Goal: Feedback & Contribution: Submit feedback/report problem

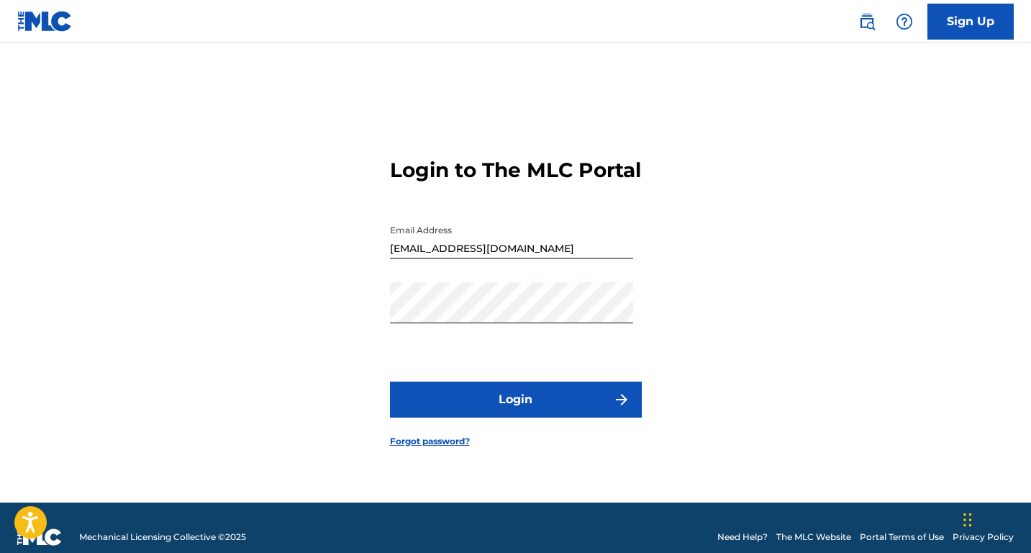
click at [561, 400] on button "Login" at bounding box center [516, 399] width 252 height 36
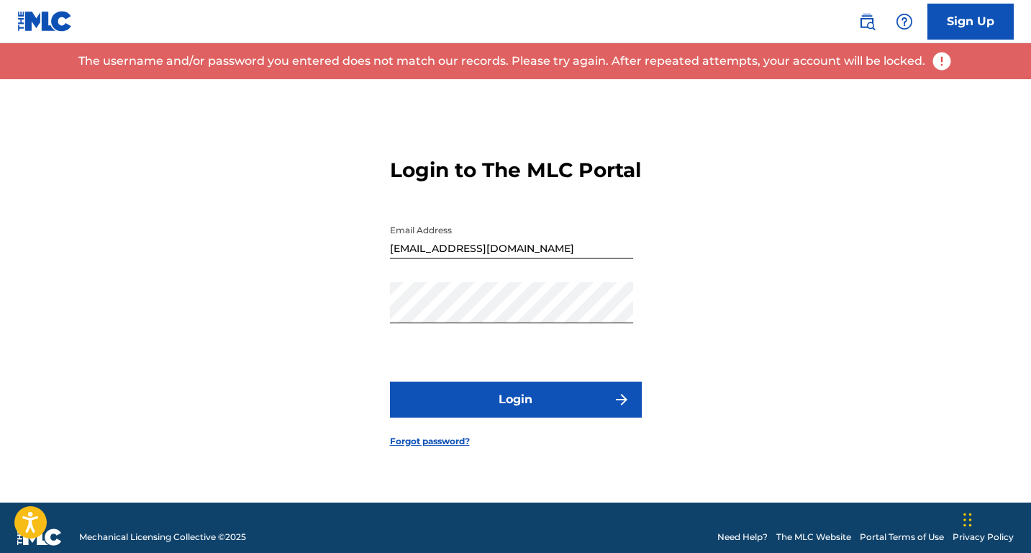
click at [614, 404] on img "submit" at bounding box center [621, 399] width 17 height 17
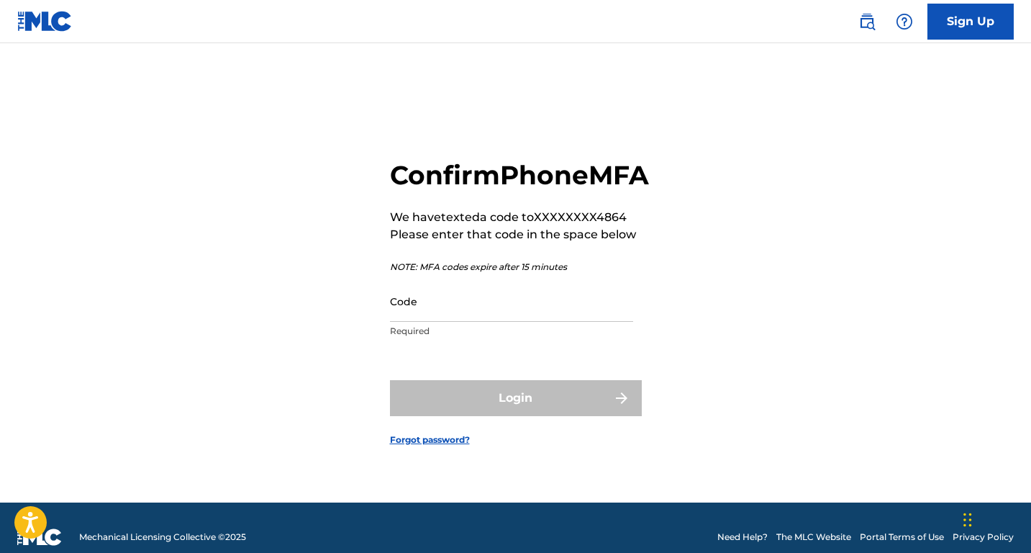
click at [430, 313] on input "Code" at bounding box center [511, 301] width 243 height 41
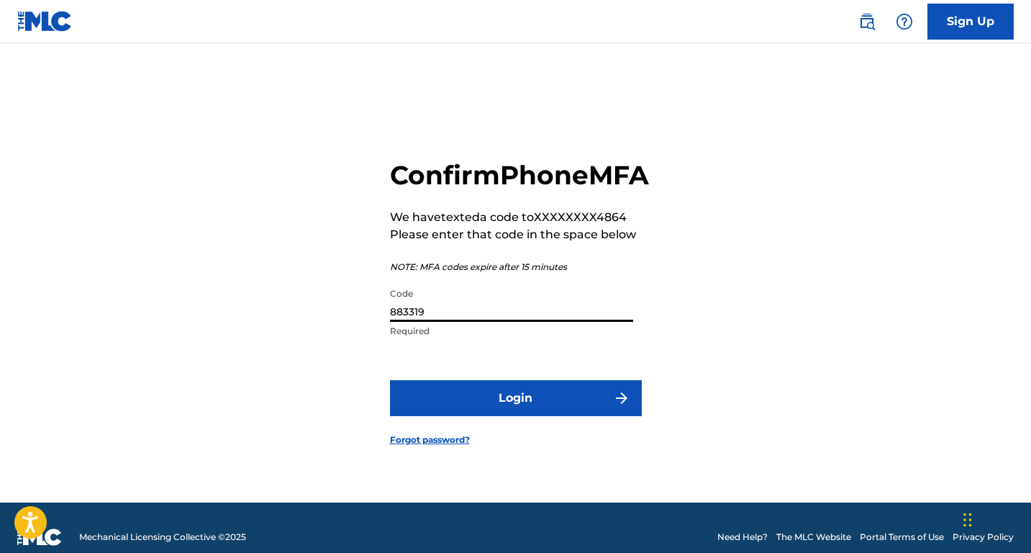
type input "883319"
click at [523, 416] on button "Login" at bounding box center [516, 398] width 252 height 36
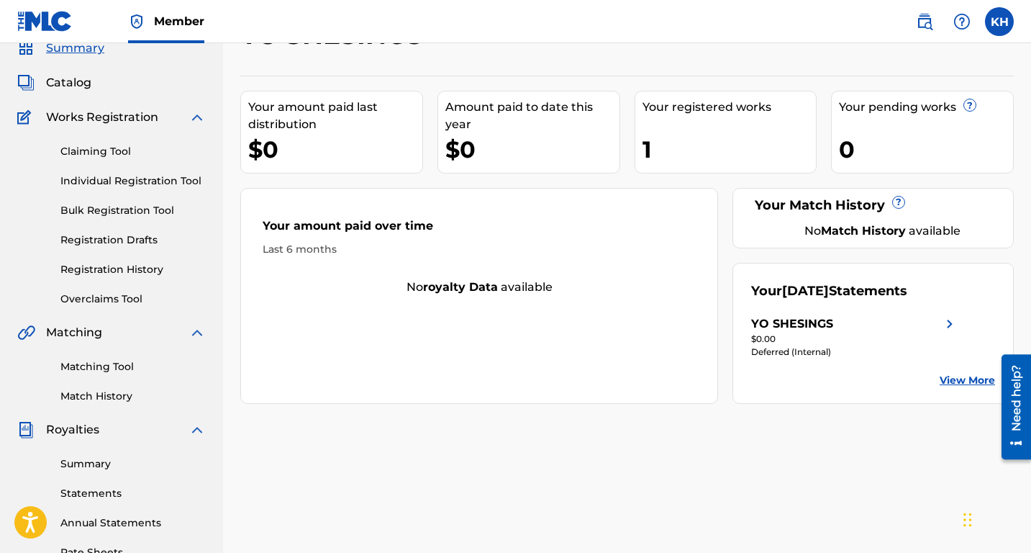
scroll to position [56, 0]
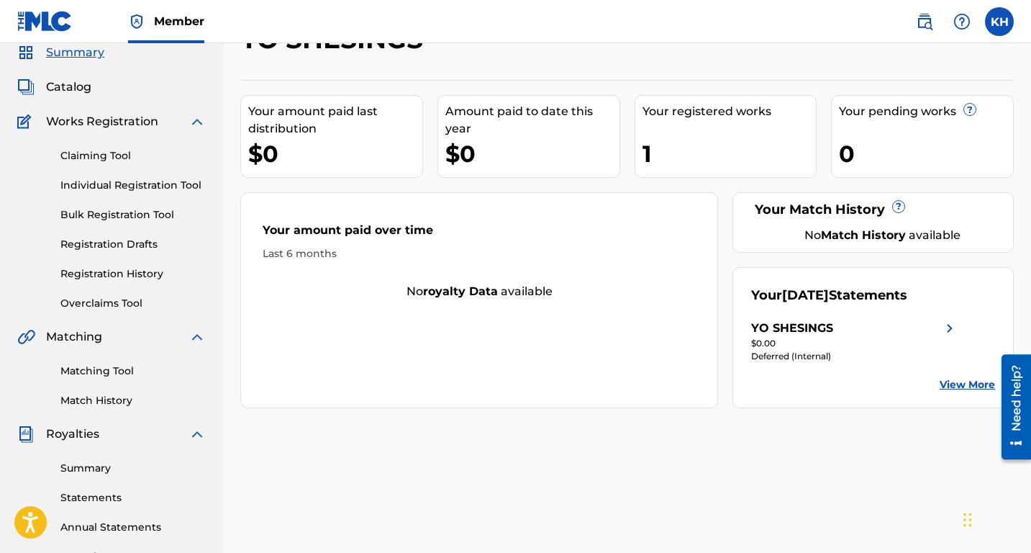
click at [112, 155] on link "Claiming Tool" at bounding box center [132, 155] width 145 height 15
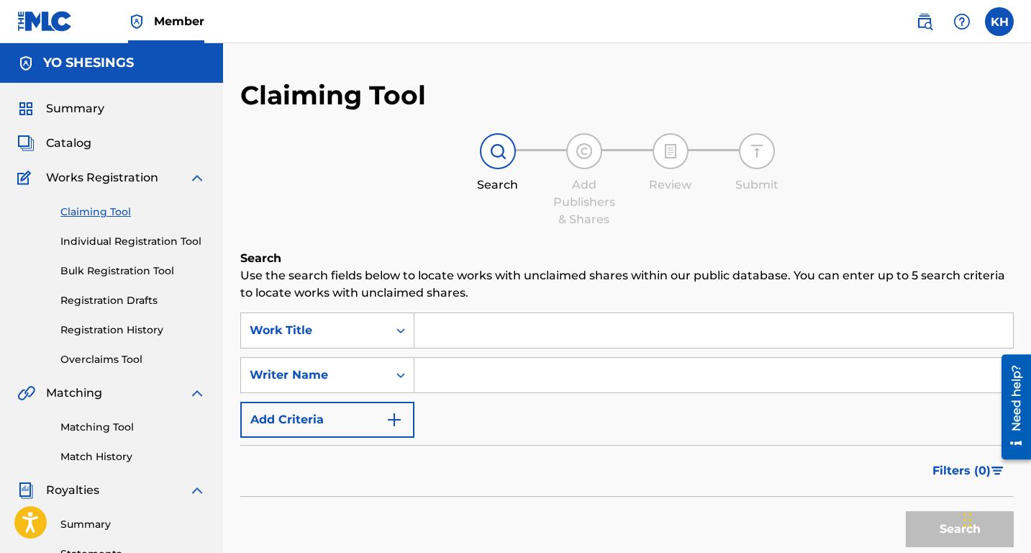
click at [426, 329] on input "Search Form" at bounding box center [713, 330] width 599 height 35
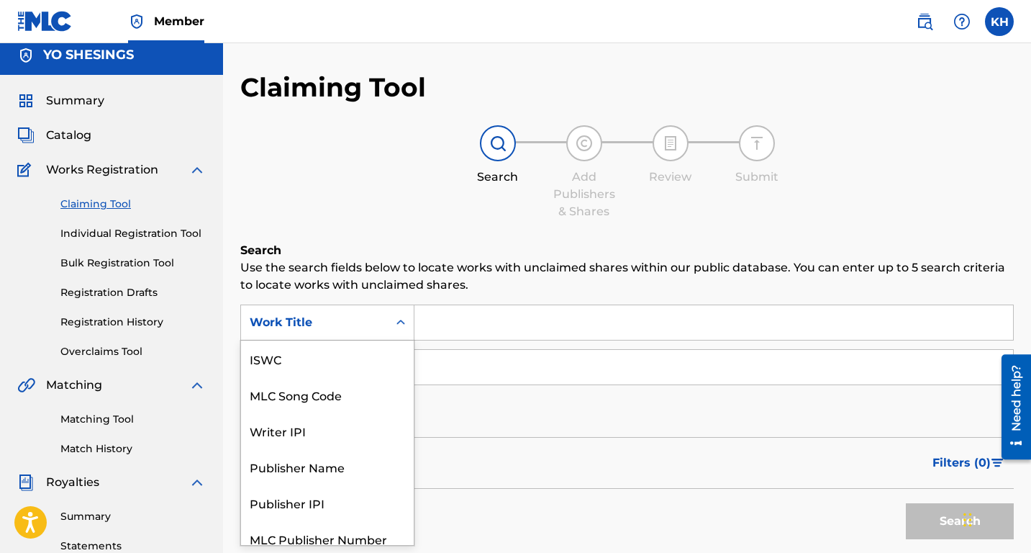
scroll to position [12, 0]
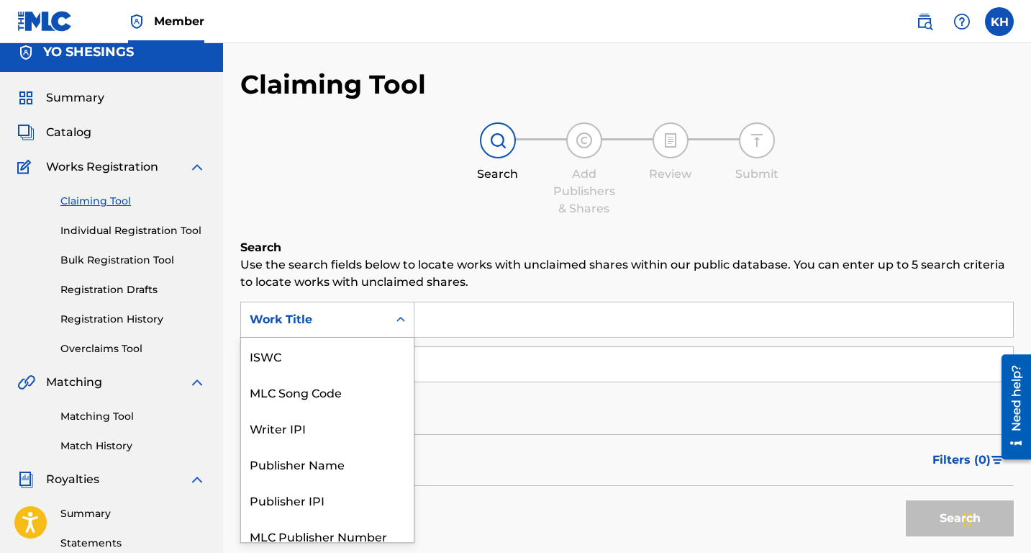
click at [399, 328] on div "Search Form" at bounding box center [401, 320] width 26 height 26
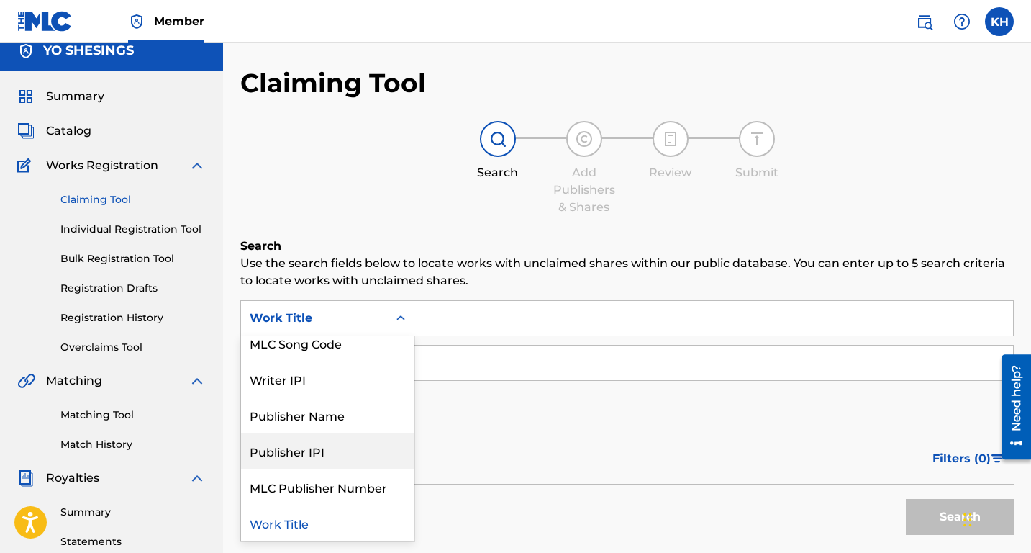
scroll to position [47, 0]
click at [309, 529] on div "Work Title" at bounding box center [327, 523] width 173 height 36
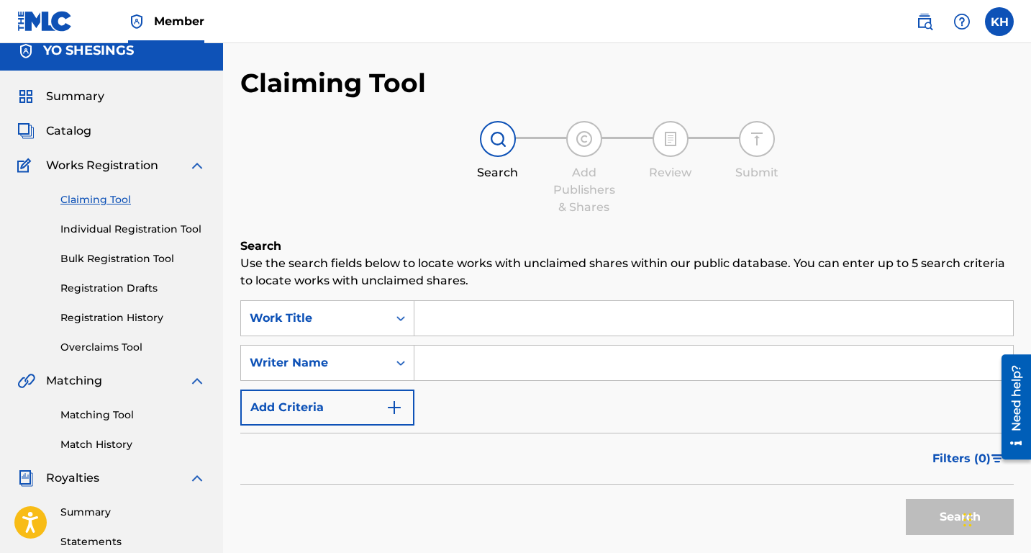
click at [437, 326] on input "Search Form" at bounding box center [713, 318] width 599 height 35
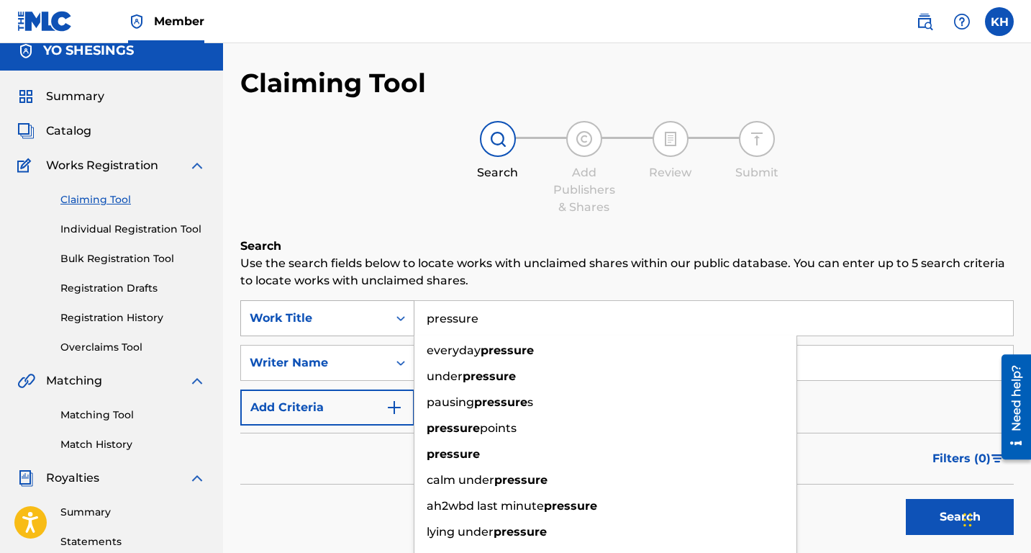
type input "pressure"
click at [330, 332] on div "Work Title" at bounding box center [327, 318] width 174 height 36
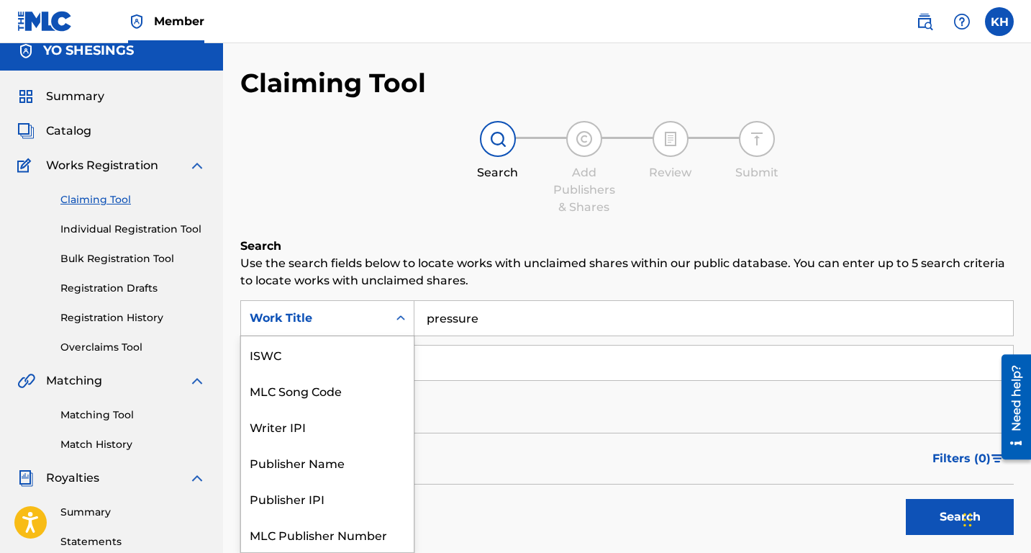
scroll to position [36, 0]
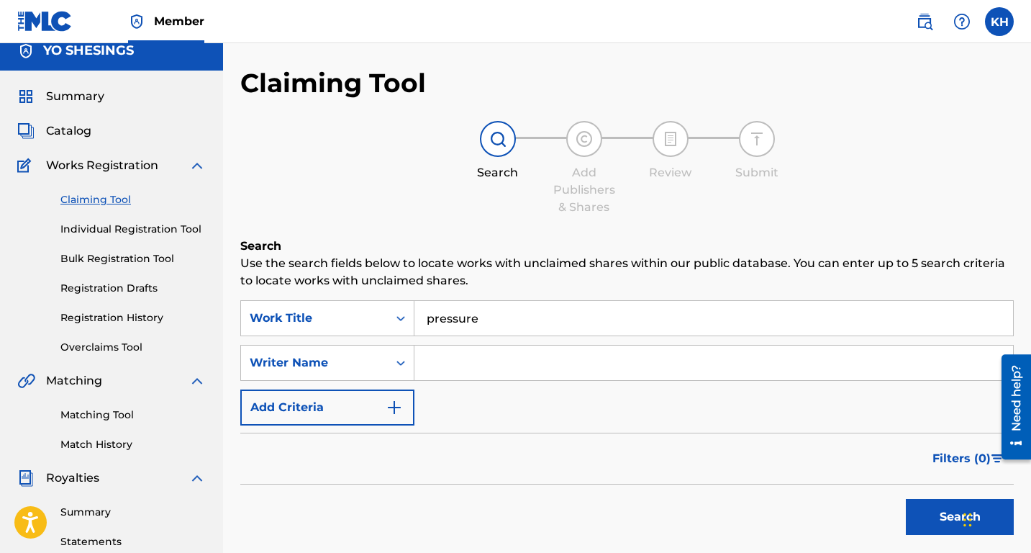
click at [432, 365] on input "Search Form" at bounding box center [713, 362] width 599 height 35
type input "[PERSON_NAME]"
click at [926, 506] on button "Search" at bounding box center [960, 517] width 108 height 36
click at [947, 517] on button "Search" at bounding box center [960, 517] width 108 height 36
click at [395, 314] on icon "Search Form" at bounding box center [401, 318] width 14 height 14
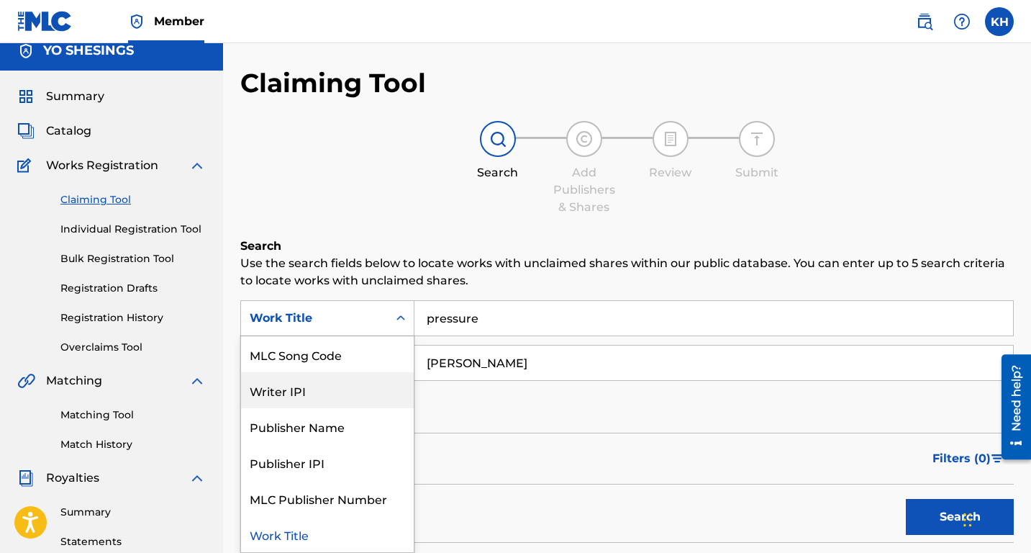
click at [120, 286] on link "Registration Drafts" at bounding box center [132, 288] width 145 height 15
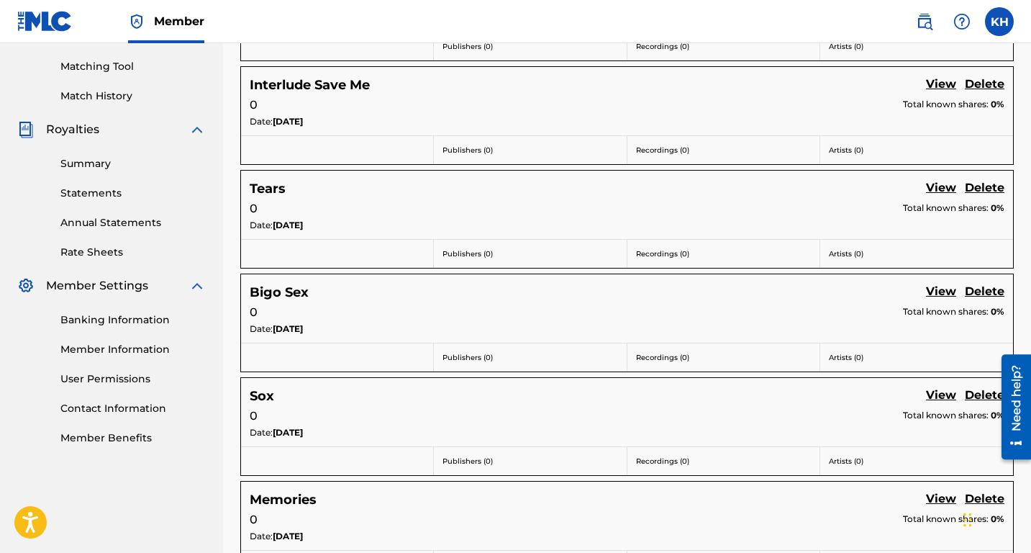
scroll to position [353, 0]
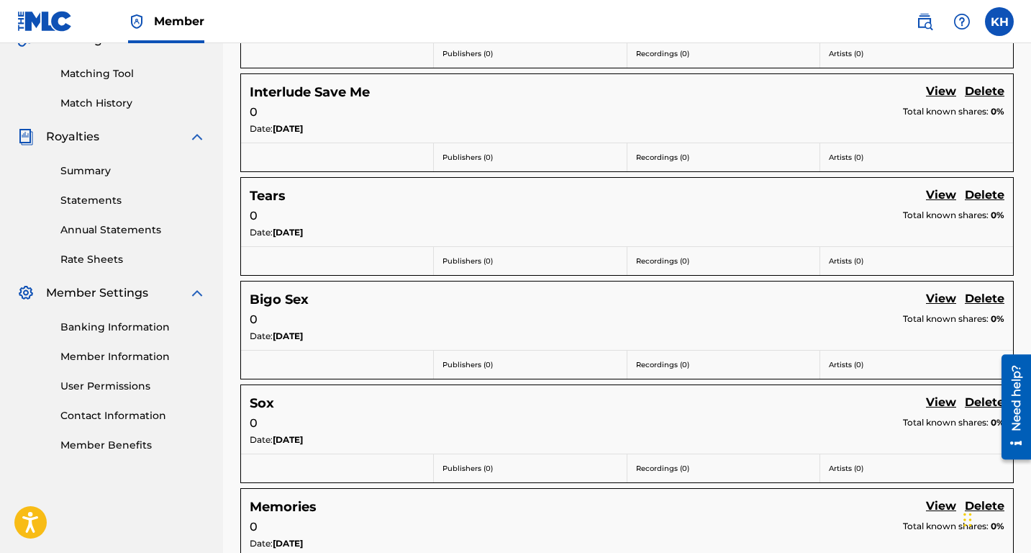
click at [104, 168] on link "Summary" at bounding box center [132, 170] width 145 height 15
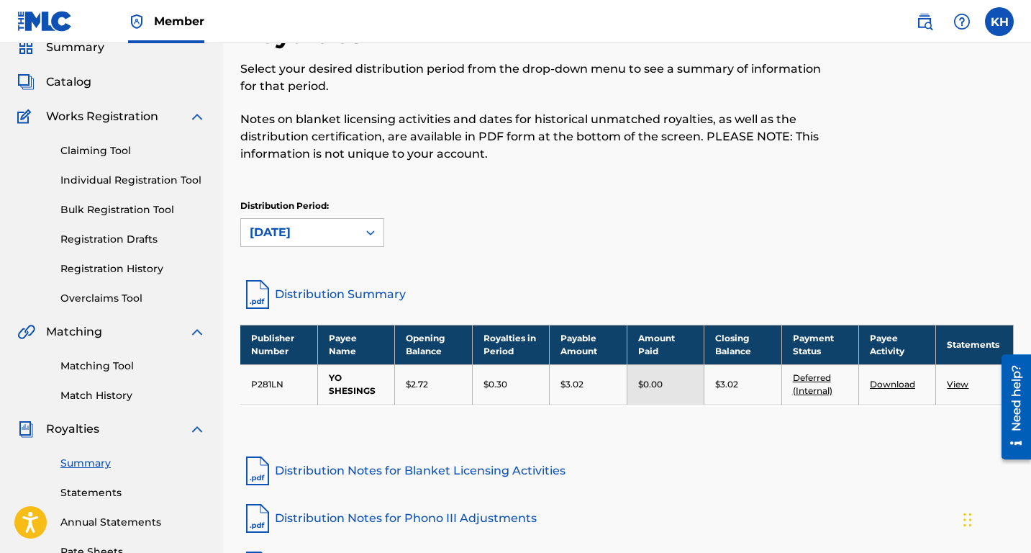
scroll to position [96, 0]
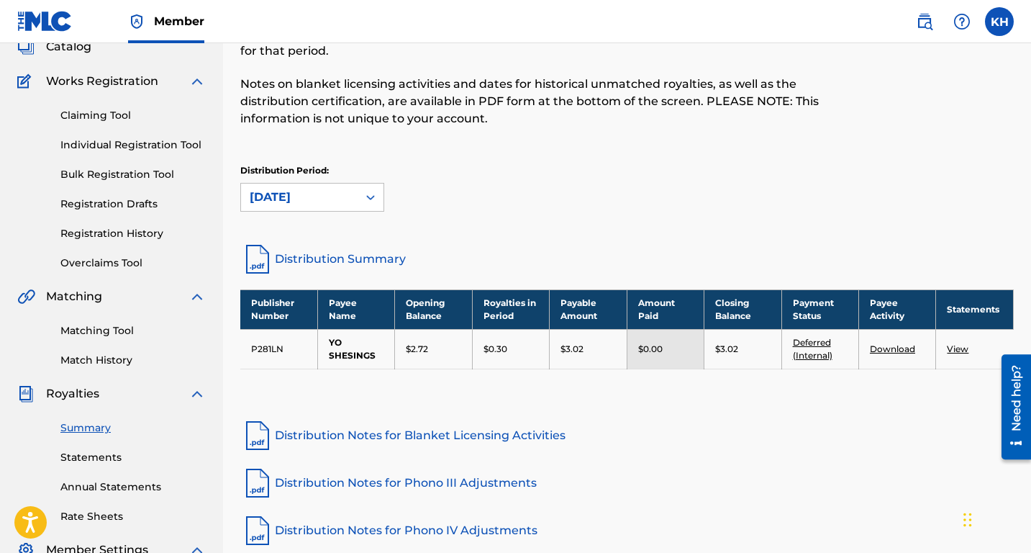
click at [958, 349] on link "View" at bounding box center [958, 348] width 22 height 11
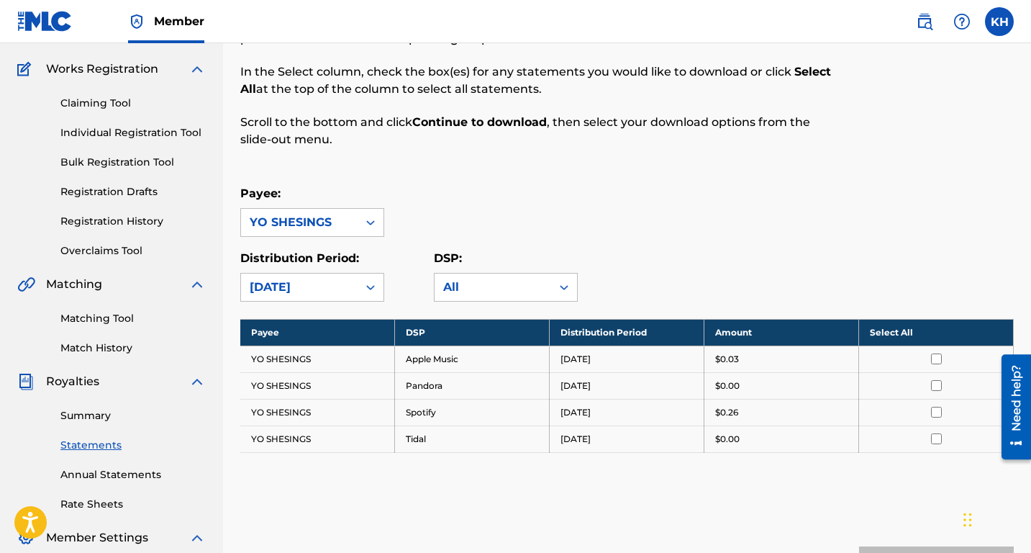
scroll to position [123, 0]
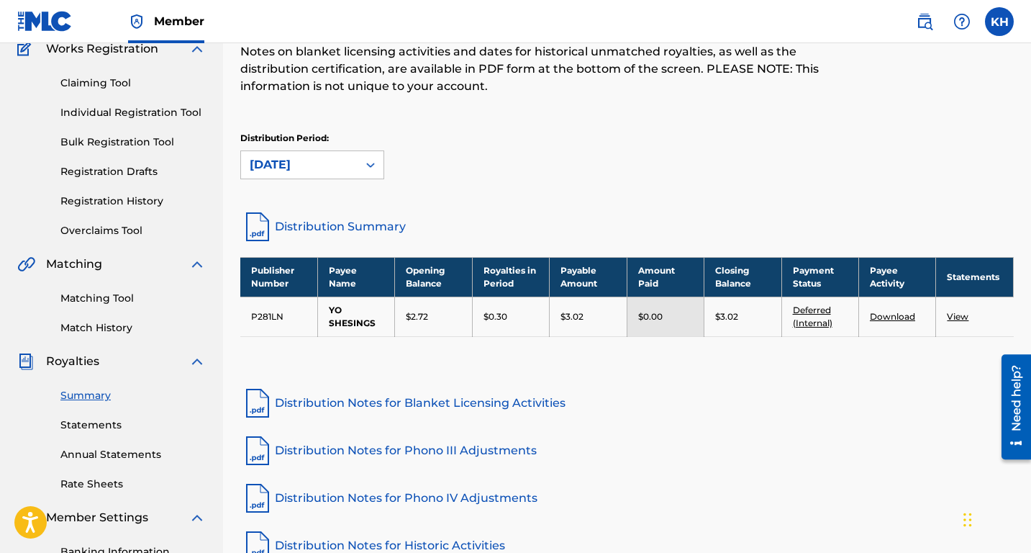
scroll to position [119, 0]
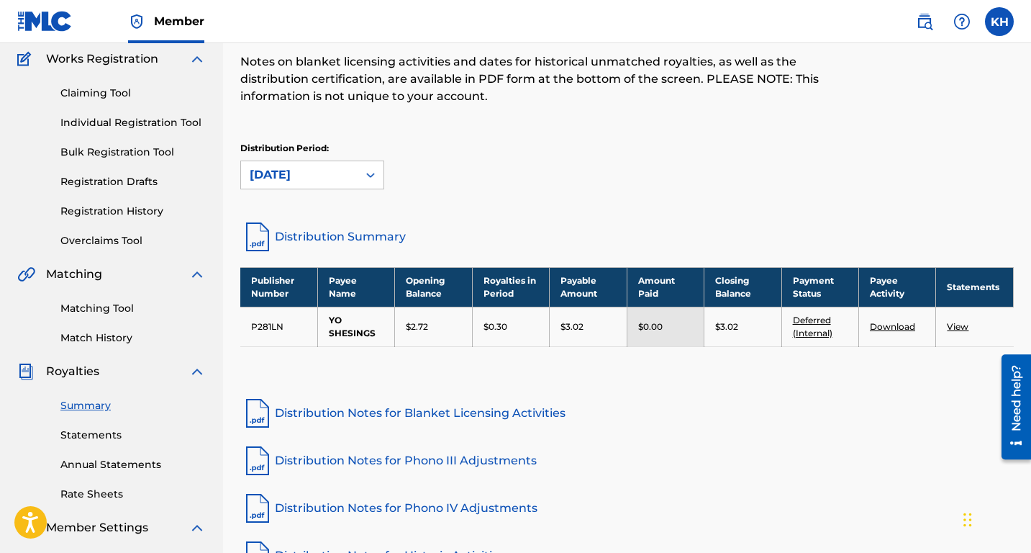
click at [149, 121] on link "Individual Registration Tool" at bounding box center [132, 122] width 145 height 15
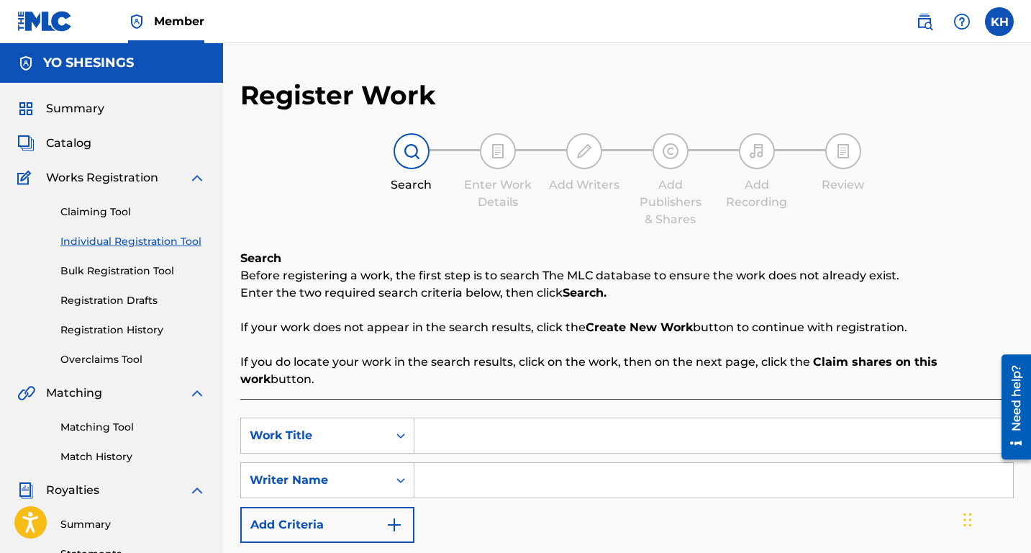
click at [435, 418] on input "Search Form" at bounding box center [713, 435] width 599 height 35
click at [429, 463] on input "Search Form" at bounding box center [713, 480] width 599 height 35
type input "I"
click at [389, 516] on img "Search Form" at bounding box center [394, 524] width 17 height 17
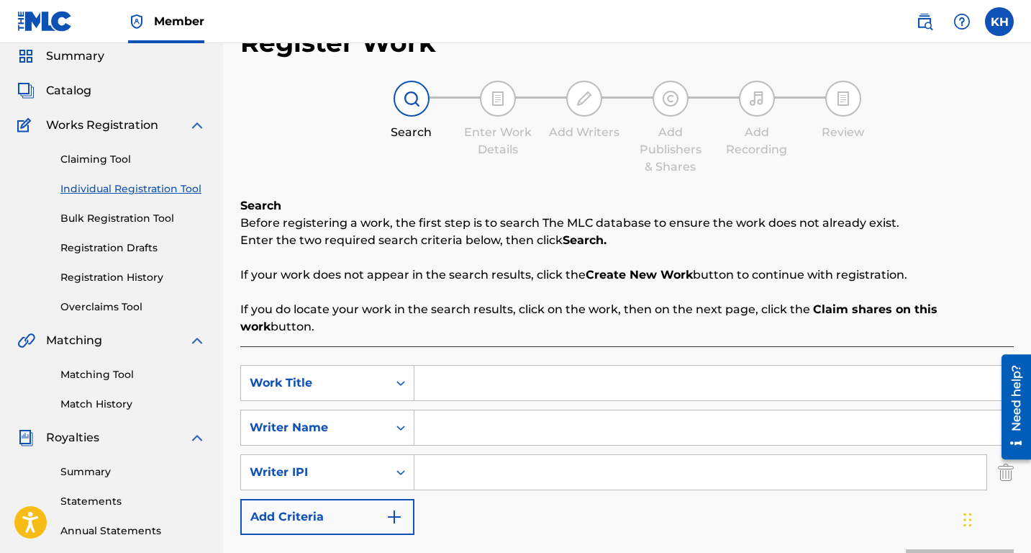
scroll to position [81, 0]
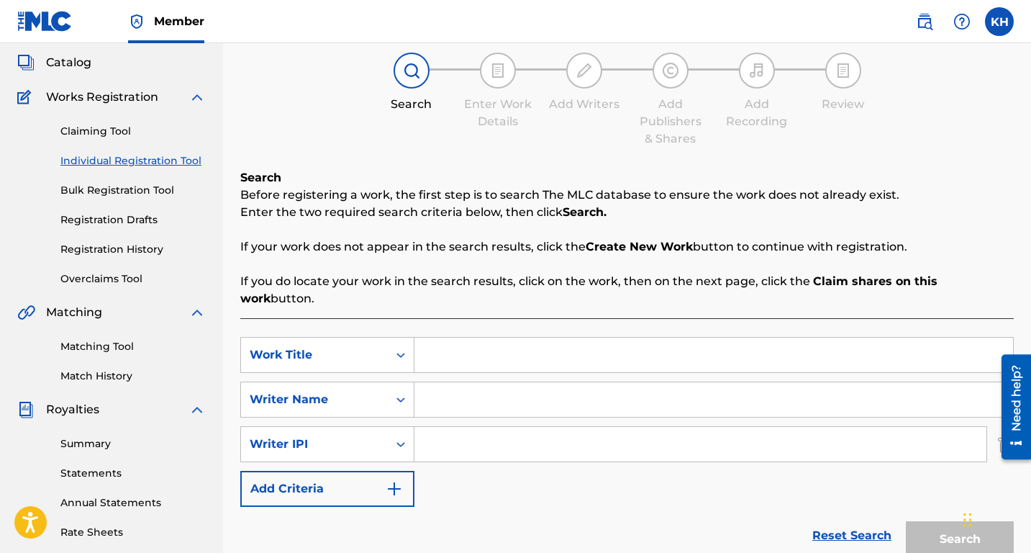
click at [397, 480] on img "Search Form" at bounding box center [394, 488] width 17 height 17
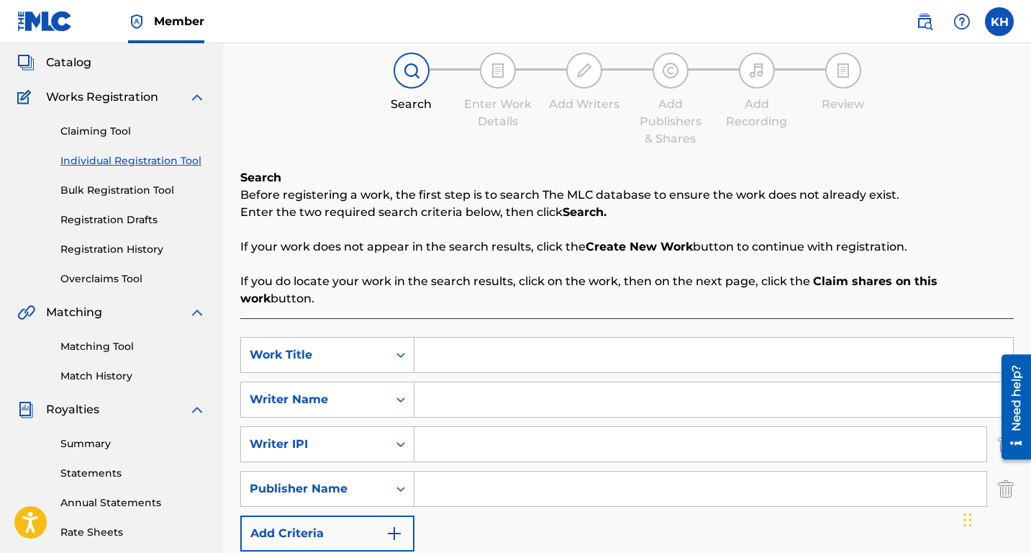
click at [388, 515] on button "Add Criteria" at bounding box center [327, 533] width 174 height 36
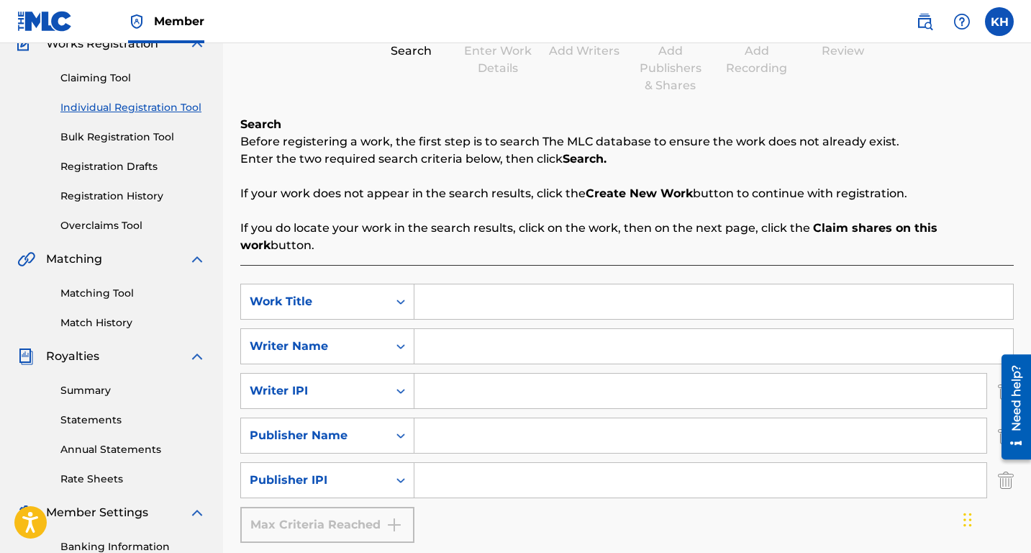
scroll to position [137, 0]
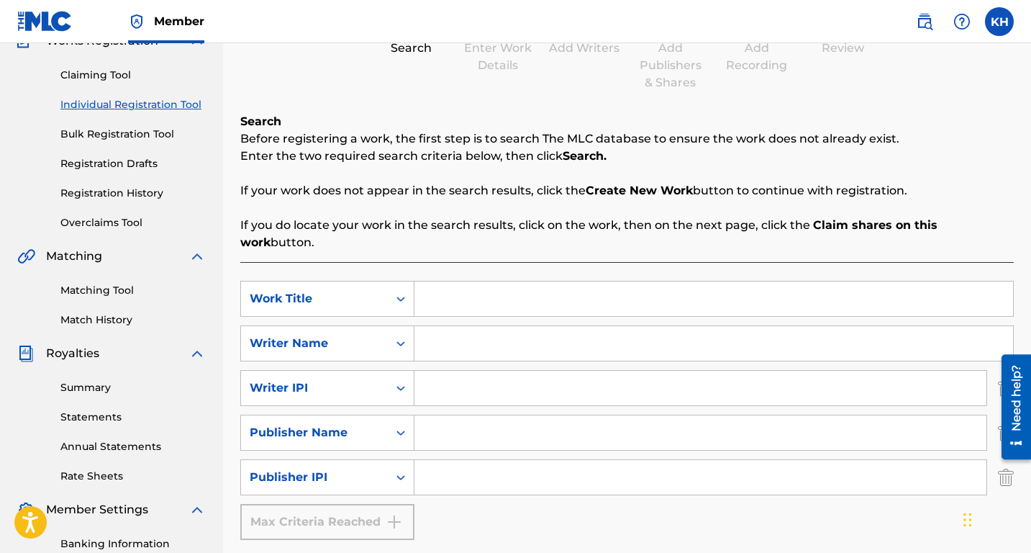
click at [432, 415] on input "Search Form" at bounding box center [700, 432] width 572 height 35
type input "Yoshesings"
click at [435, 342] on input "Search Form" at bounding box center [713, 343] width 599 height 35
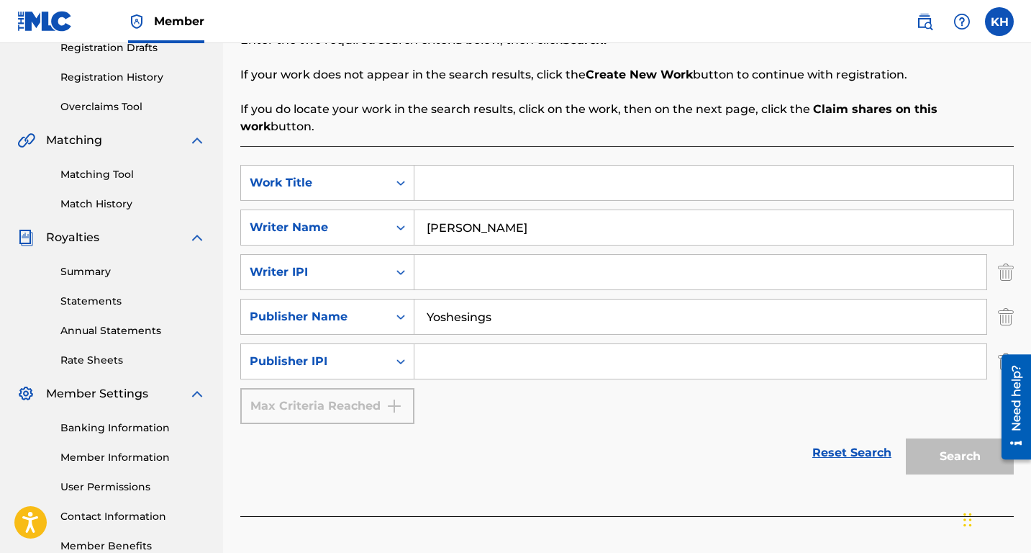
scroll to position [254, 0]
type input "[PERSON_NAME]"
click at [939, 437] on div "Search" at bounding box center [956, 451] width 115 height 58
click at [879, 435] on link "Reset Search" at bounding box center [852, 451] width 94 height 32
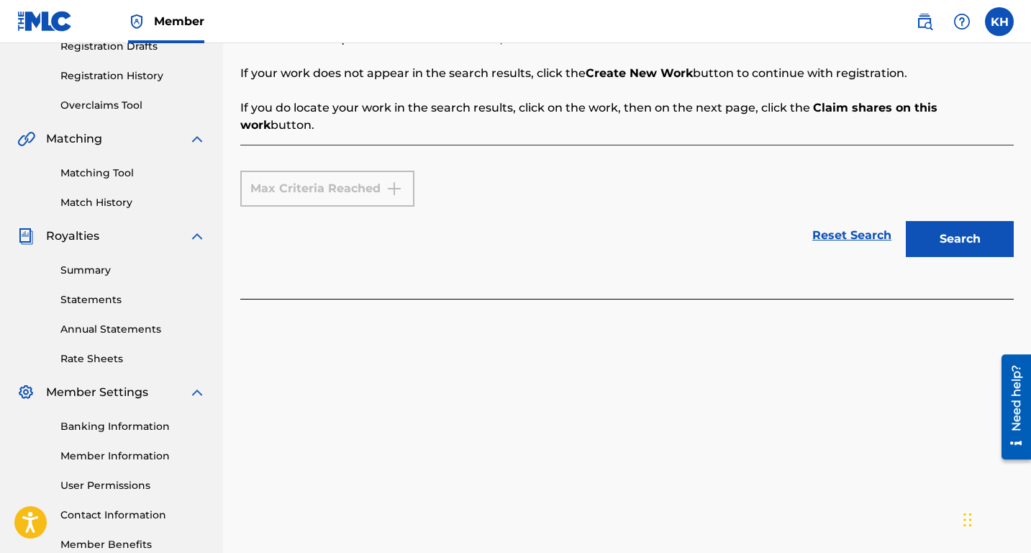
click at [926, 228] on button "Search" at bounding box center [960, 239] width 108 height 36
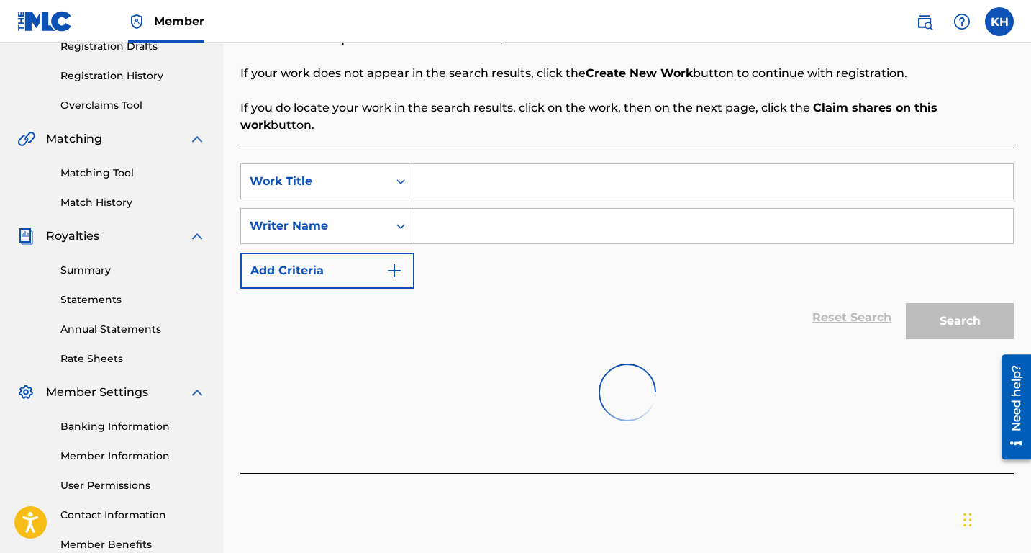
click at [427, 164] on input "Search Form" at bounding box center [713, 181] width 599 height 35
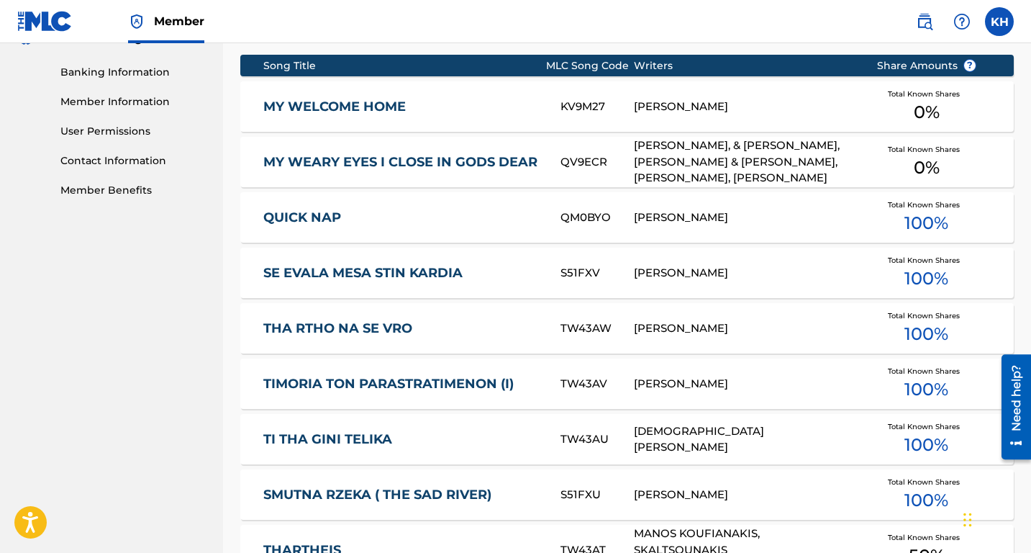
scroll to position [609, 0]
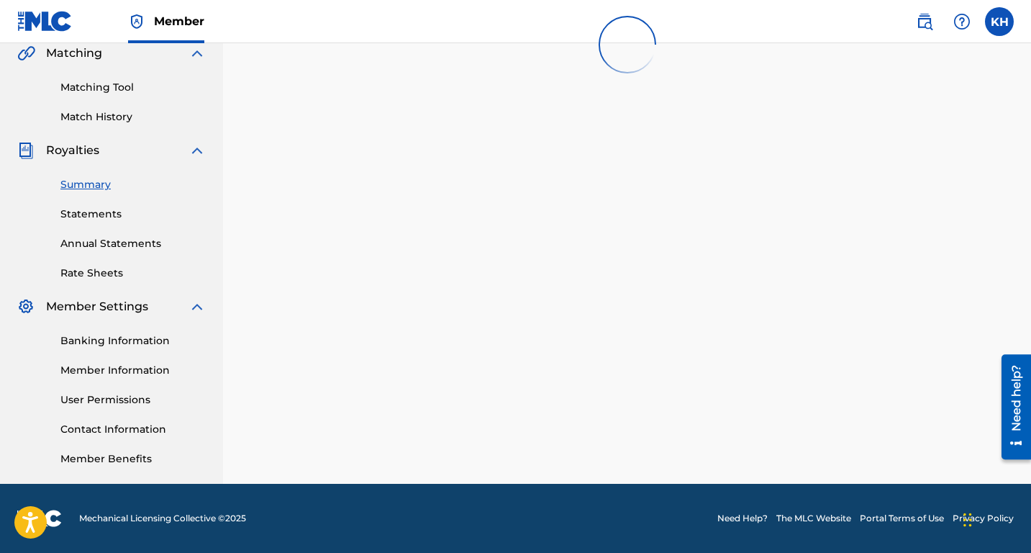
scroll to position [119, 0]
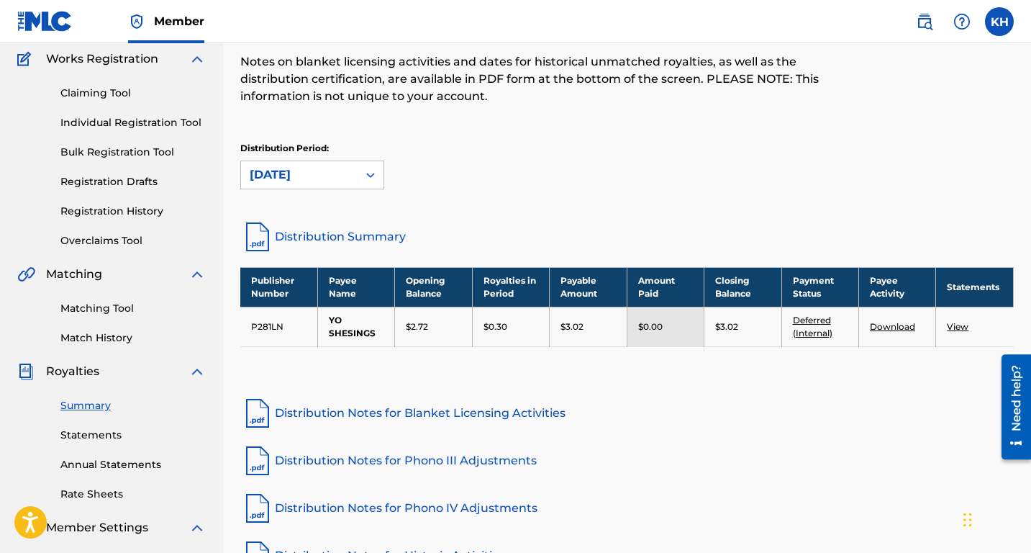
click at [86, 94] on link "Claiming Tool" at bounding box center [132, 93] width 145 height 15
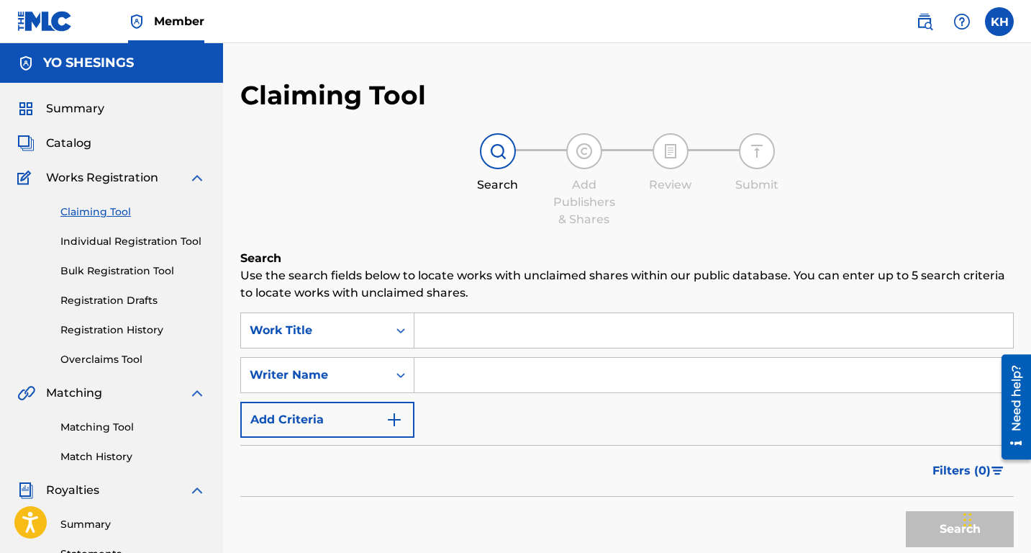
click at [94, 140] on div "Catalog" at bounding box center [111, 143] width 189 height 17
click at [74, 142] on span "Catalog" at bounding box center [68, 143] width 45 height 17
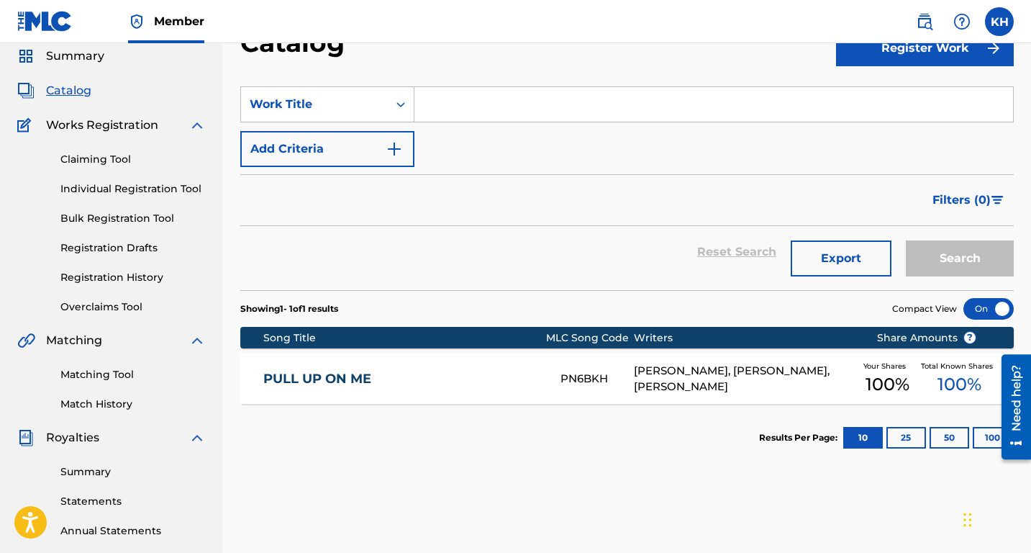
scroll to position [59, 0]
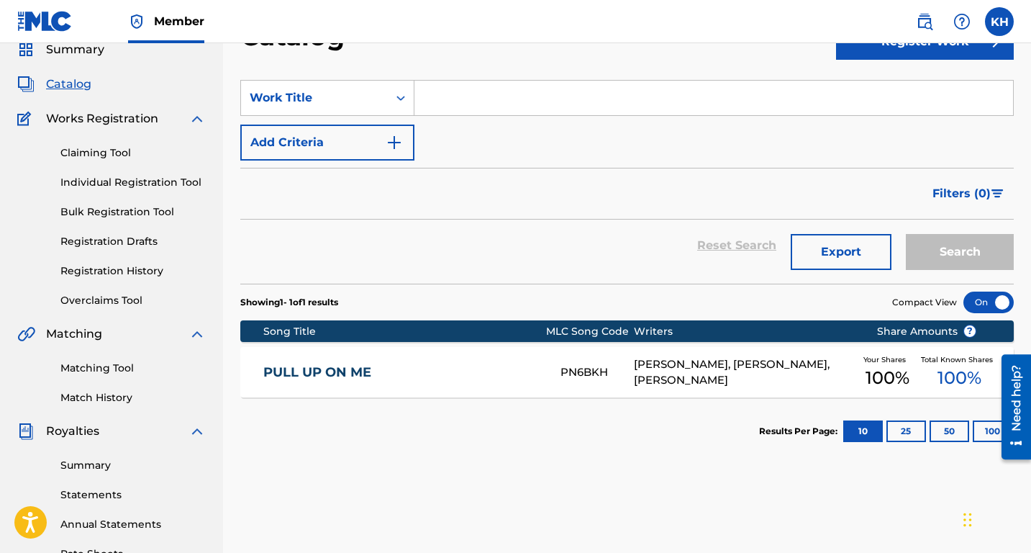
click at [958, 371] on span "100 %" at bounding box center [960, 378] width 44 height 26
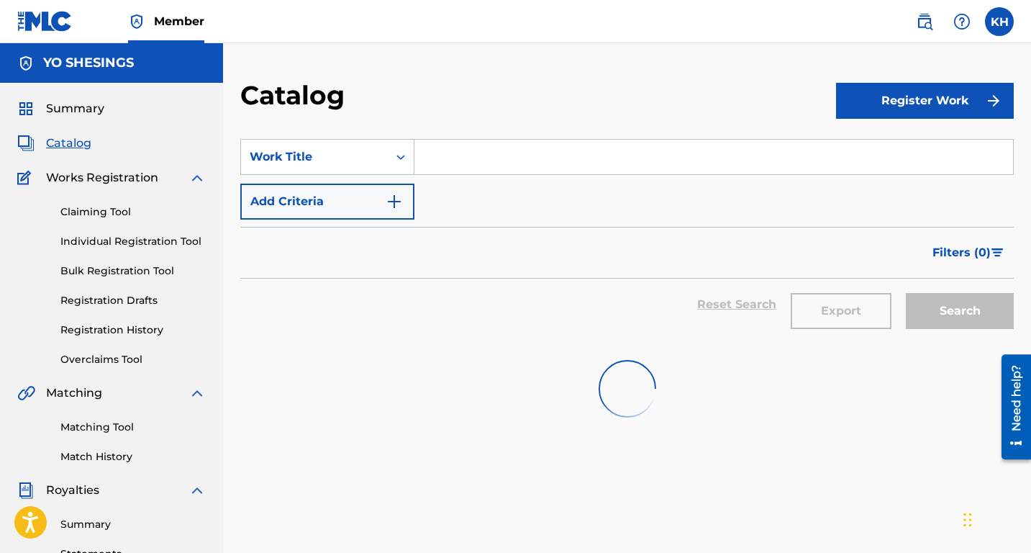
scroll to position [59, 0]
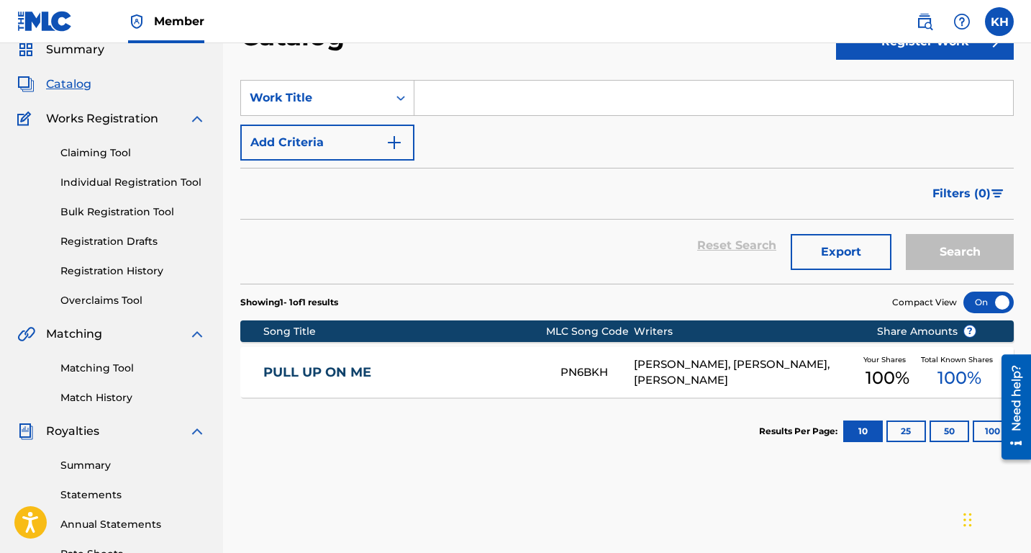
click at [807, 371] on div "[PERSON_NAME], [PERSON_NAME], [PERSON_NAME]" at bounding box center [744, 372] width 220 height 32
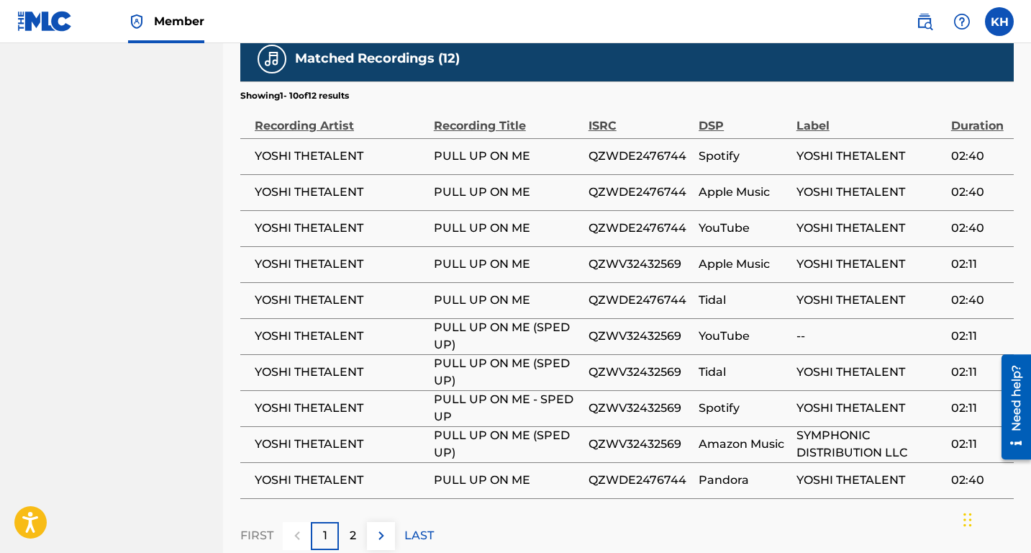
scroll to position [966, 0]
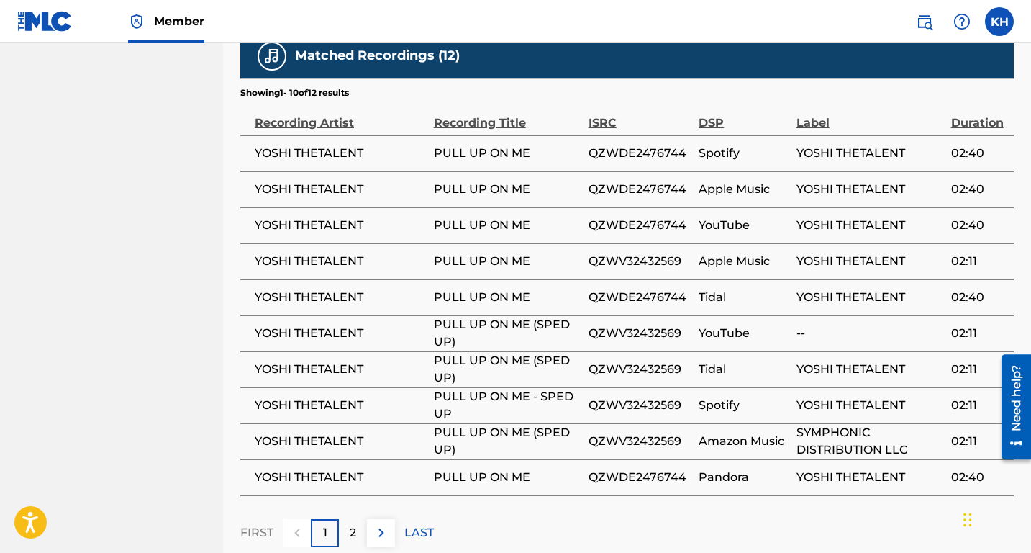
click at [381, 524] on img at bounding box center [381, 532] width 17 height 17
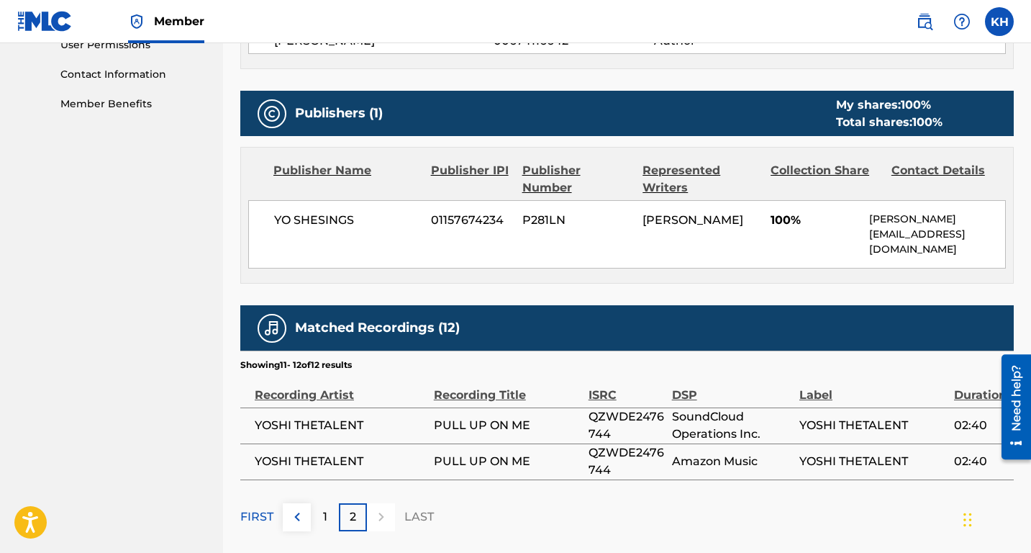
scroll to position [784, 0]
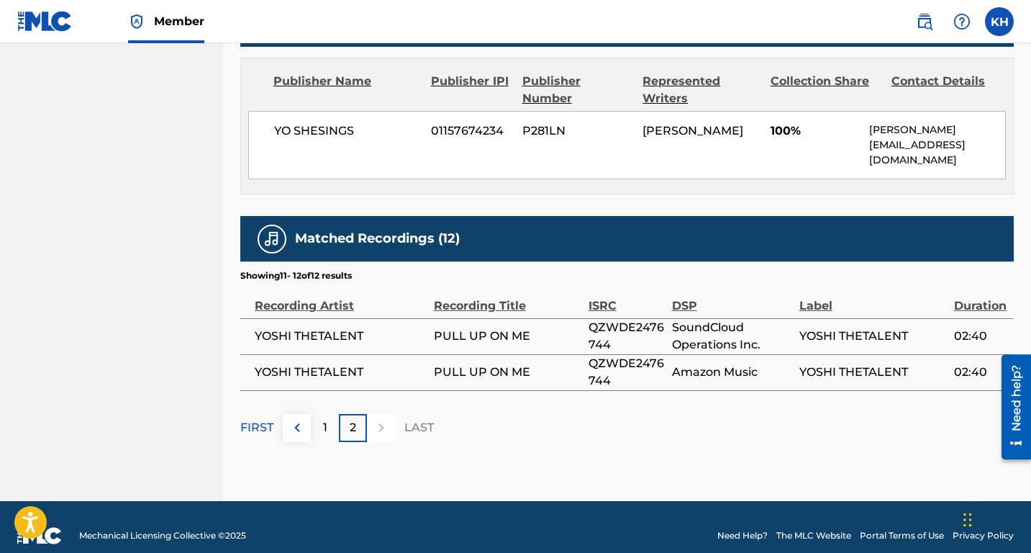
click at [296, 419] on img at bounding box center [297, 427] width 17 height 17
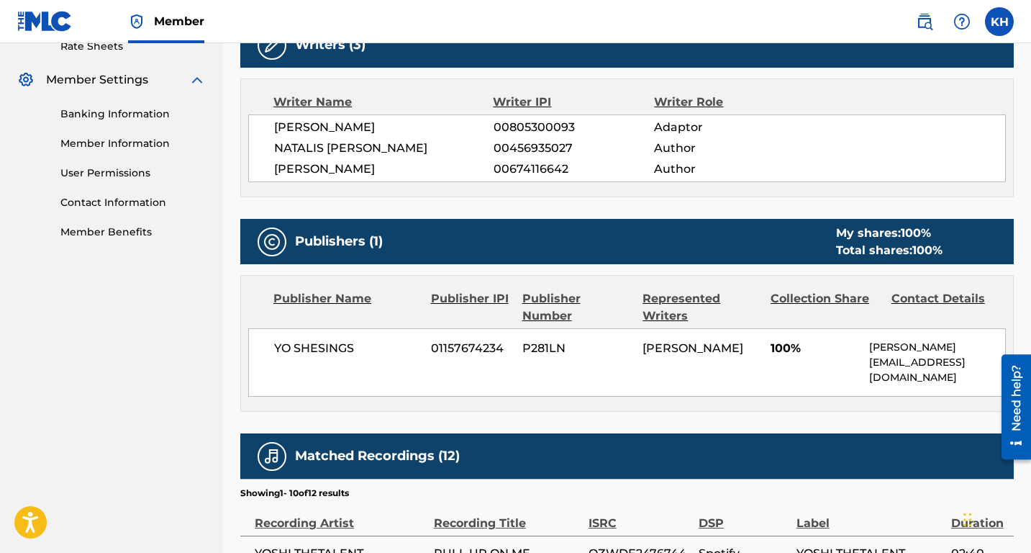
scroll to position [562, 0]
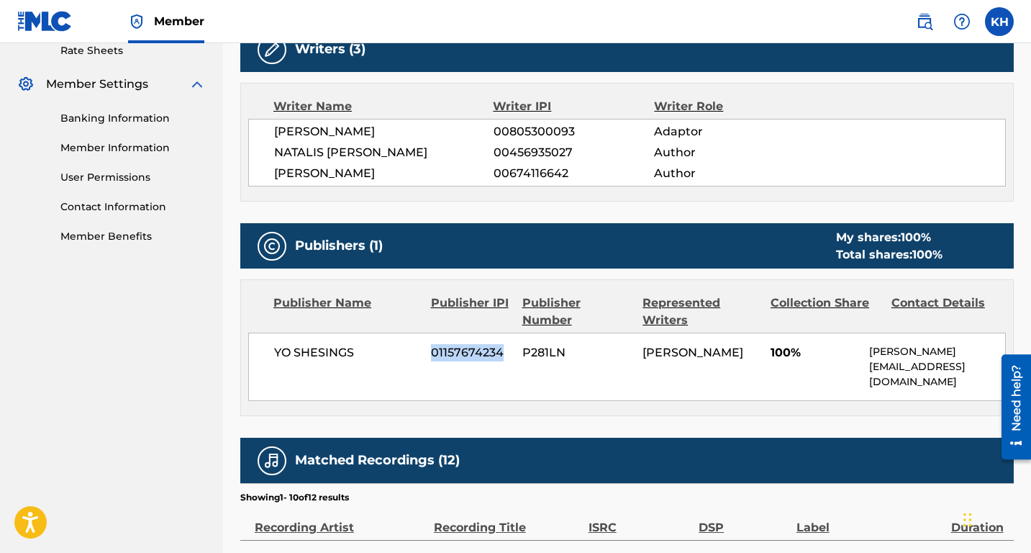
drag, startPoint x: 422, startPoint y: 348, endPoint x: 499, endPoint y: 348, distance: 77.0
click at [505, 351] on div "YO SHESINGS 01157674234 P281LN [PERSON_NAME] 100% [PERSON_NAME] [EMAIL_ADDRESS]…" at bounding box center [627, 366] width 758 height 68
click at [699, 112] on div "Writer Role" at bounding box center [727, 106] width 147 height 17
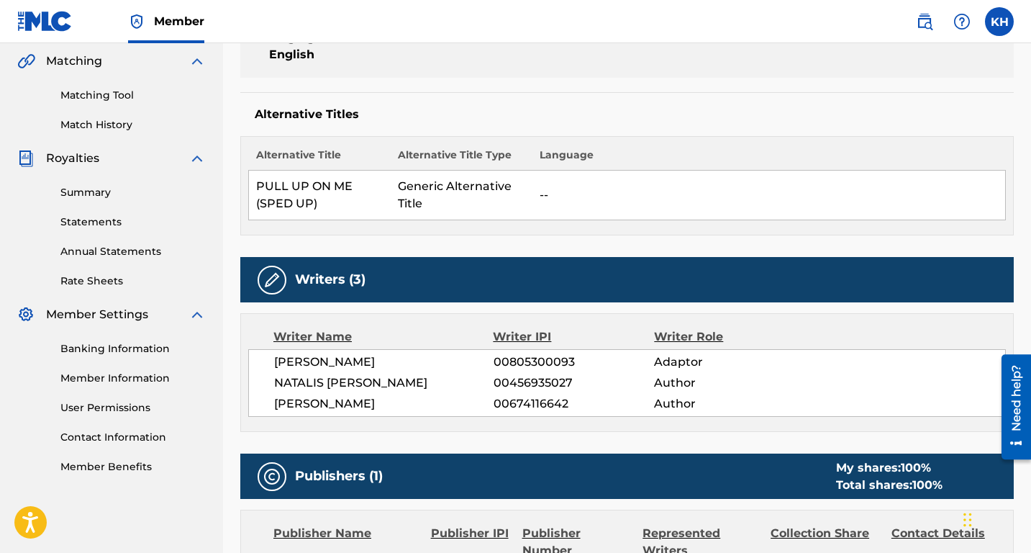
scroll to position [320, 0]
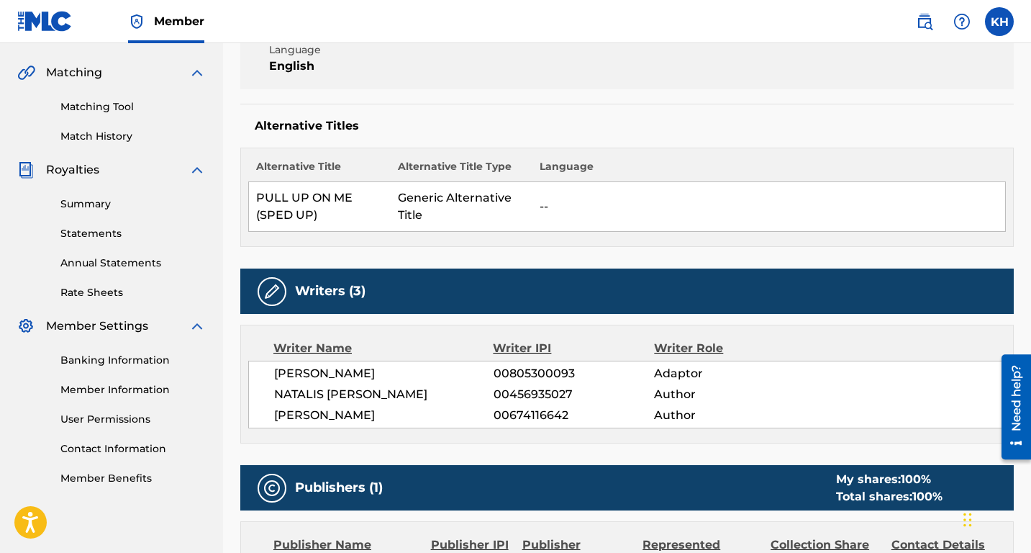
click at [124, 130] on link "Match History" at bounding box center [132, 136] width 145 height 15
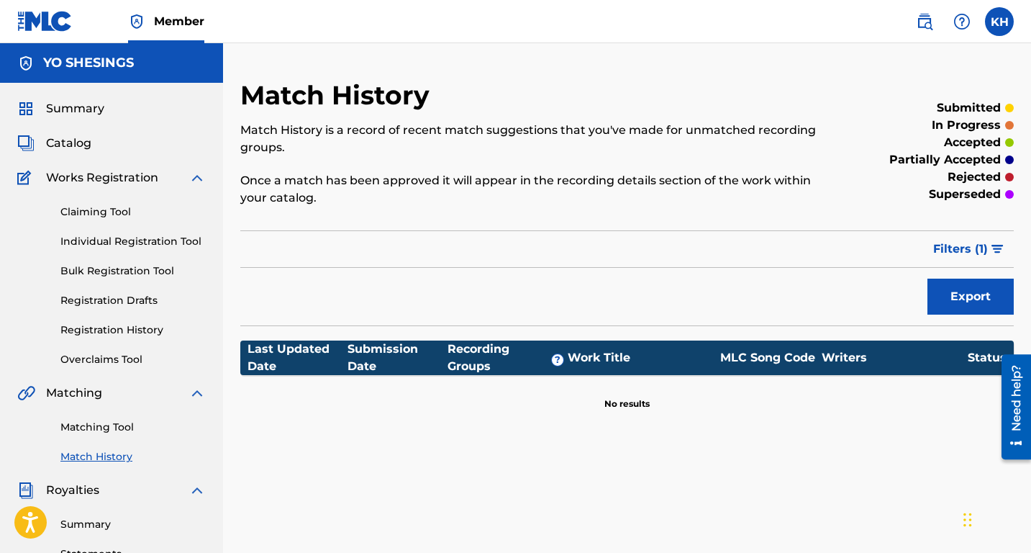
click at [279, 240] on div "Filter Submission Status Filter submitted accepted partially accepted rejected …" at bounding box center [626, 248] width 773 height 37
click at [109, 241] on link "Individual Registration Tool" at bounding box center [132, 241] width 145 height 15
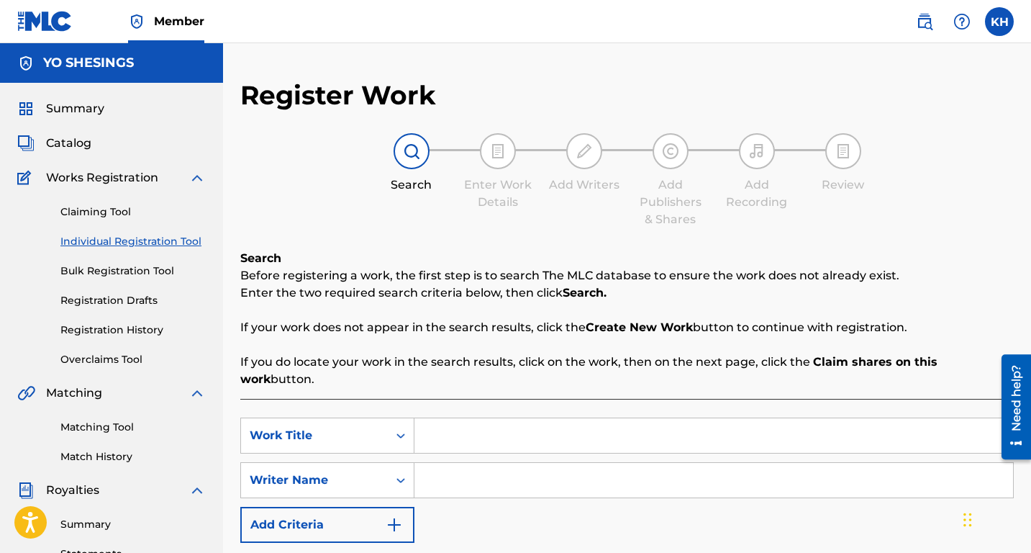
click at [136, 299] on link "Registration Drafts" at bounding box center [132, 300] width 145 height 15
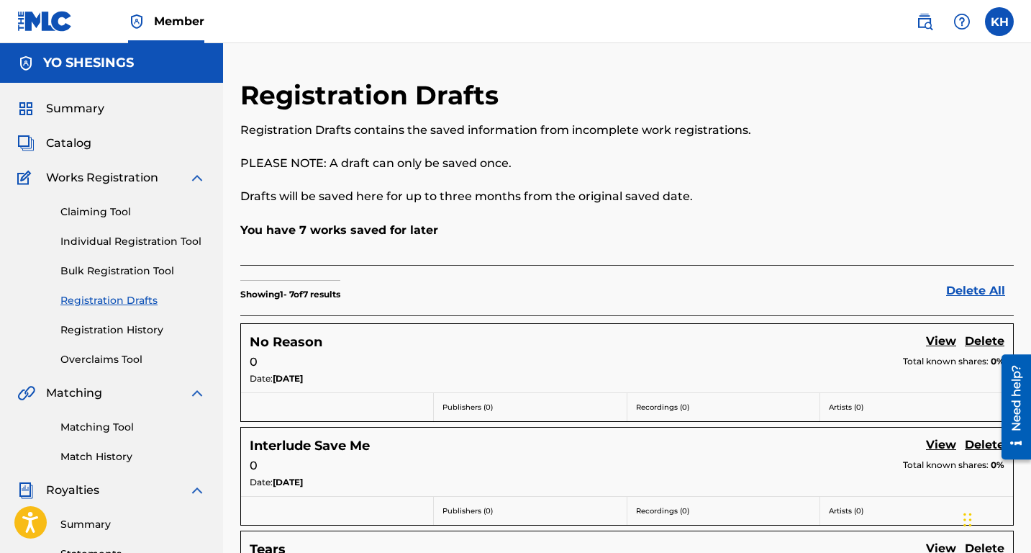
click at [136, 332] on link "Registration History" at bounding box center [132, 329] width 145 height 15
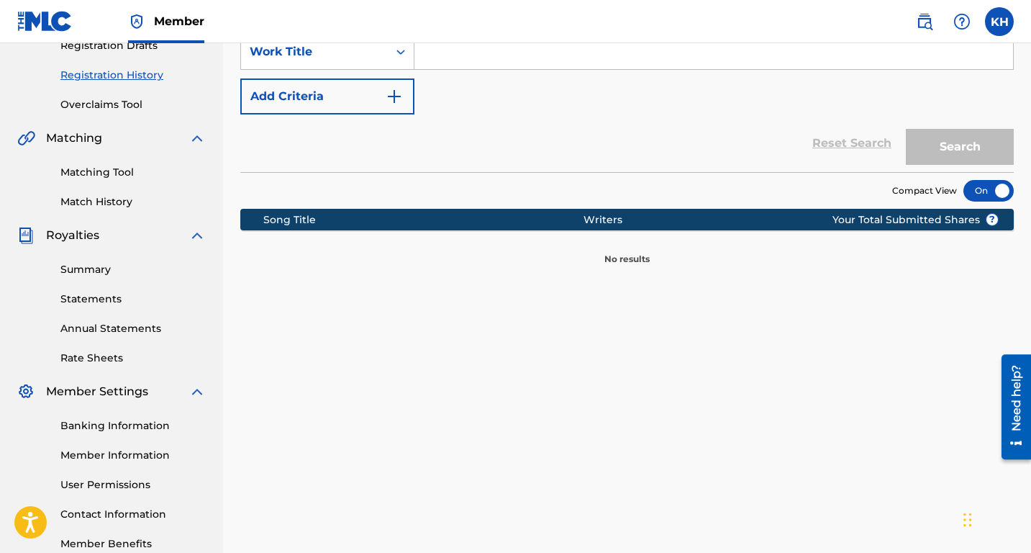
scroll to position [174, 0]
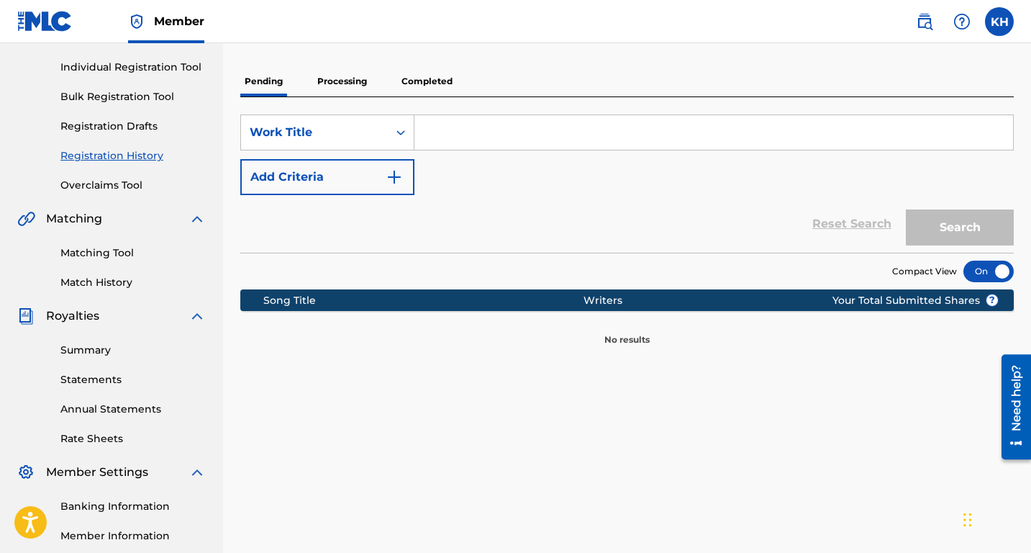
click at [125, 282] on link "Match History" at bounding box center [132, 282] width 145 height 15
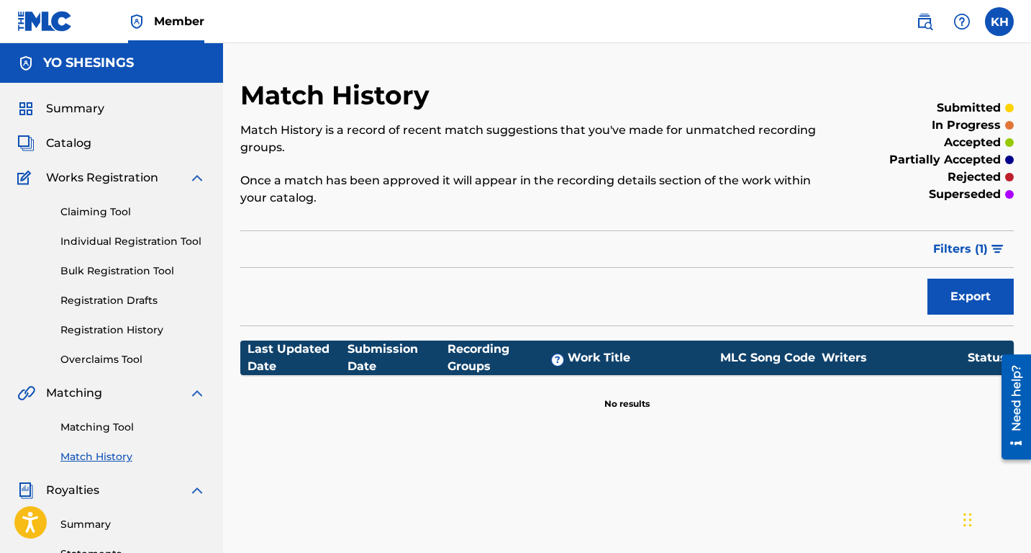
click at [127, 213] on link "Claiming Tool" at bounding box center [132, 211] width 145 height 15
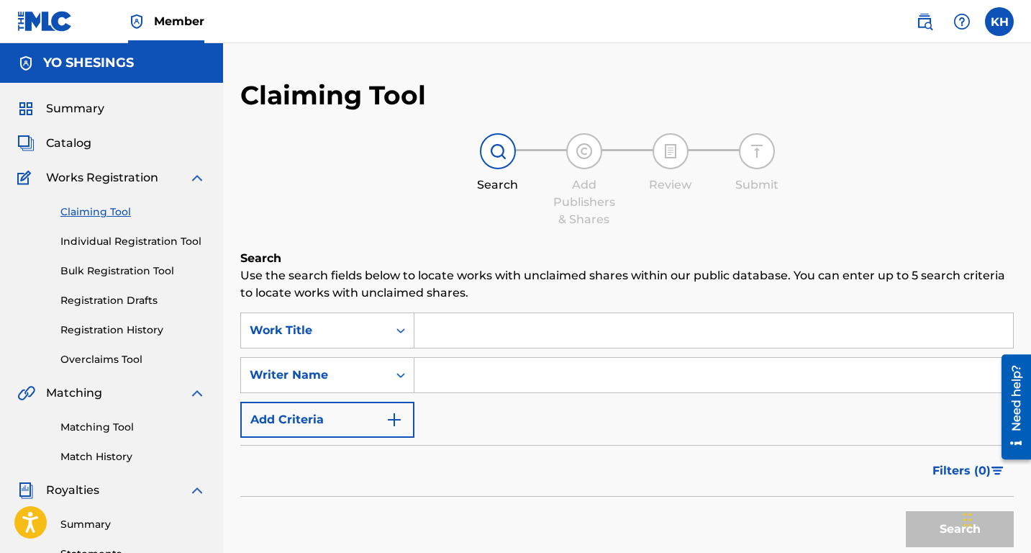
click at [434, 327] on input "Search Form" at bounding box center [713, 330] width 599 height 35
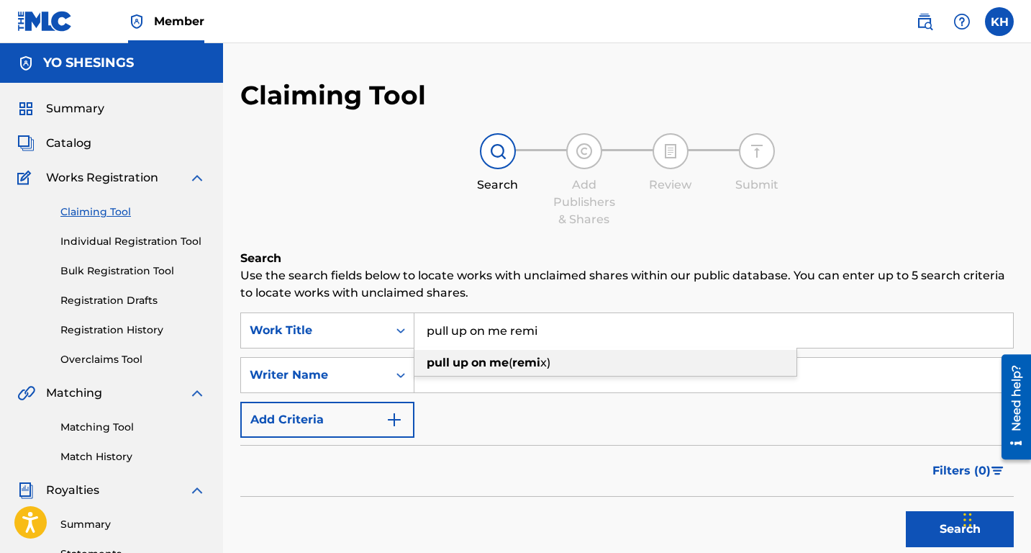
click at [503, 373] on div "pull up on me ( remi x)" at bounding box center [605, 363] width 382 height 26
type input "pull up on me (remix)"
click at [920, 529] on button "Search" at bounding box center [960, 529] width 108 height 36
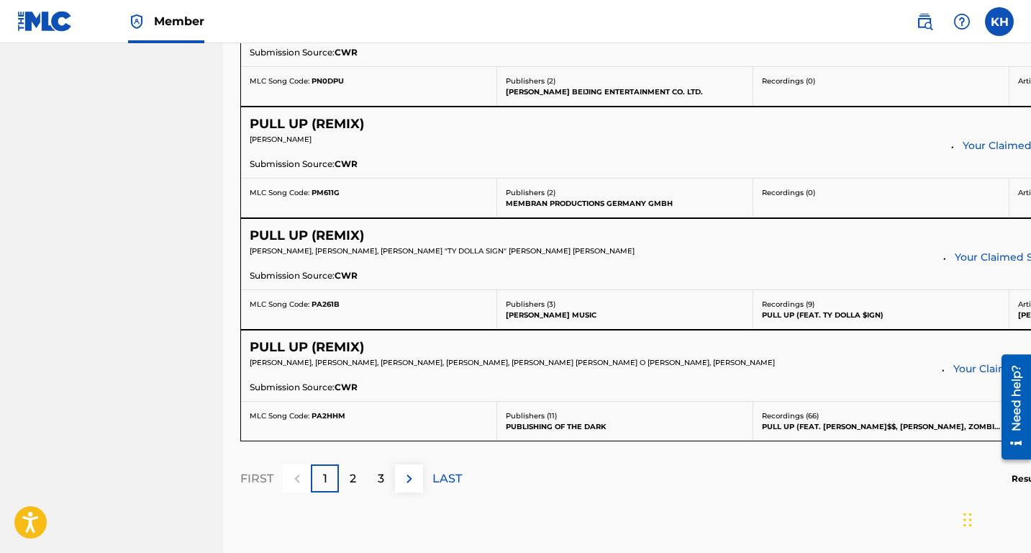
scroll to position [1238, 0]
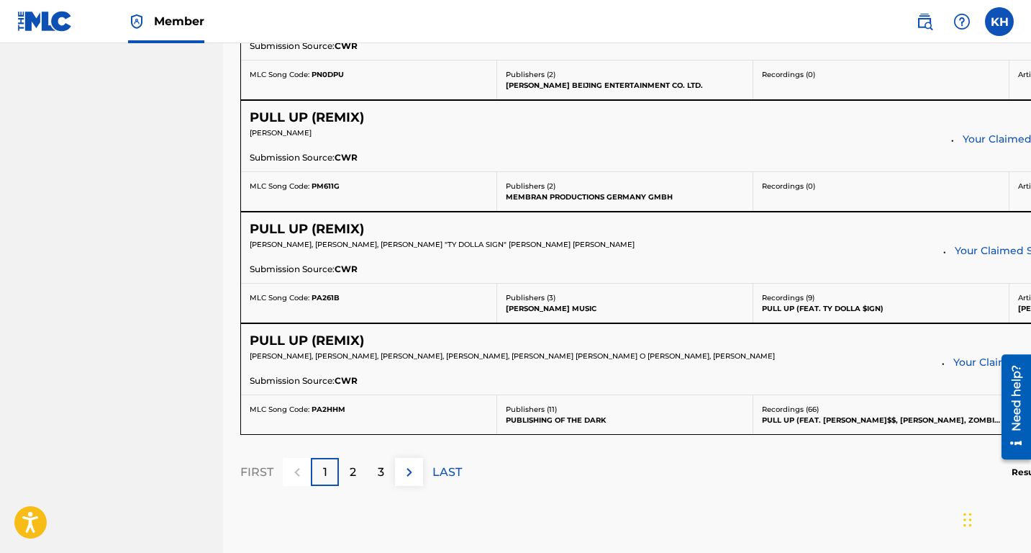
click at [419, 467] on button at bounding box center [409, 472] width 28 height 28
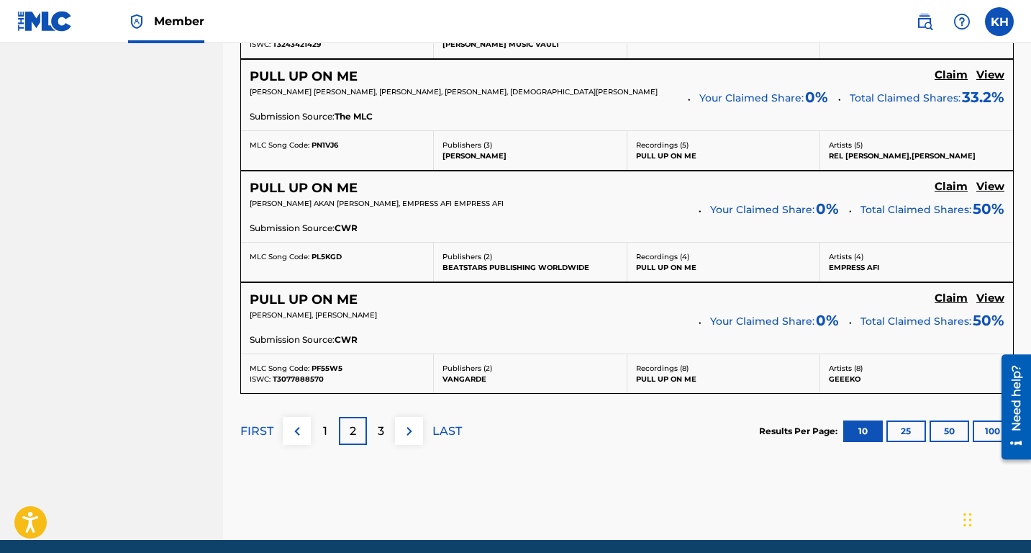
scroll to position [1282, 0]
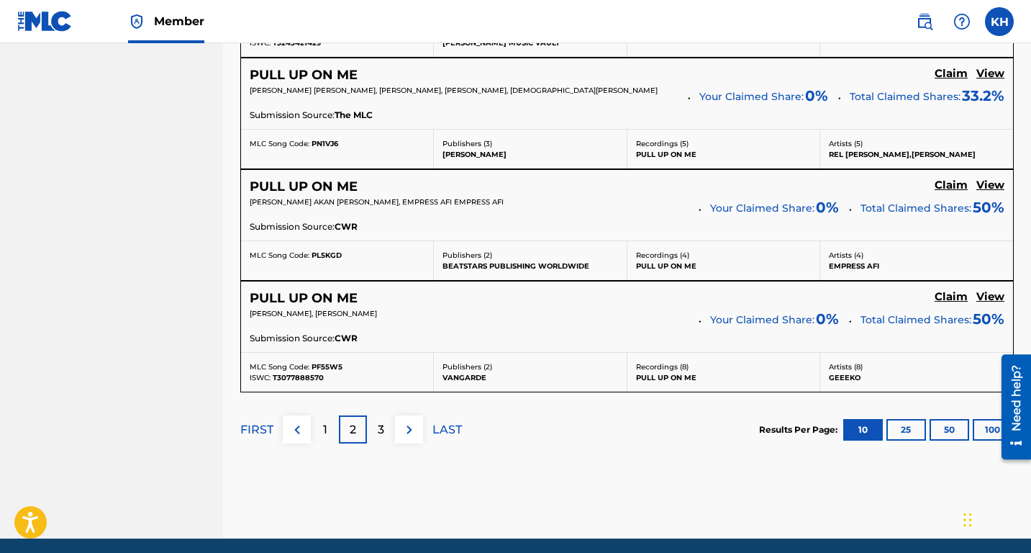
click at [404, 424] on img at bounding box center [409, 429] width 17 height 17
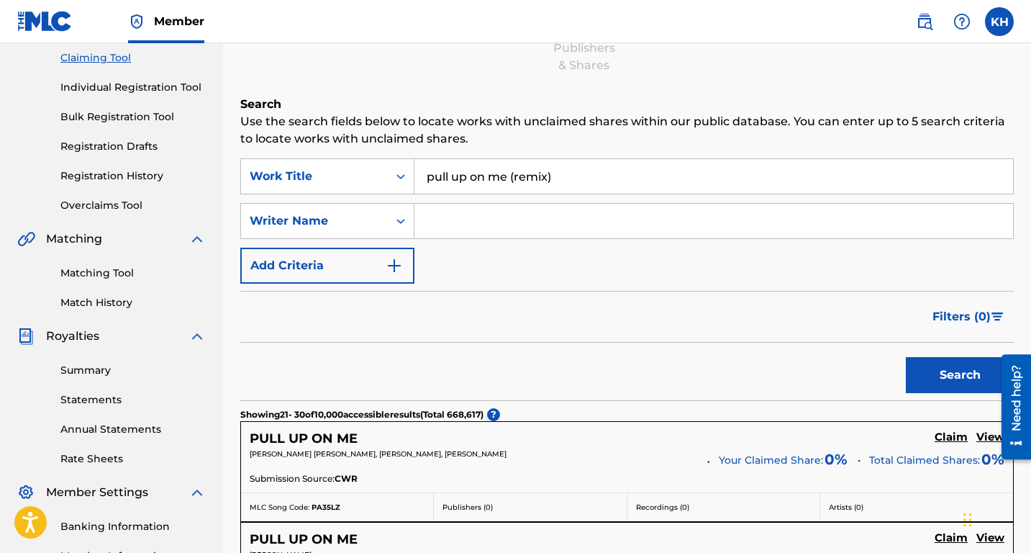
scroll to position [49, 0]
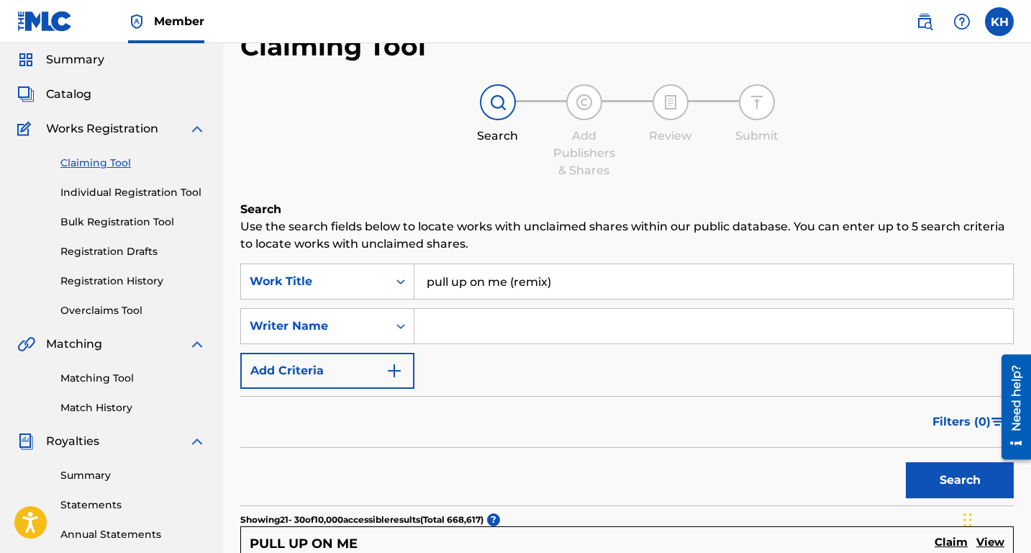
click at [462, 327] on input "Search Form" at bounding box center [713, 326] width 599 height 35
type input "[PERSON_NAME]"
click at [925, 474] on button "Search" at bounding box center [960, 480] width 108 height 36
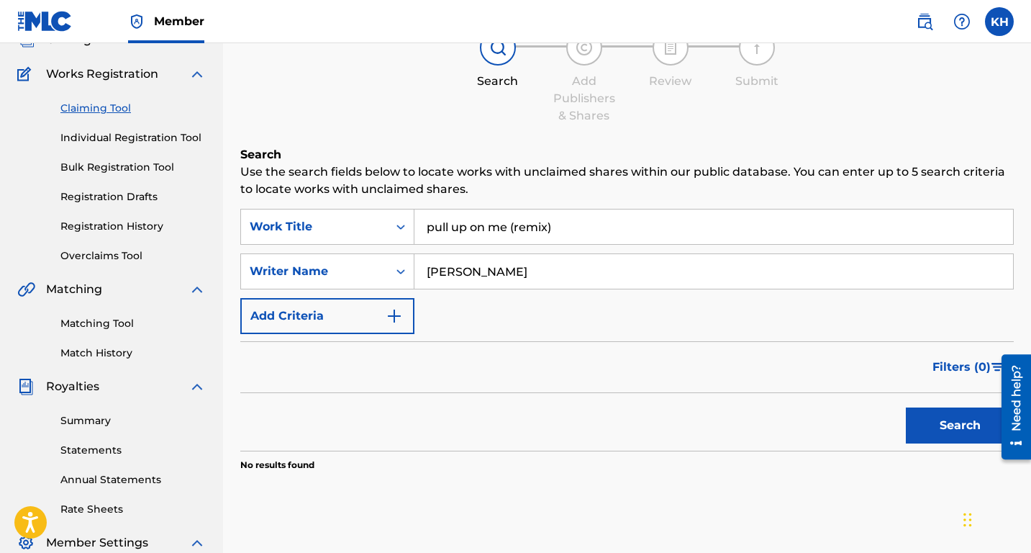
scroll to position [53, 0]
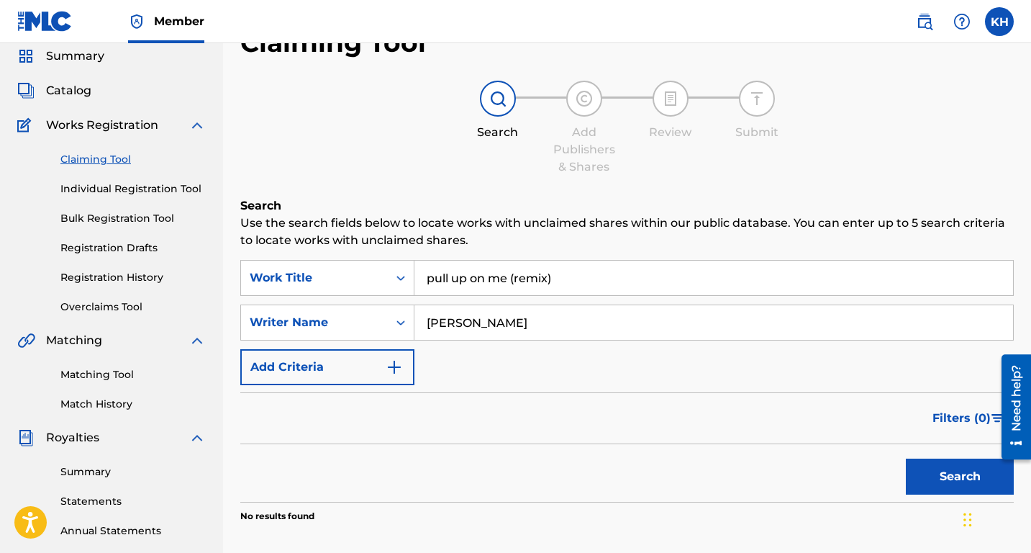
click at [393, 363] on img "Search Form" at bounding box center [394, 366] width 17 height 17
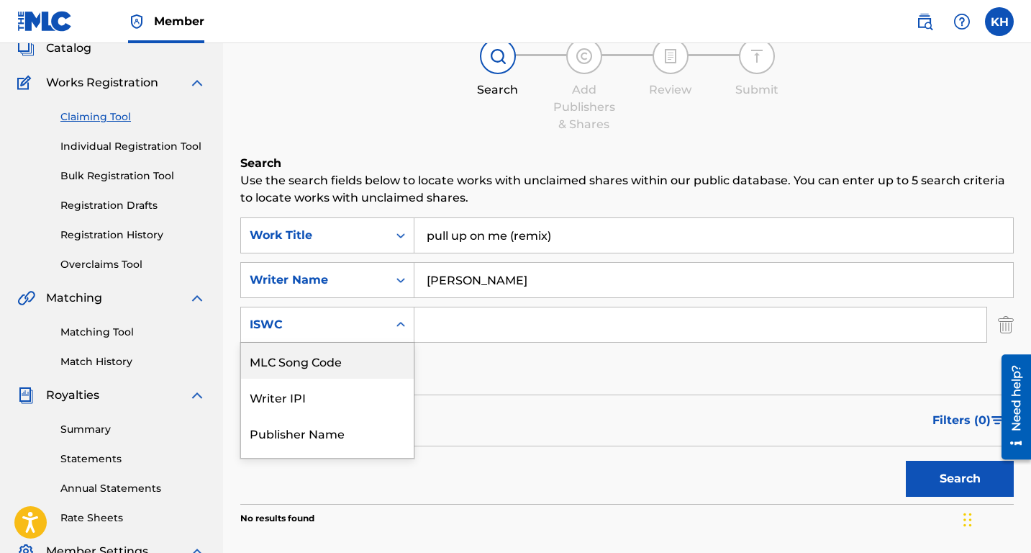
click at [402, 342] on div "MLC Song Code, 1 of 6. 6 results available. Use Up and Down to choose options, …" at bounding box center [327, 325] width 174 height 36
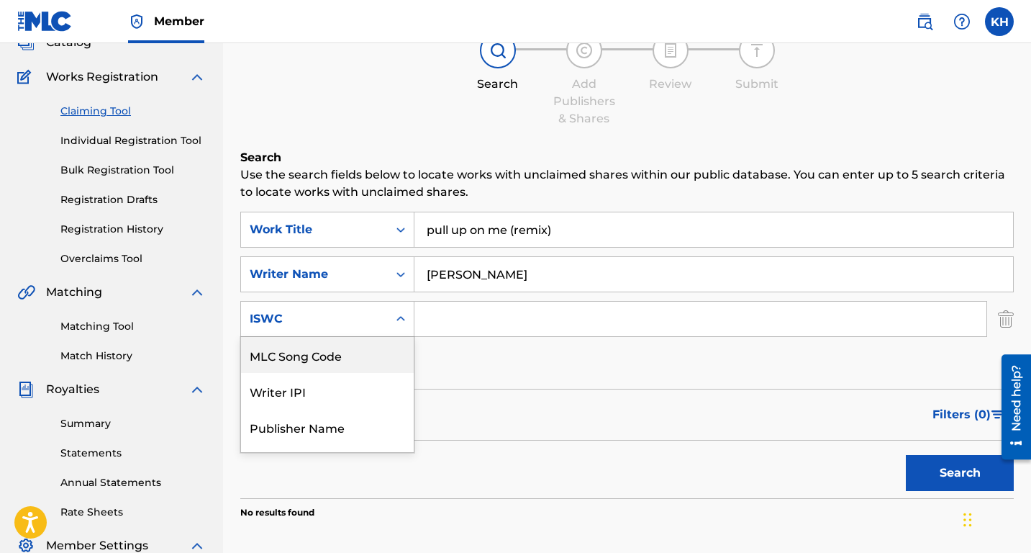
scroll to position [101, 0]
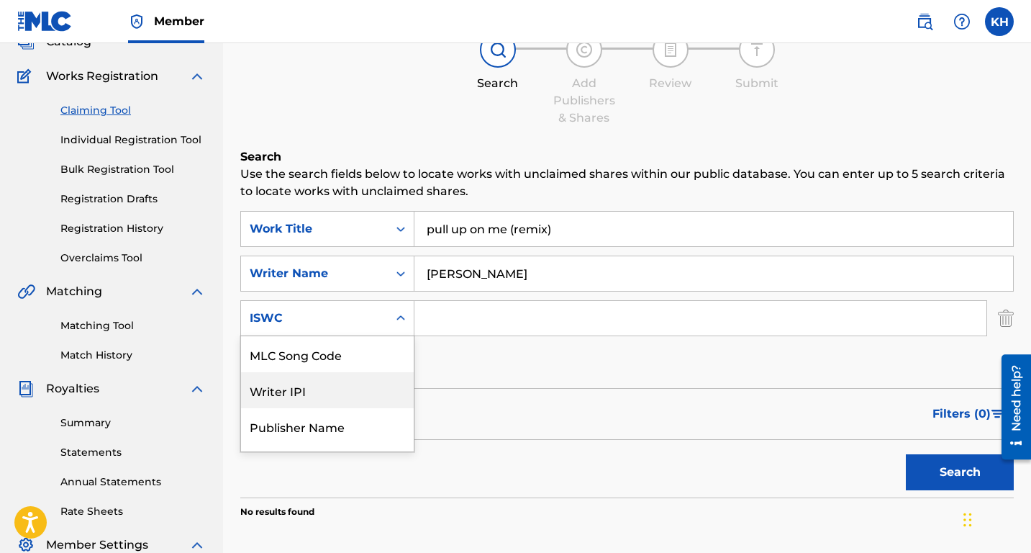
click at [381, 384] on div "Writer IPI" at bounding box center [327, 390] width 173 height 36
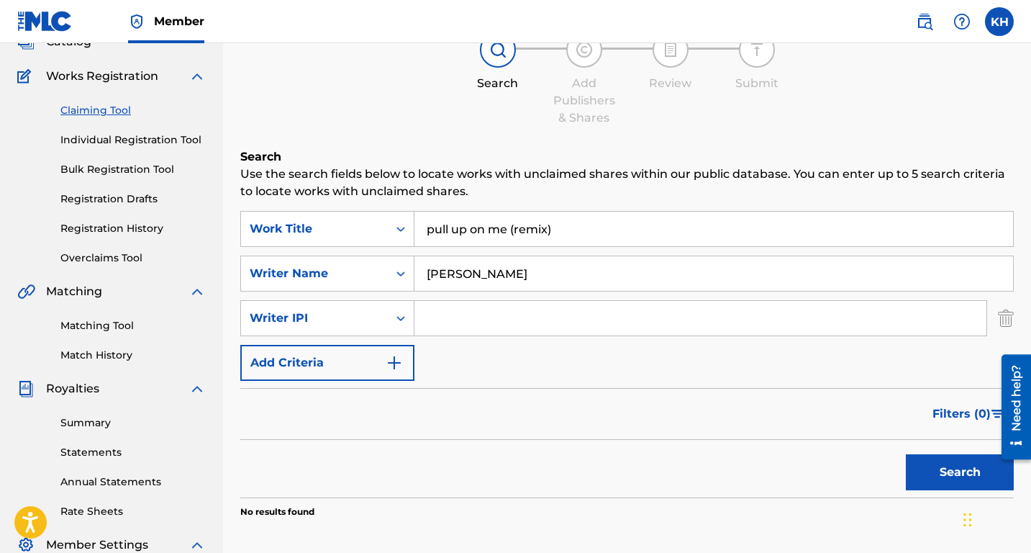
click at [444, 317] on input "Search Form" at bounding box center [700, 318] width 572 height 35
click at [401, 320] on icon "Search Form" at bounding box center [401, 318] width 14 height 14
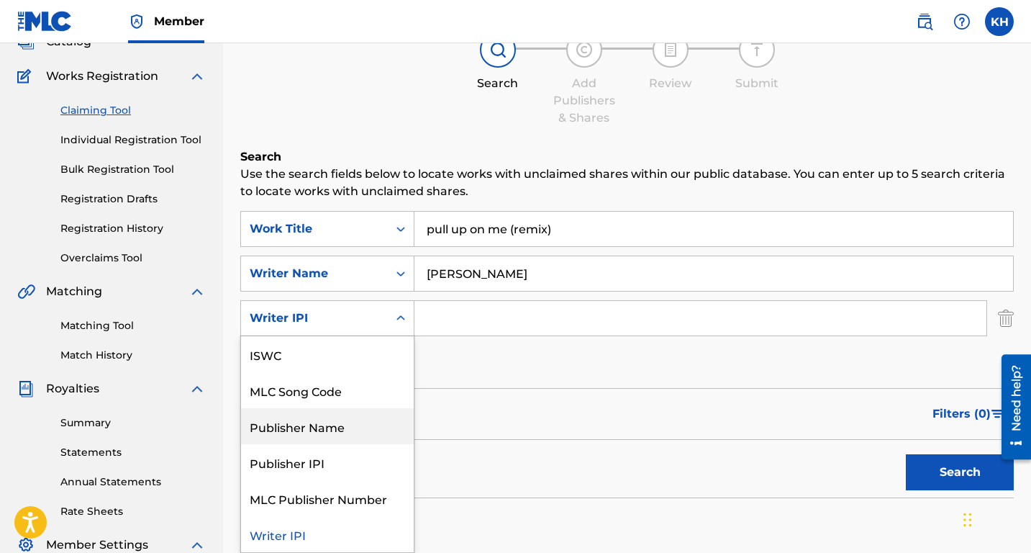
click at [343, 437] on div "Publisher Name" at bounding box center [327, 426] width 173 height 36
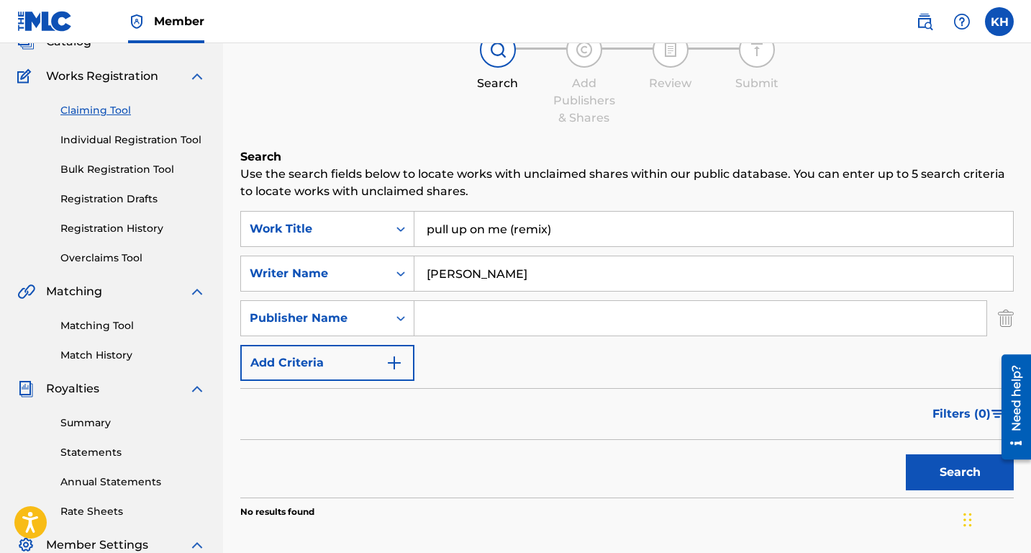
click at [441, 314] on input "Search Form" at bounding box center [700, 318] width 572 height 35
paste input "Di mon a tek me for poppi show If you a cheata let me know I see ya with dat ga…"
type input "Di mon a tek me for poppi show If you a cheata let me know I see ya with dat ga…"
click at [1001, 323] on img "Search Form" at bounding box center [1006, 318] width 16 height 36
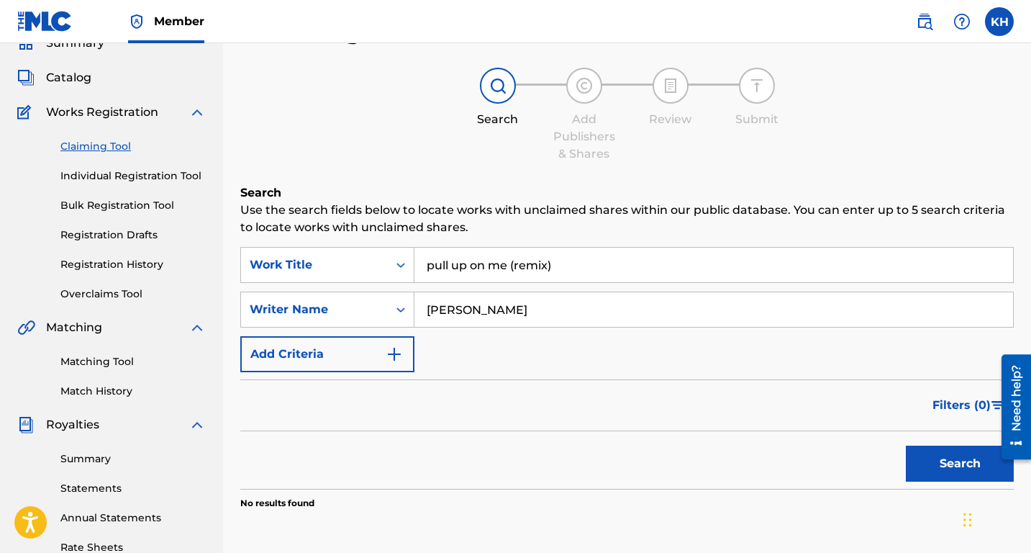
scroll to position [0, 0]
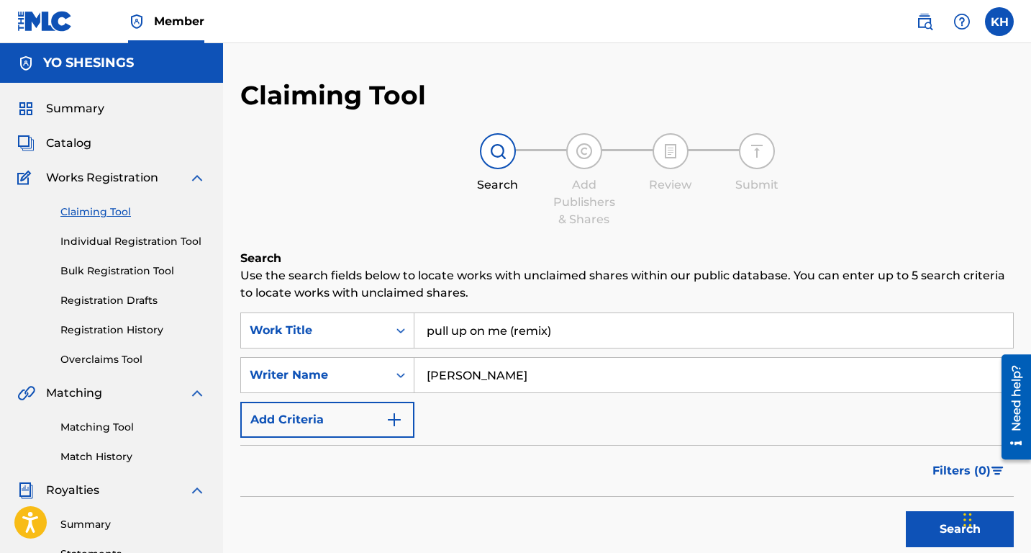
click at [83, 144] on span "Catalog" at bounding box center [68, 143] width 45 height 17
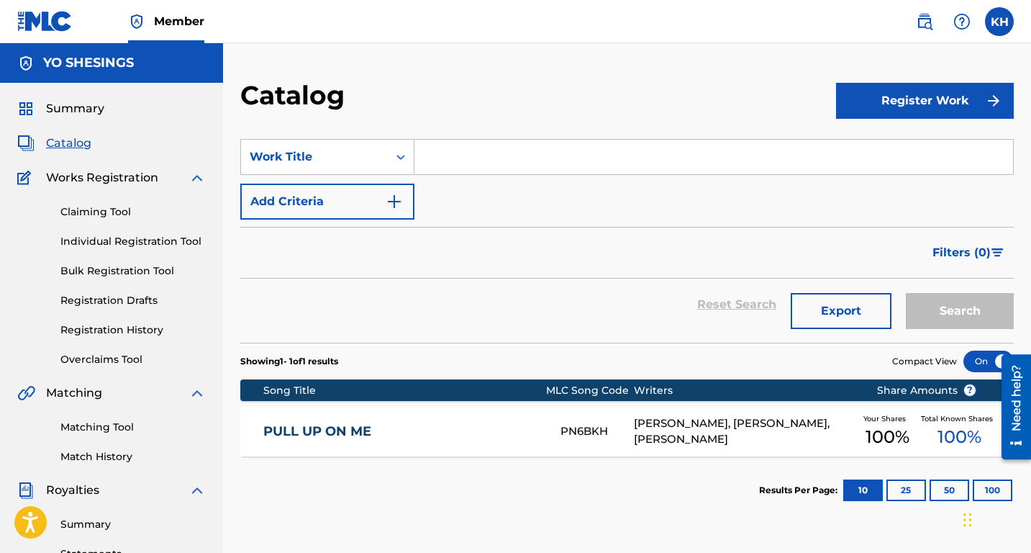
click at [345, 430] on link "PULL UP ON ME" at bounding box center [402, 431] width 278 height 17
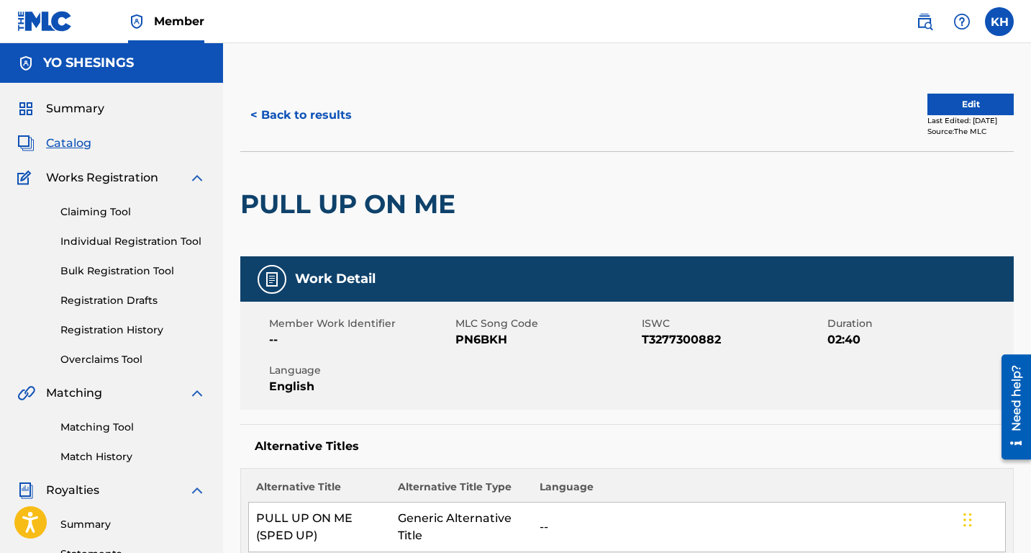
click at [959, 97] on button "Edit" at bounding box center [970, 105] width 86 height 22
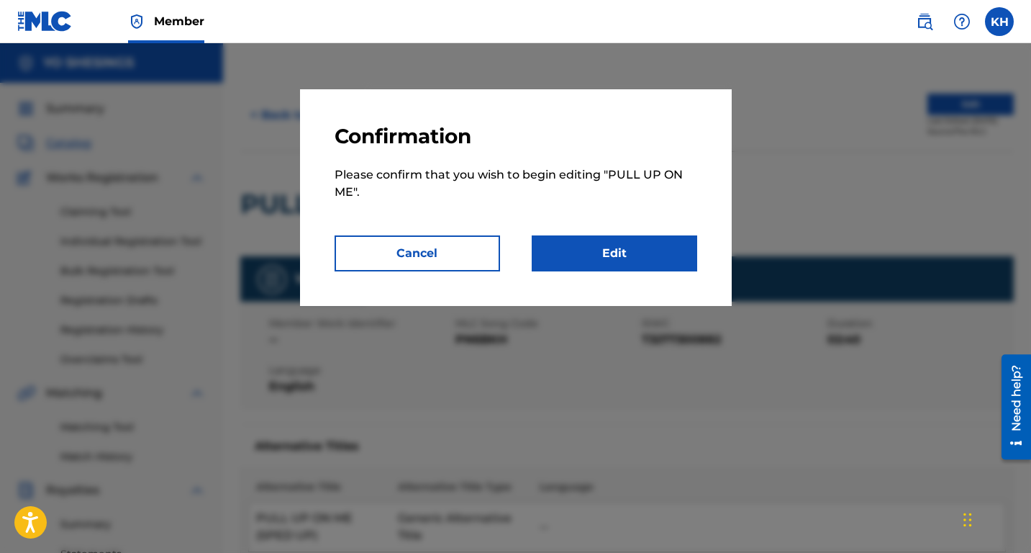
click at [625, 254] on link "Edit" at bounding box center [614, 253] width 165 height 36
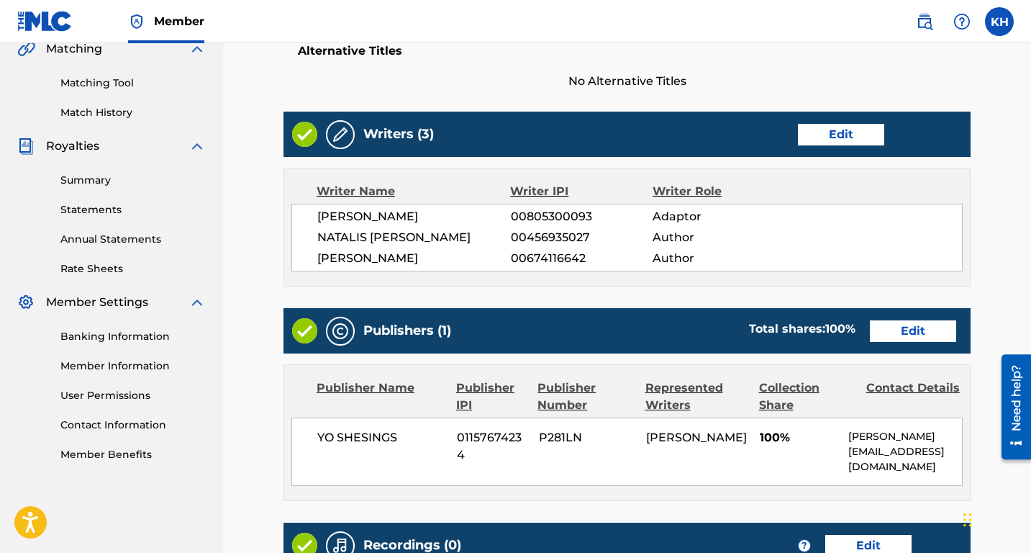
scroll to position [342, 0]
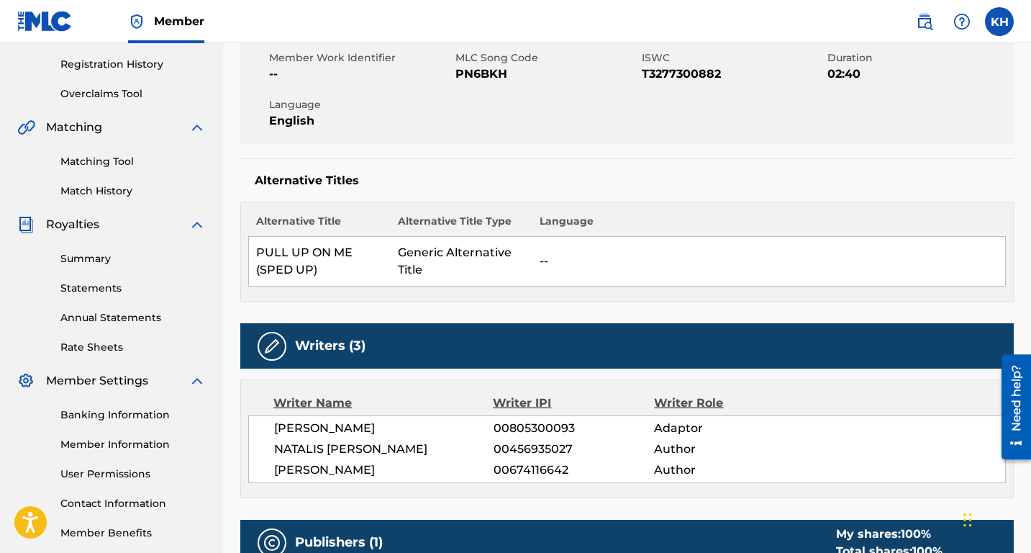
scroll to position [266, 0]
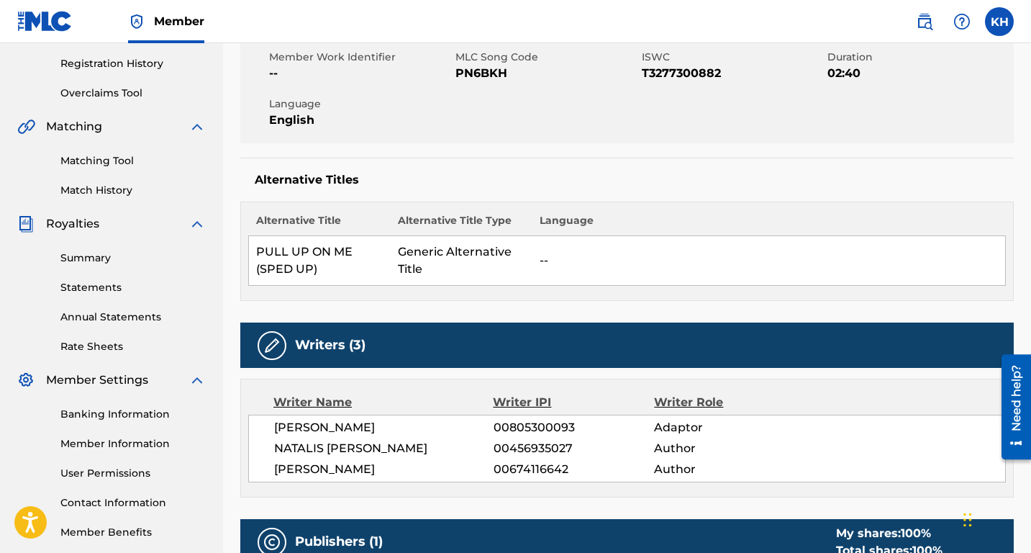
click at [268, 345] on img at bounding box center [271, 345] width 17 height 17
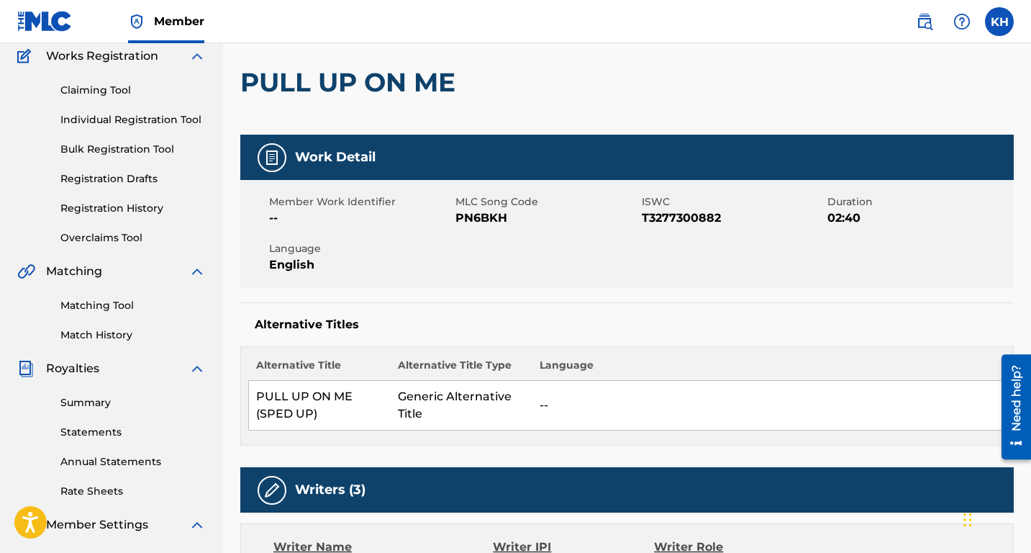
scroll to position [0, 0]
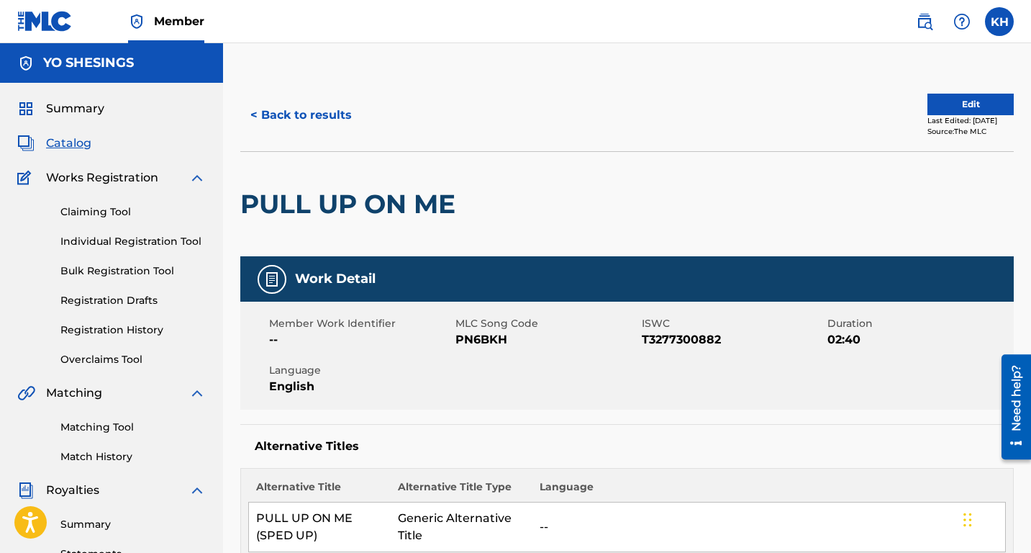
click at [963, 103] on button "Edit" at bounding box center [970, 105] width 86 height 22
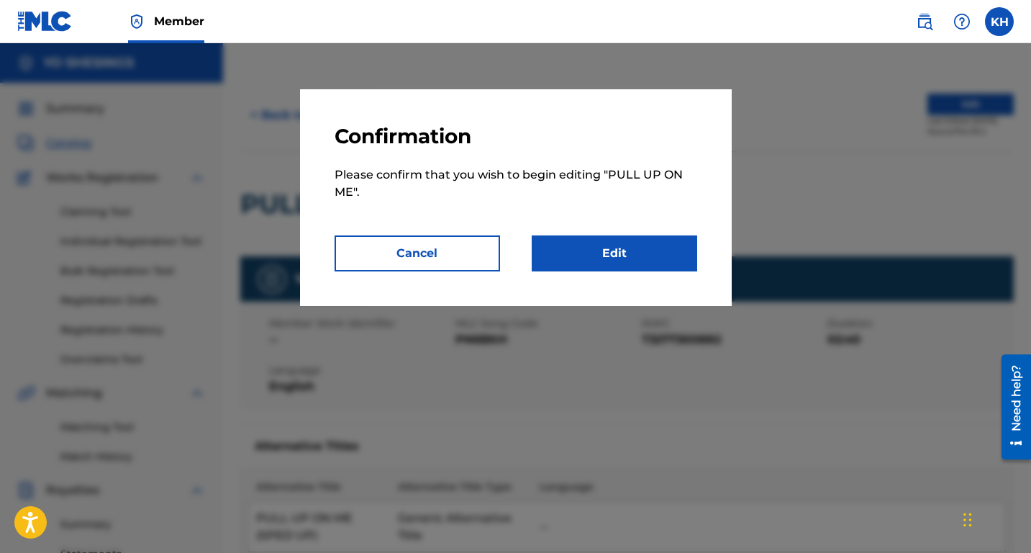
click at [591, 244] on link "Edit" at bounding box center [614, 253] width 165 height 36
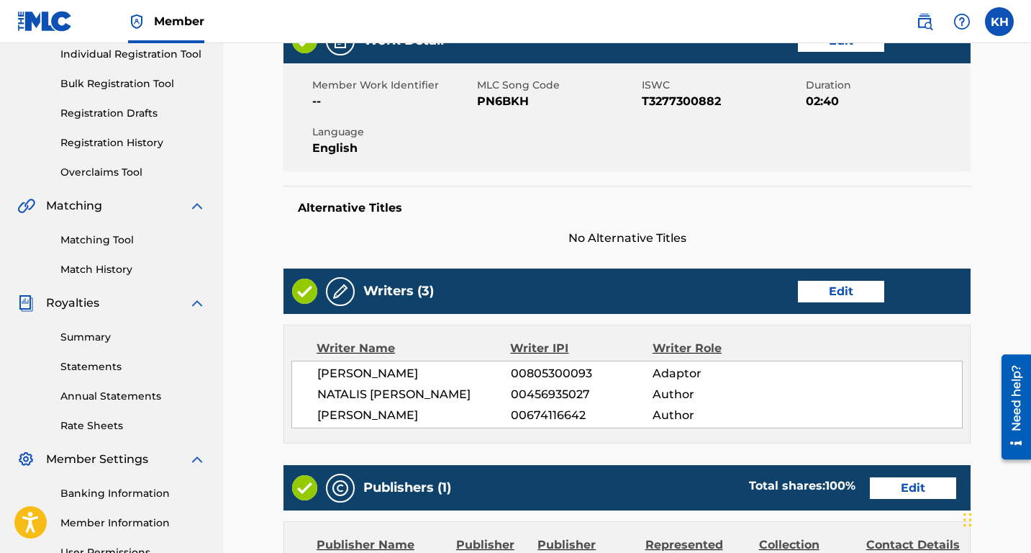
scroll to position [196, 0]
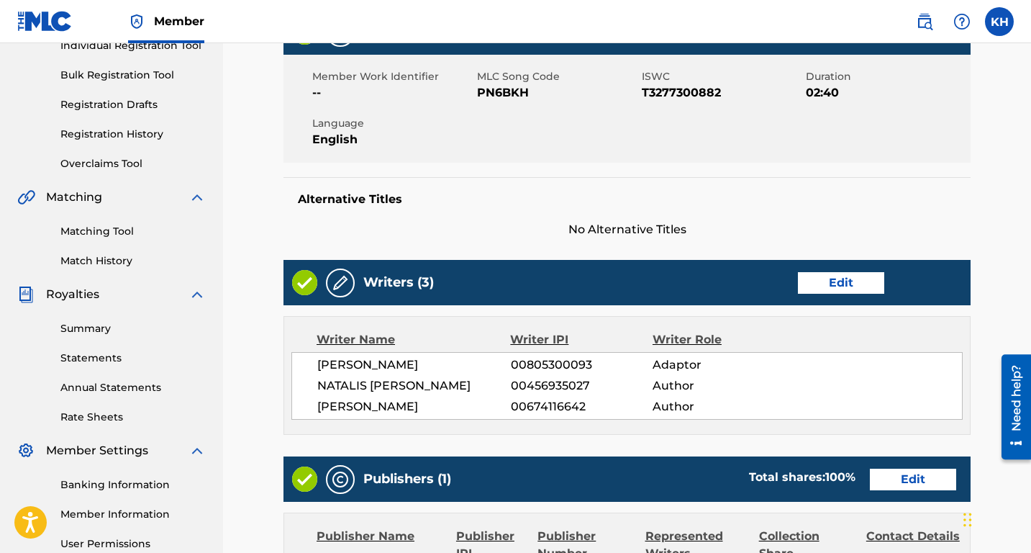
click at [843, 273] on link "Edit" at bounding box center [841, 283] width 86 height 22
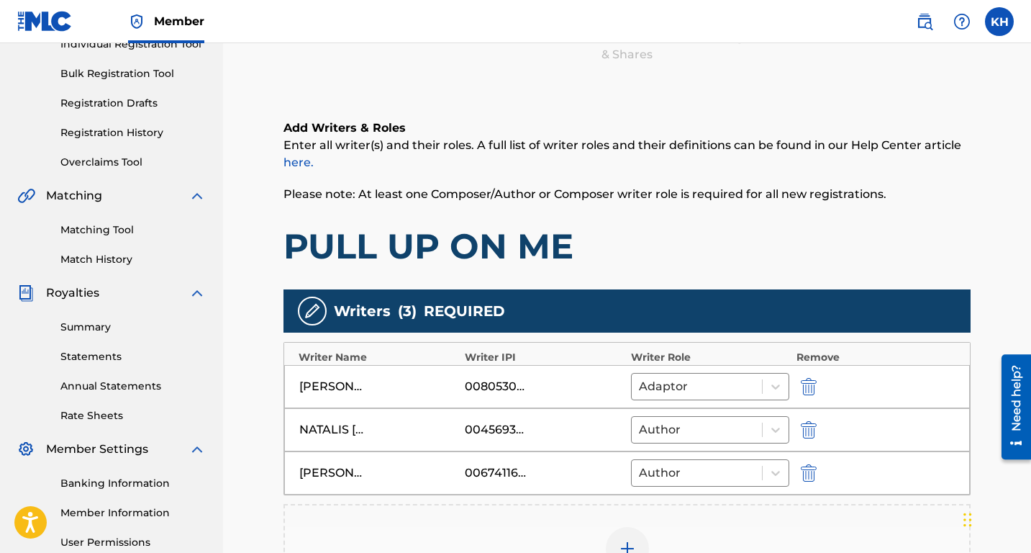
scroll to position [185, 0]
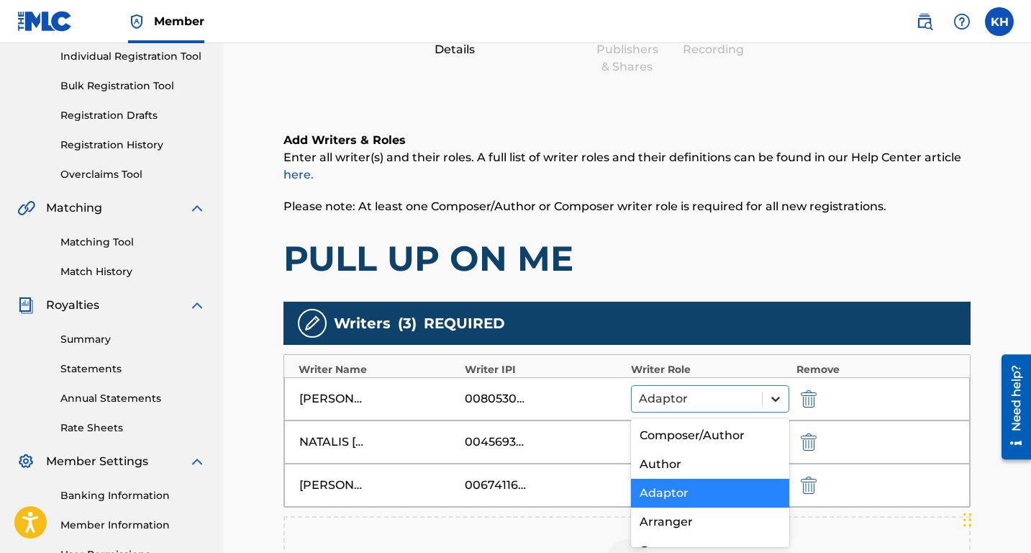
click at [773, 401] on icon at bounding box center [775, 398] width 14 height 14
click at [753, 431] on div "Composer/Author" at bounding box center [710, 435] width 158 height 29
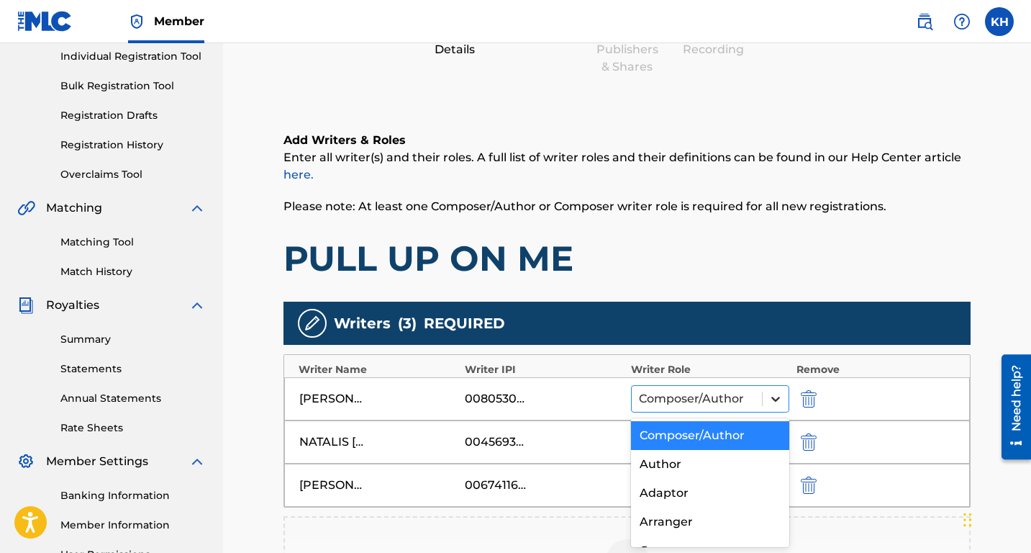
click at [772, 394] on icon at bounding box center [775, 398] width 14 height 14
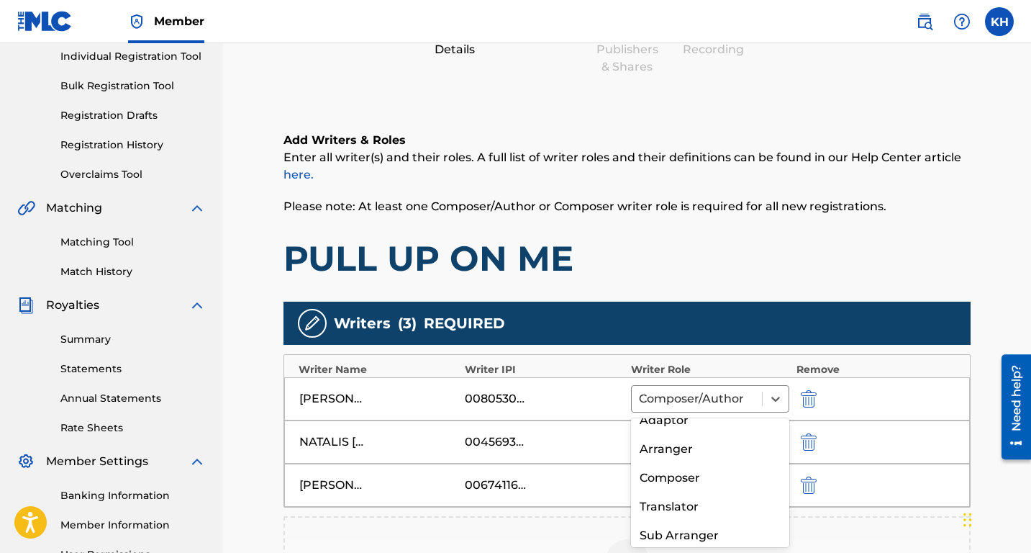
scroll to position [106, 0]
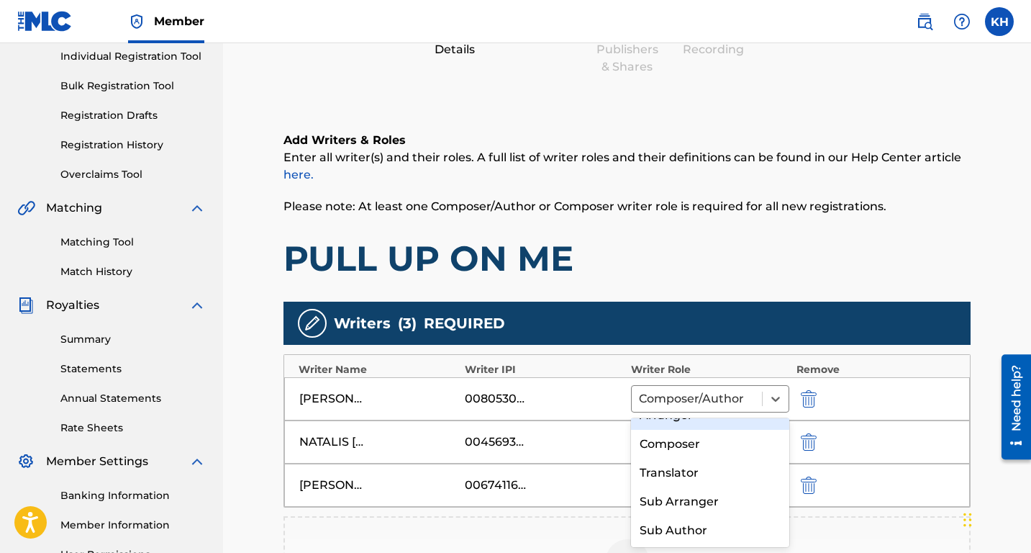
click at [863, 384] on div "[PERSON_NAME] 00805300093 Arranger, 4 of 8. 8 results available. Use Up and Dow…" at bounding box center [627, 398] width 686 height 43
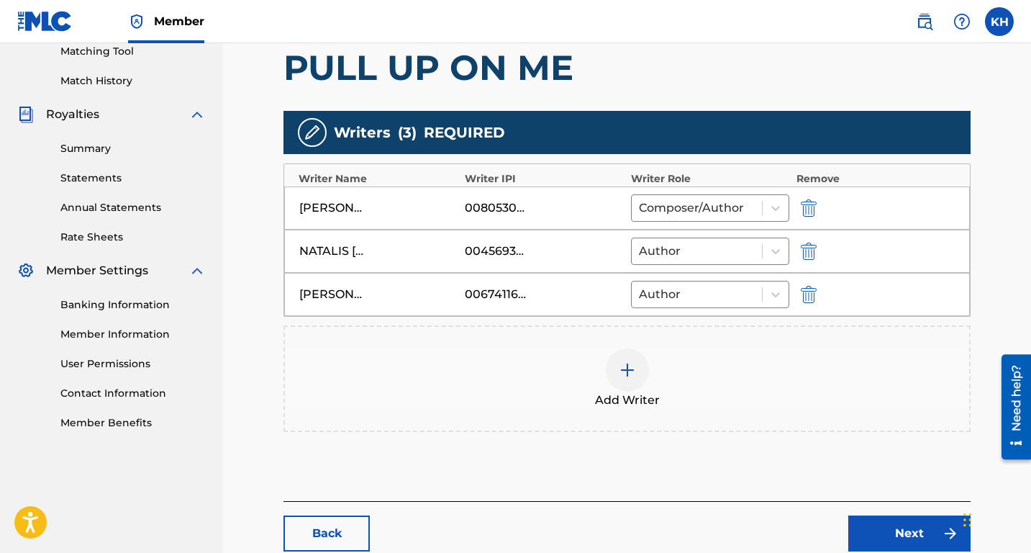
scroll to position [387, 0]
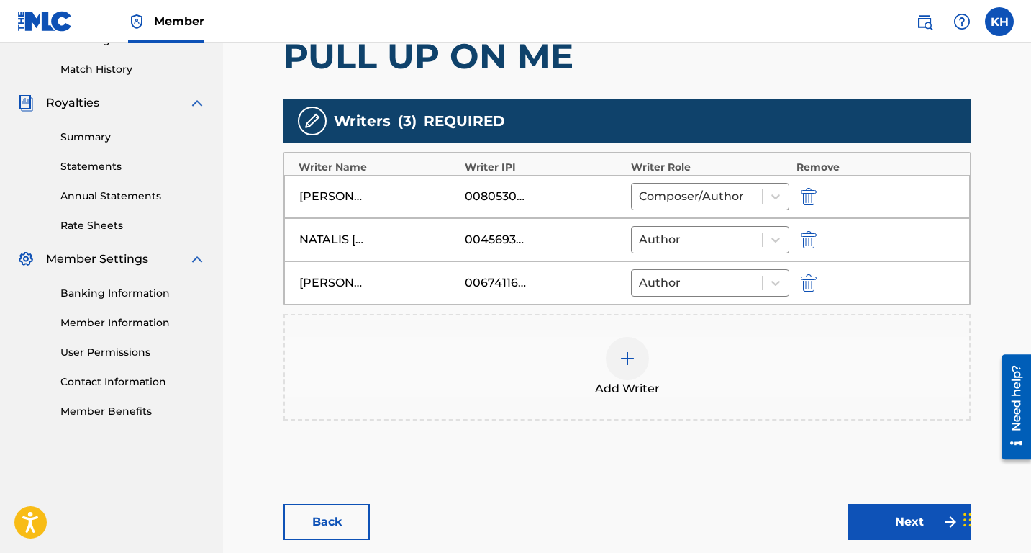
click at [908, 514] on link "Next" at bounding box center [909, 522] width 122 height 36
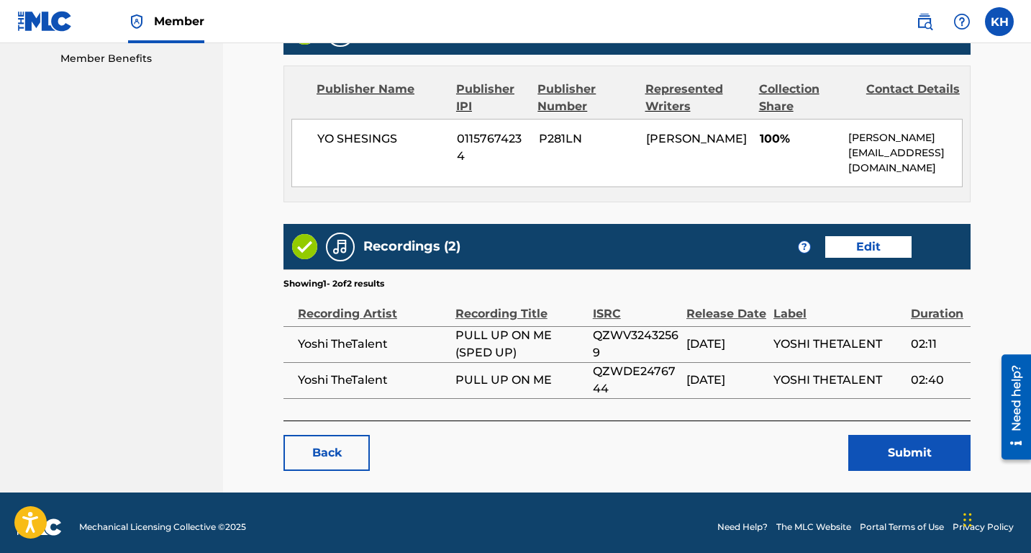
scroll to position [746, 0]
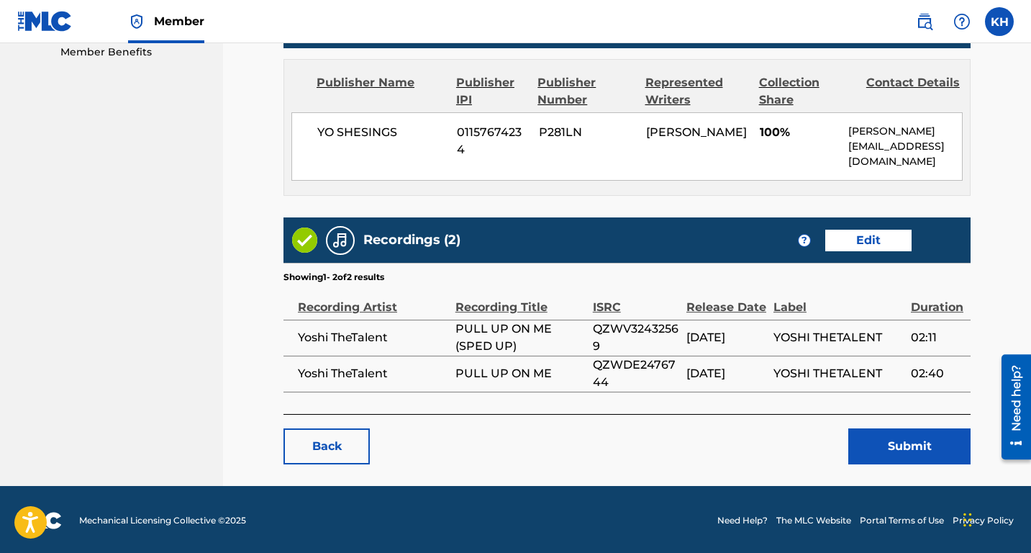
click at [858, 242] on link "Edit" at bounding box center [868, 241] width 86 height 22
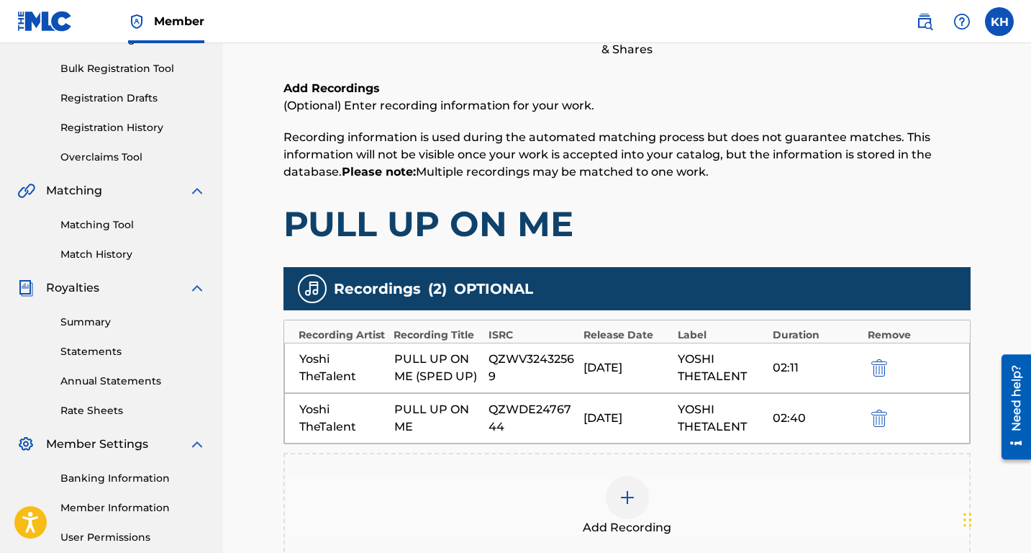
scroll to position [396, 0]
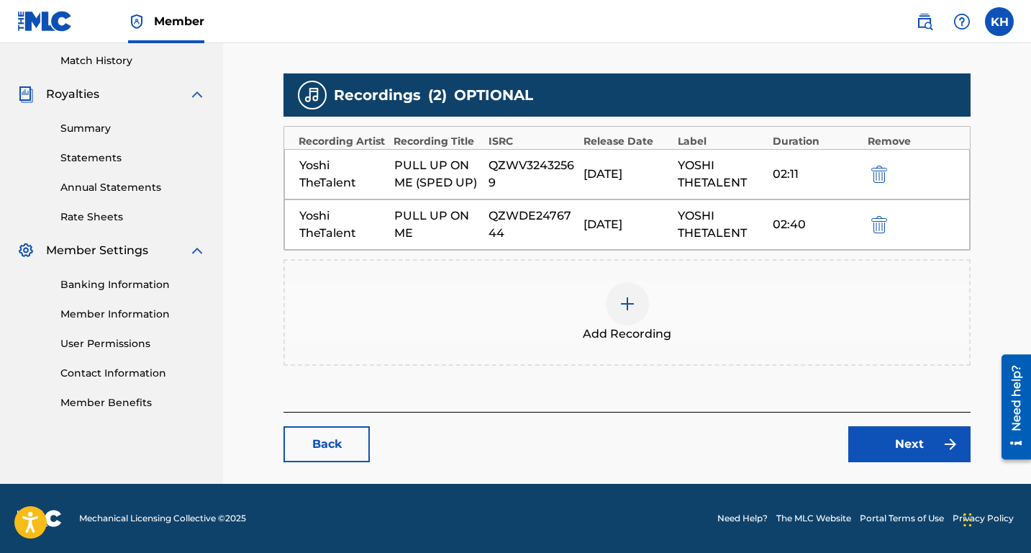
click at [632, 313] on div at bounding box center [627, 303] width 43 height 43
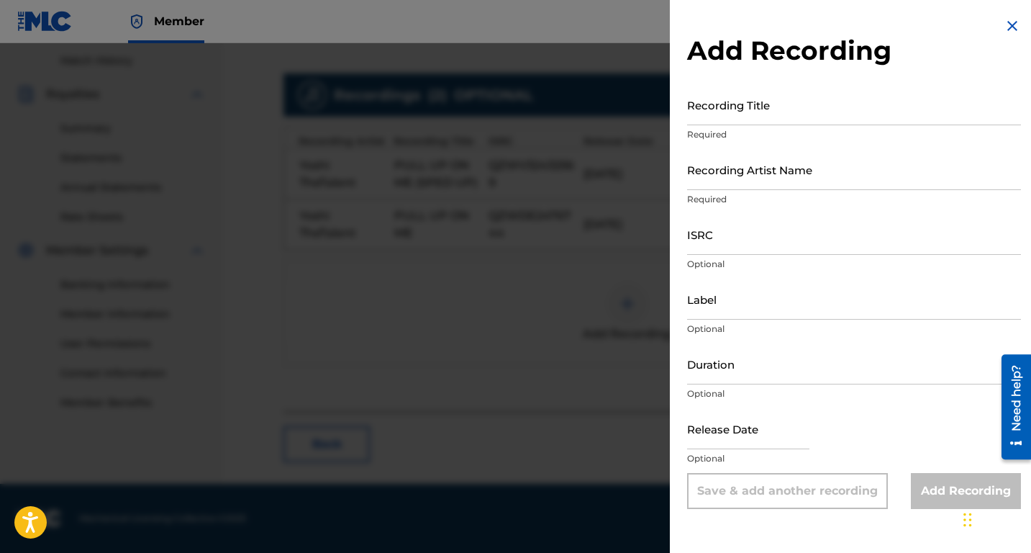
click at [699, 109] on input "Recording Title" at bounding box center [854, 104] width 334 height 41
type input "Pull Up On Me"
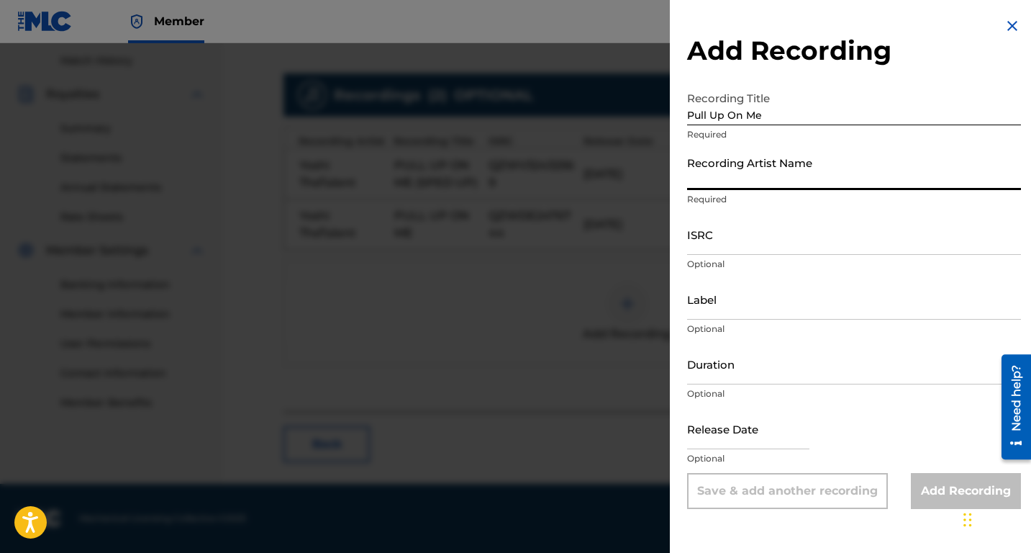
click at [724, 172] on input "Recording Artist Name" at bounding box center [854, 169] width 334 height 41
type input "Yoshi TheTalent"
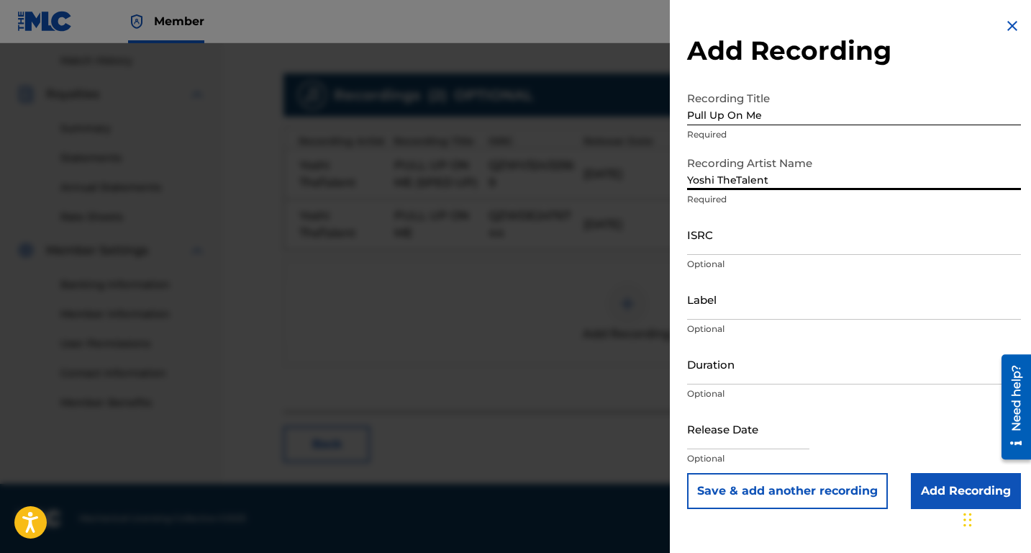
click at [793, 109] on input "Pull Up On Me" at bounding box center [854, 104] width 334 height 41
type input "Pull Up On Me (REMIX)"
click at [718, 239] on input "ISRC" at bounding box center [854, 234] width 334 height 41
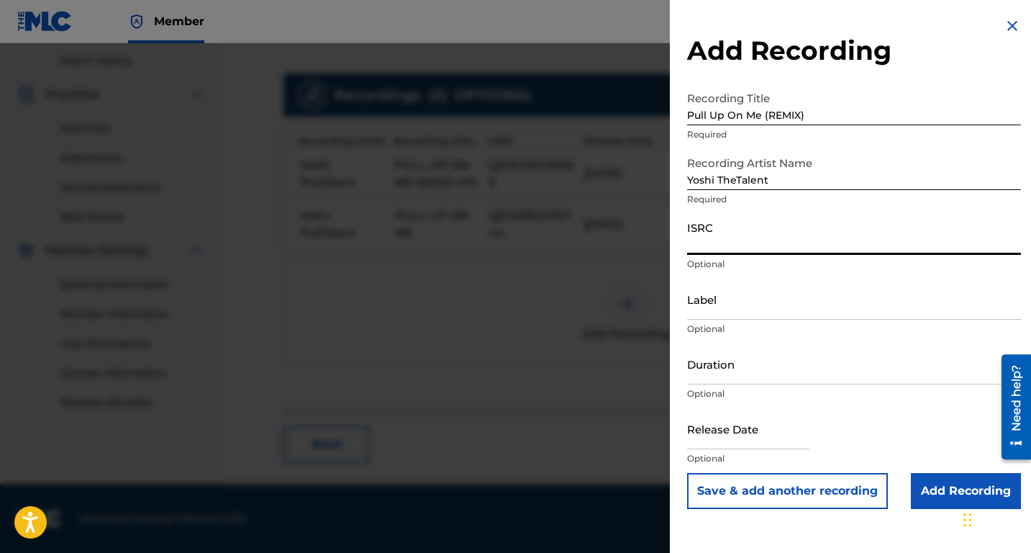
click at [727, 242] on input "ISRC" at bounding box center [854, 234] width 334 height 41
paste input "QZWV32566979"
type input "QZWV32566979"
click at [714, 305] on input "Label" at bounding box center [854, 298] width 334 height 41
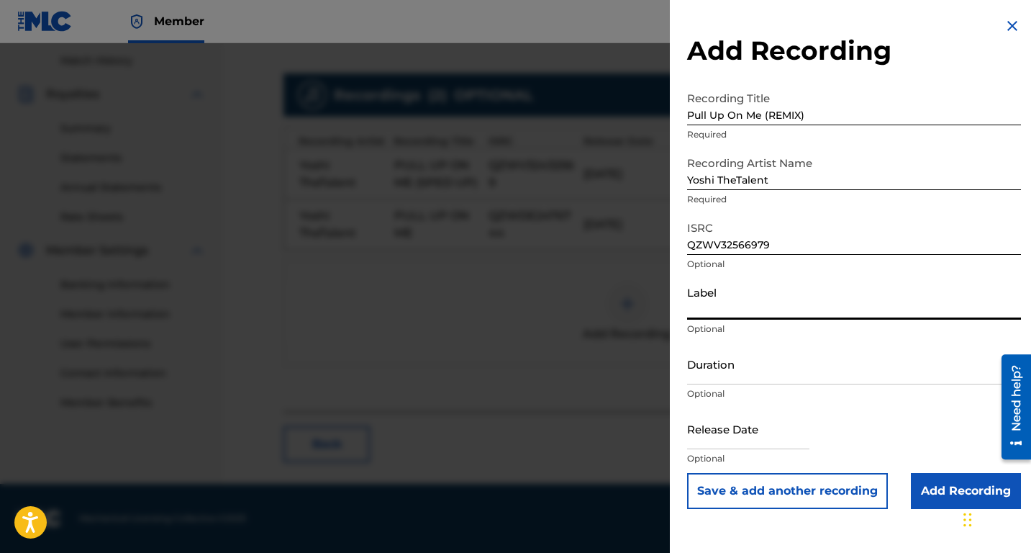
click at [713, 363] on input "Duration" at bounding box center [854, 363] width 334 height 41
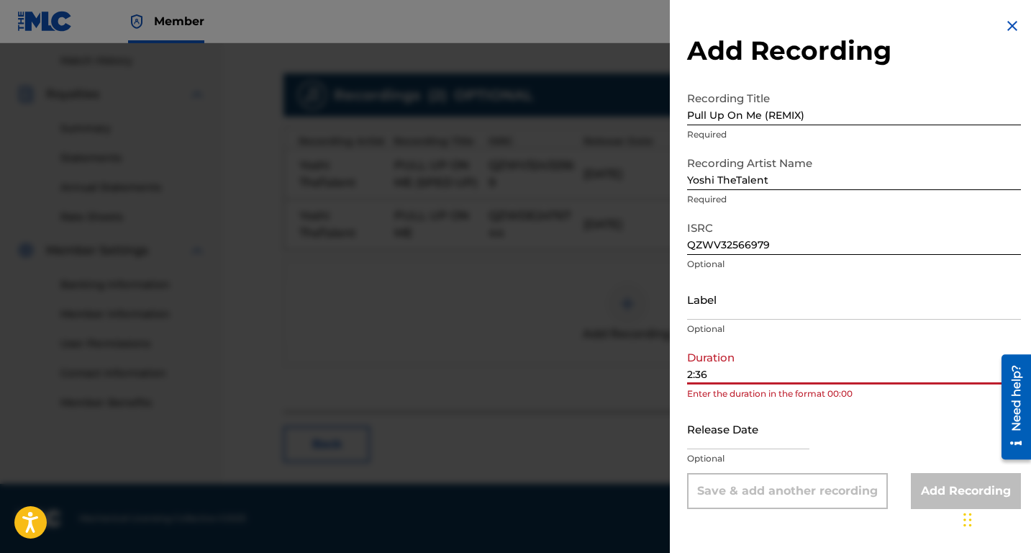
type input "2:36"
click at [717, 430] on input "text" at bounding box center [748, 428] width 122 height 41
select select "7"
select select "2025"
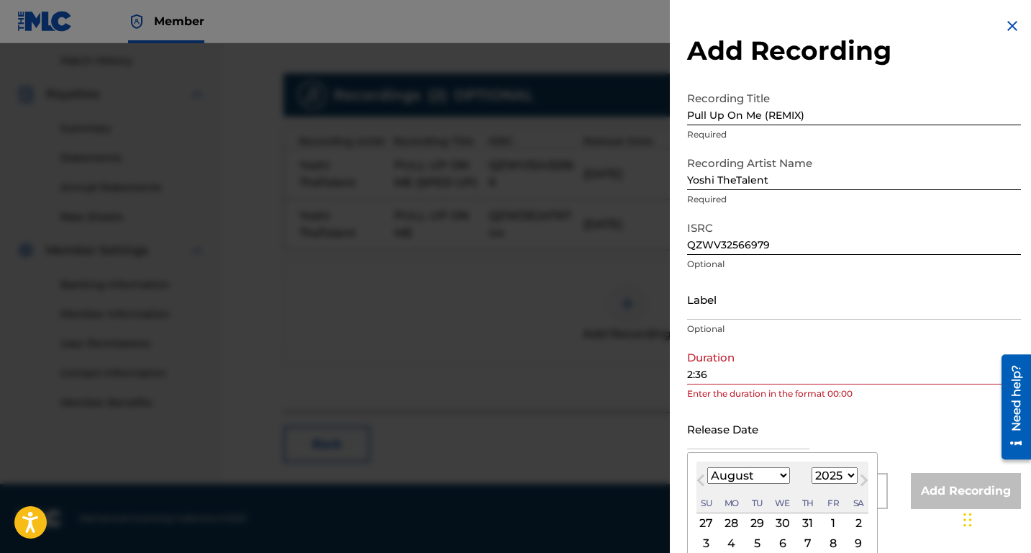
click at [782, 474] on select "January February March April May June July August September October November De…" at bounding box center [748, 475] width 83 height 17
select select "6"
click at [707, 467] on select "January February March April May June July August September October November De…" at bounding box center [748, 475] width 83 height 17
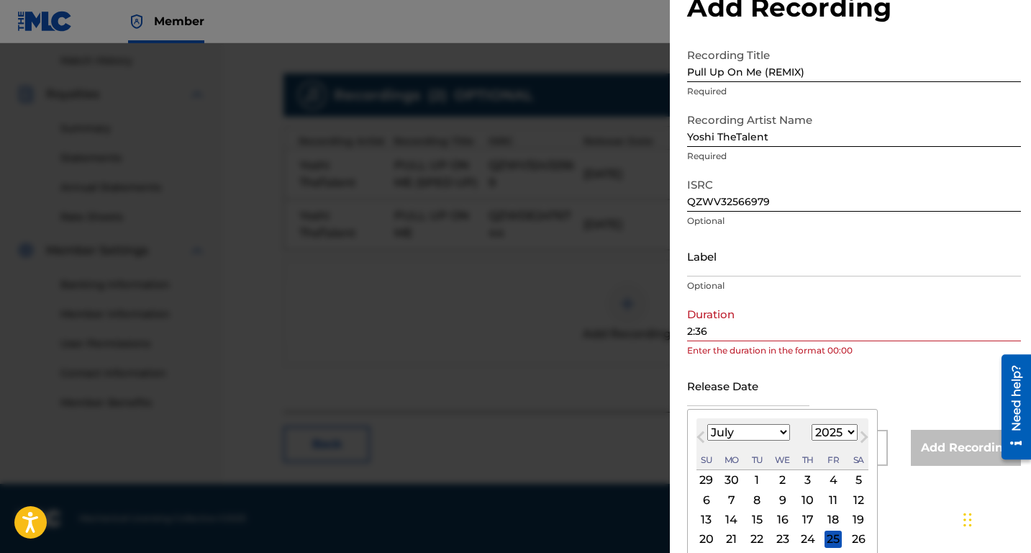
scroll to position [88, 0]
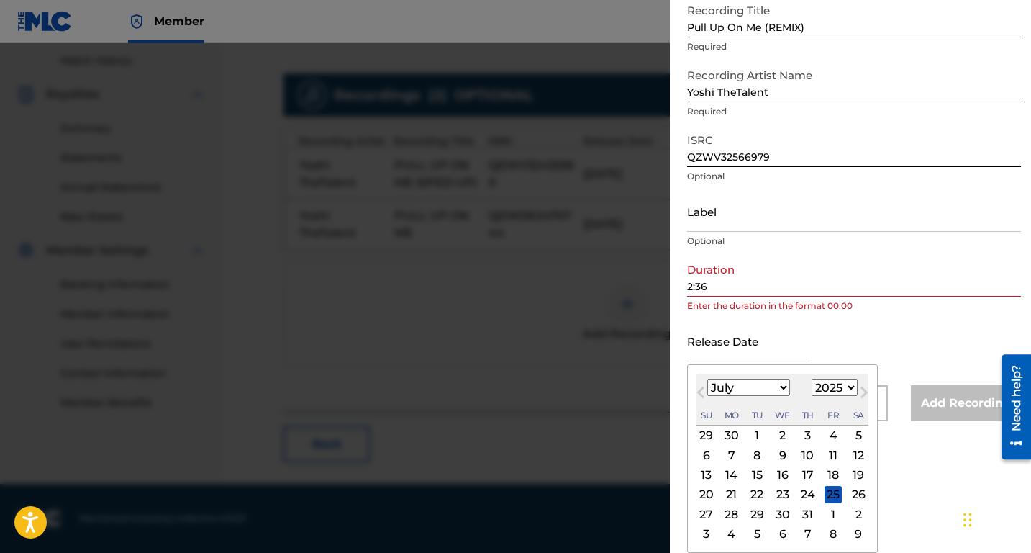
click at [762, 475] on div "15" at bounding box center [756, 474] width 17 height 17
type input "[DATE]"
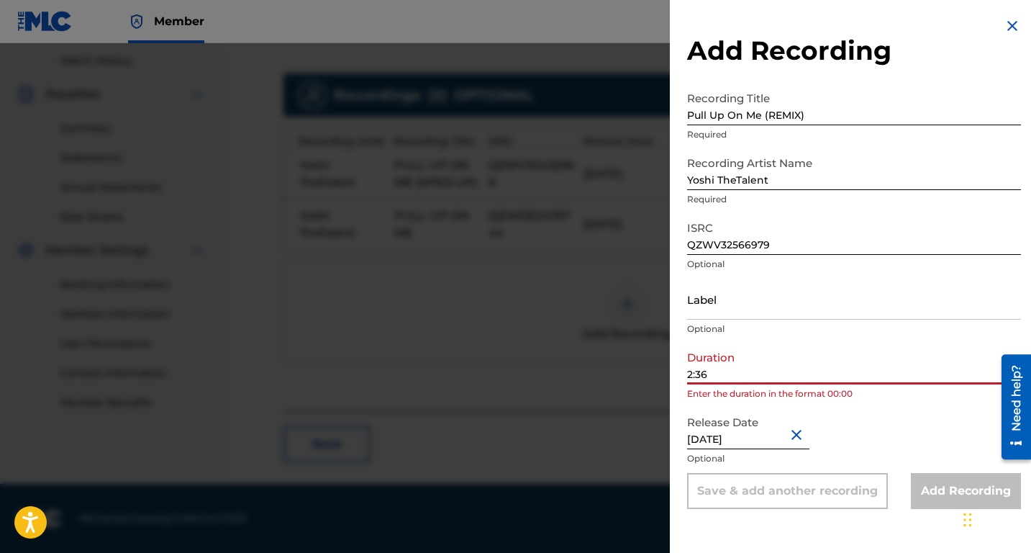
click at [691, 372] on input "2:36" at bounding box center [854, 363] width 334 height 41
click at [688, 371] on input "2:36" at bounding box center [854, 363] width 334 height 41
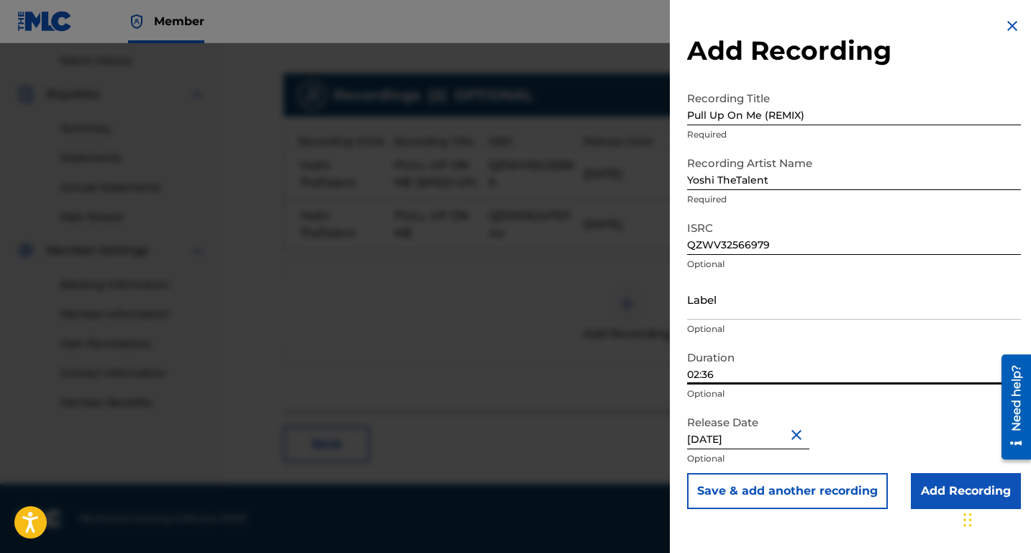
type input "02:36"
click at [731, 294] on input "Label" at bounding box center [854, 298] width 334 height 41
type input "YosheSings"
click at [949, 487] on input "Add Recording" at bounding box center [966, 491] width 110 height 36
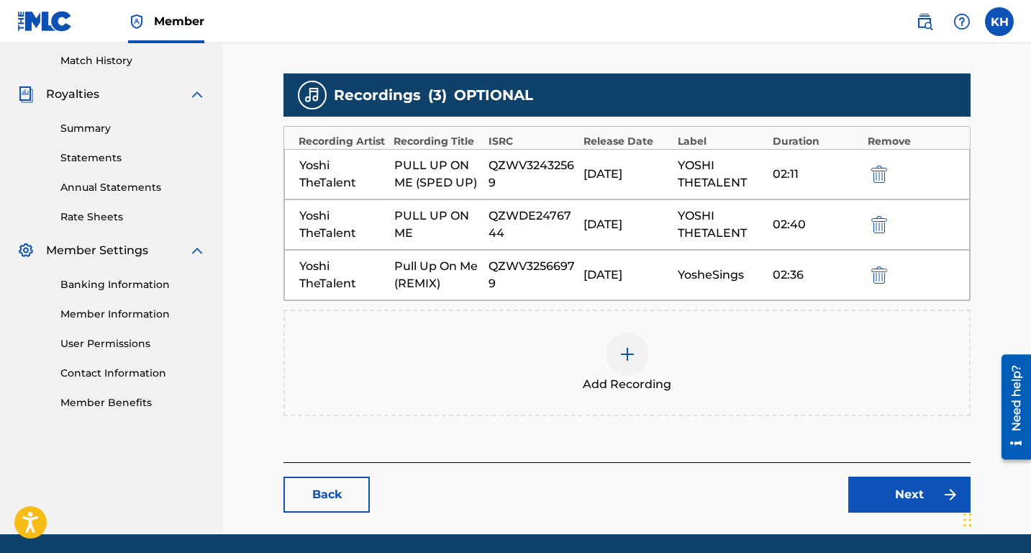
click at [926, 485] on link "Next" at bounding box center [909, 494] width 122 height 36
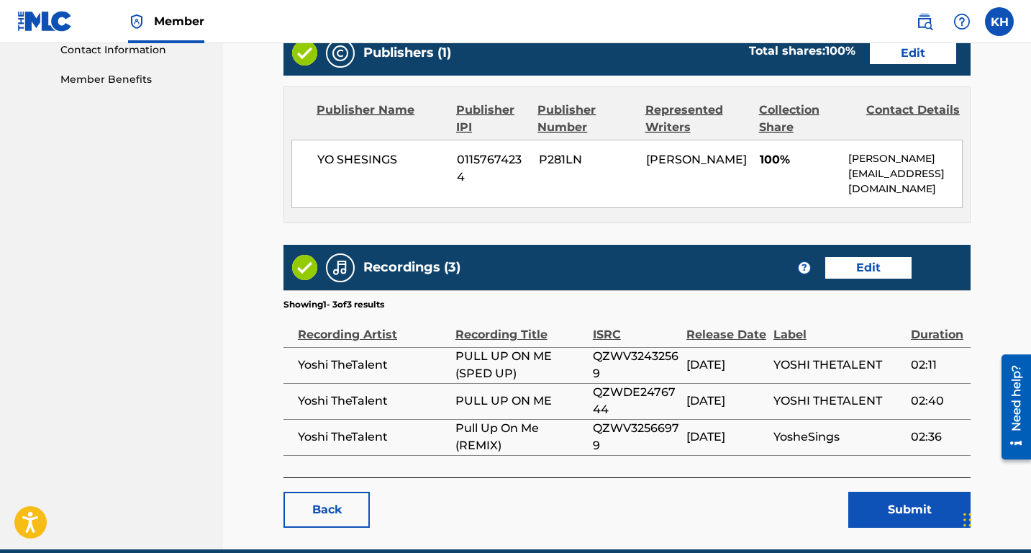
scroll to position [729, 0]
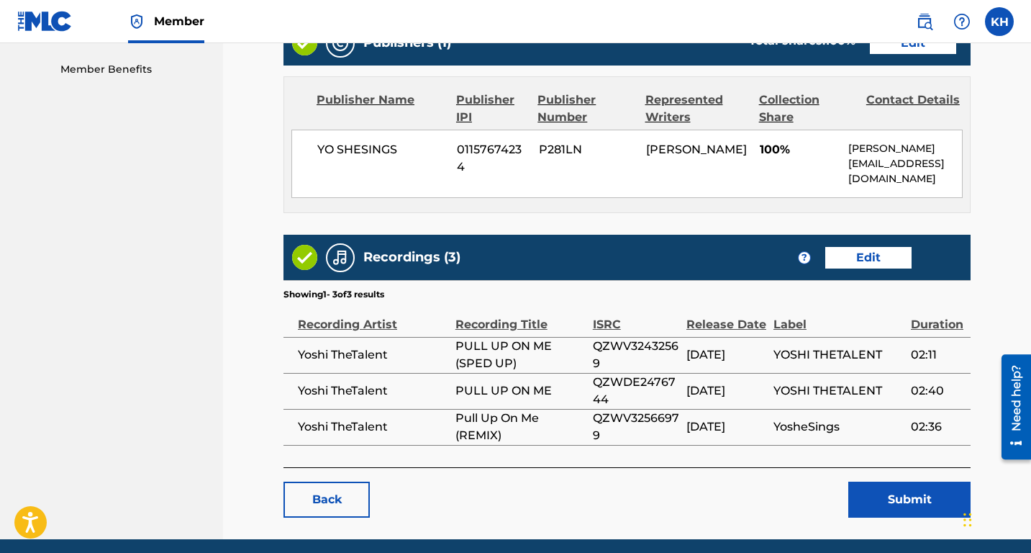
click at [856, 256] on link "Edit" at bounding box center [868, 258] width 86 height 22
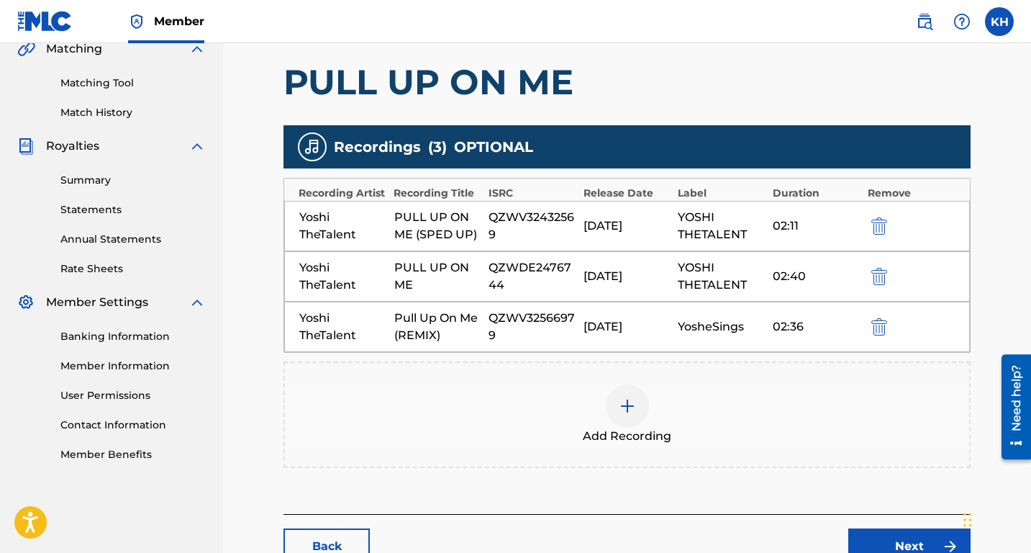
scroll to position [446, 0]
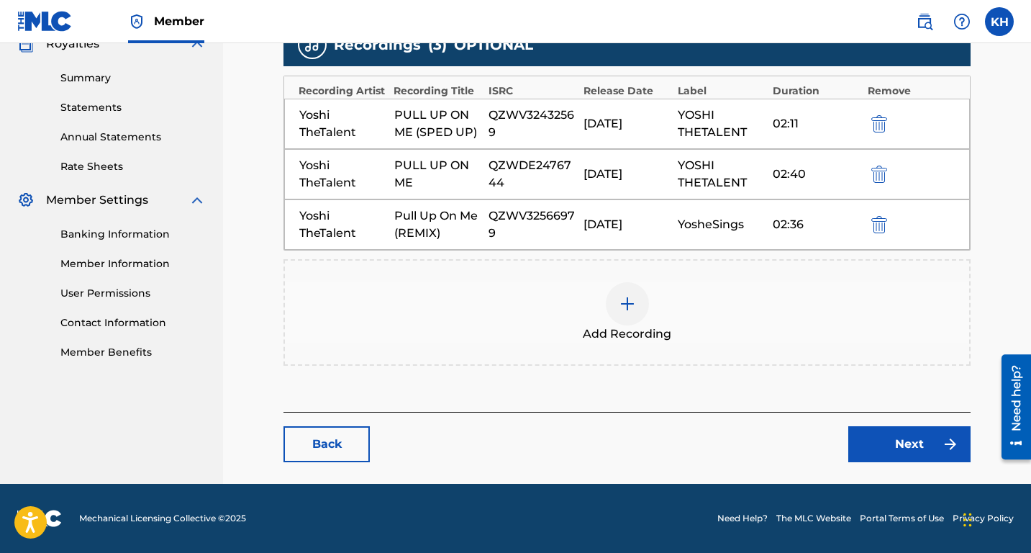
click at [339, 455] on link "Back" at bounding box center [326, 444] width 86 height 36
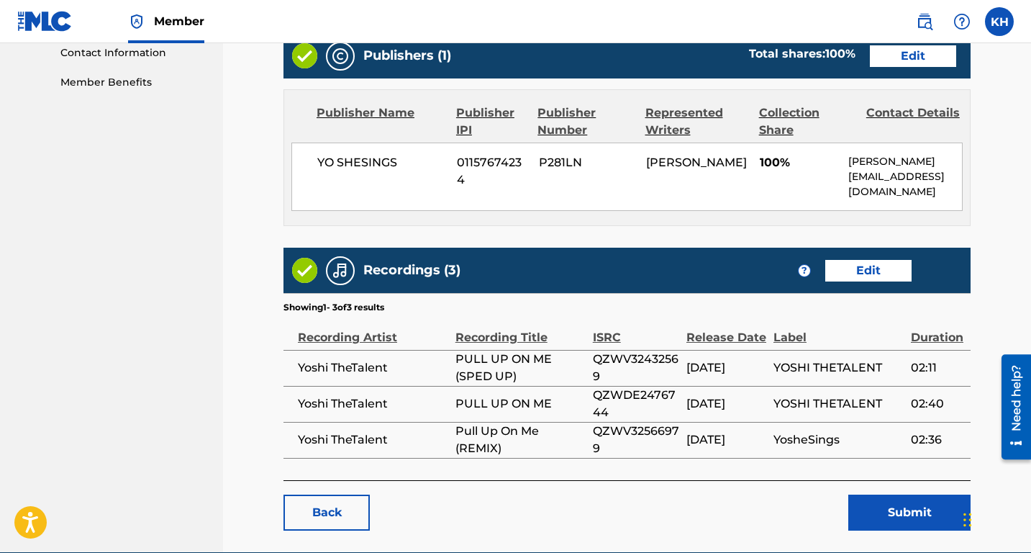
scroll to position [719, 0]
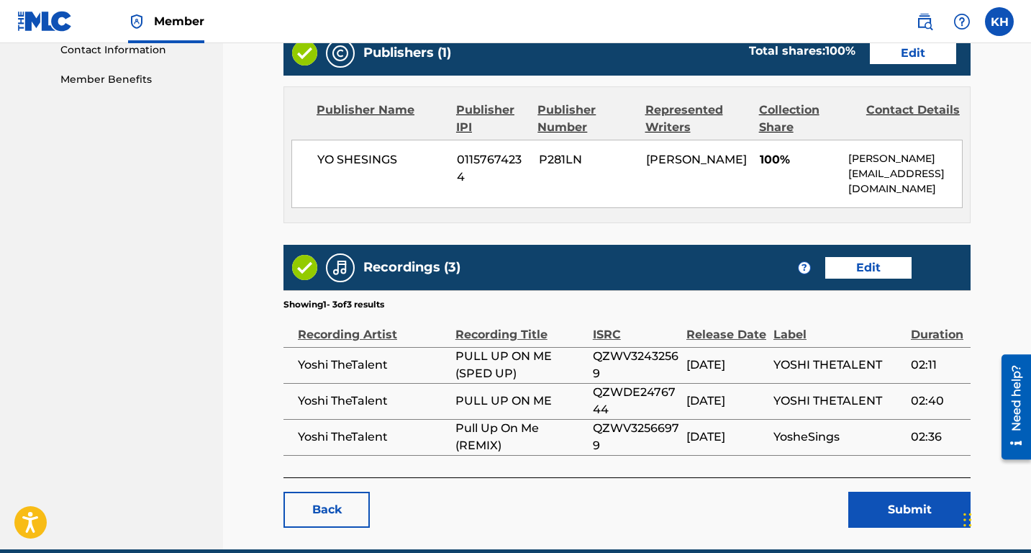
click at [856, 268] on link "Edit" at bounding box center [868, 268] width 86 height 22
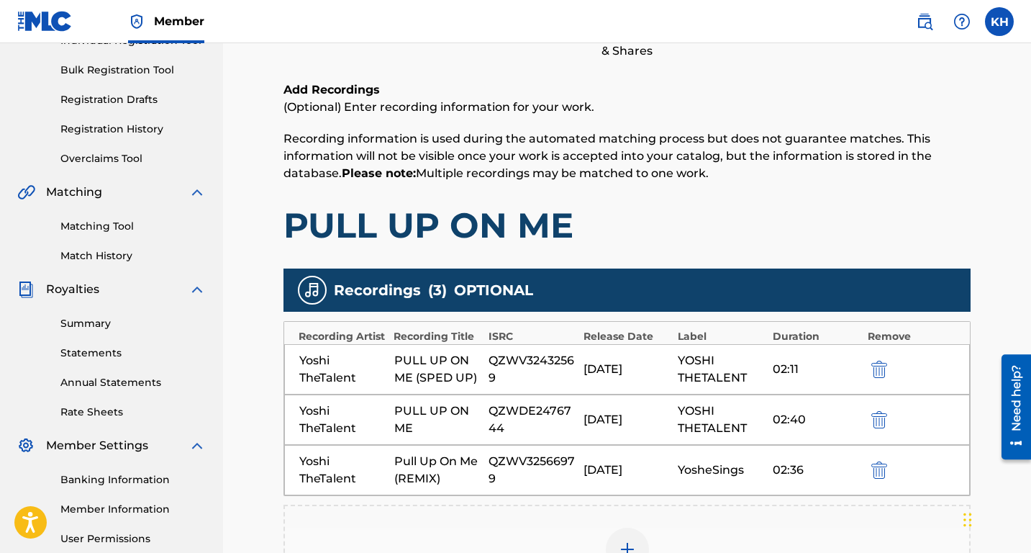
scroll to position [446, 0]
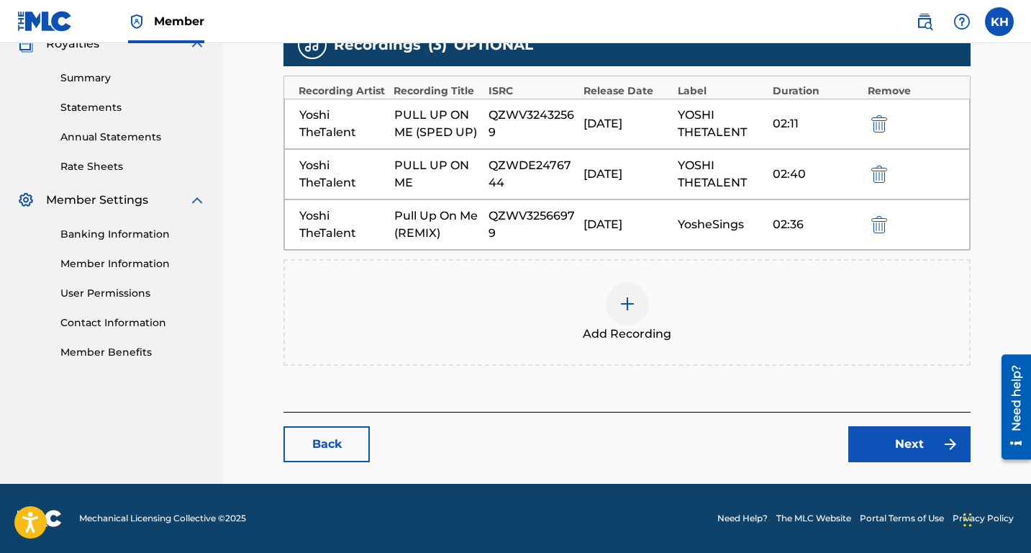
click at [717, 228] on div "YosheSings" at bounding box center [722, 224] width 88 height 17
click at [370, 440] on div "Back Next" at bounding box center [626, 437] width 687 height 50
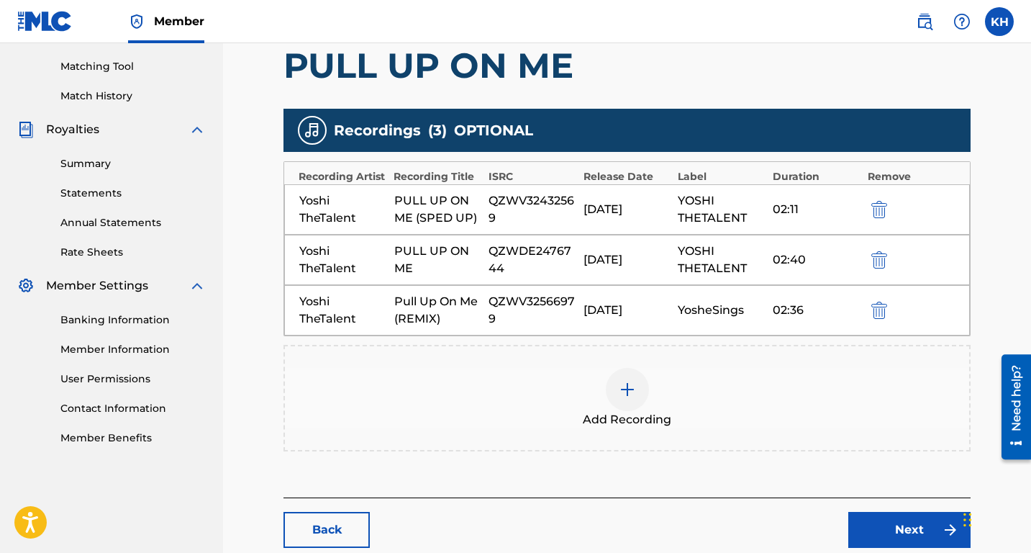
scroll to position [412, 0]
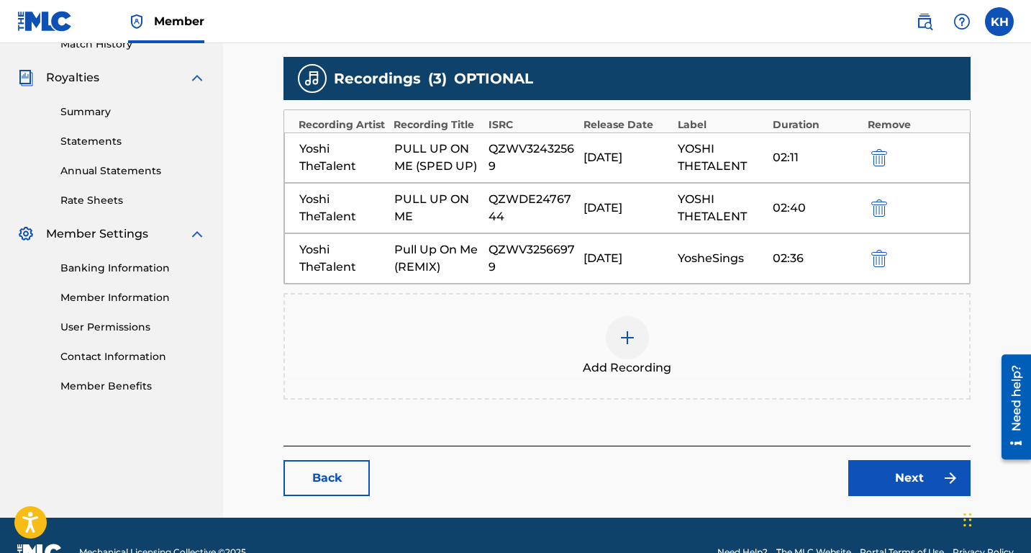
click at [719, 257] on div "YosheSings" at bounding box center [722, 258] width 88 height 17
click at [338, 482] on link "Back" at bounding box center [326, 478] width 86 height 36
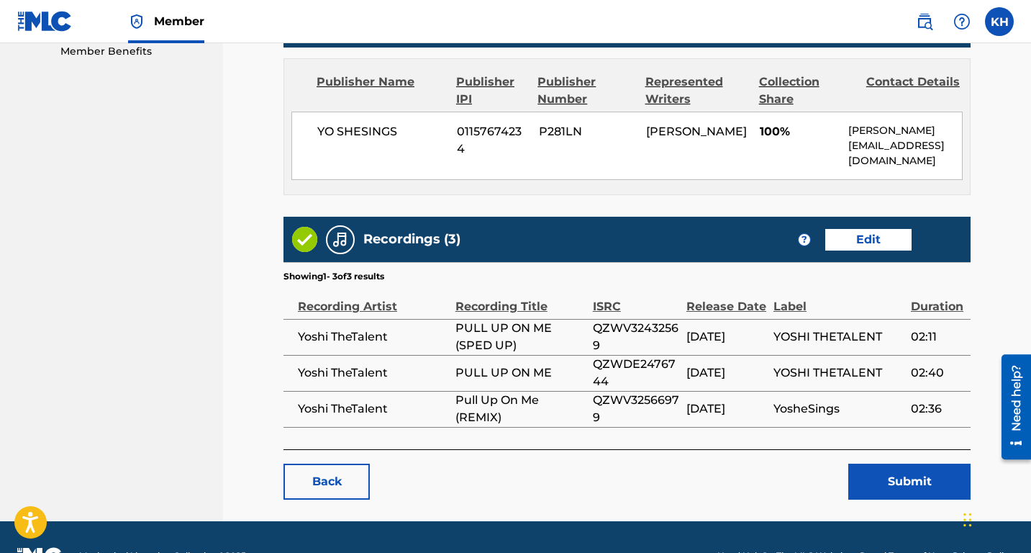
scroll to position [761, 0]
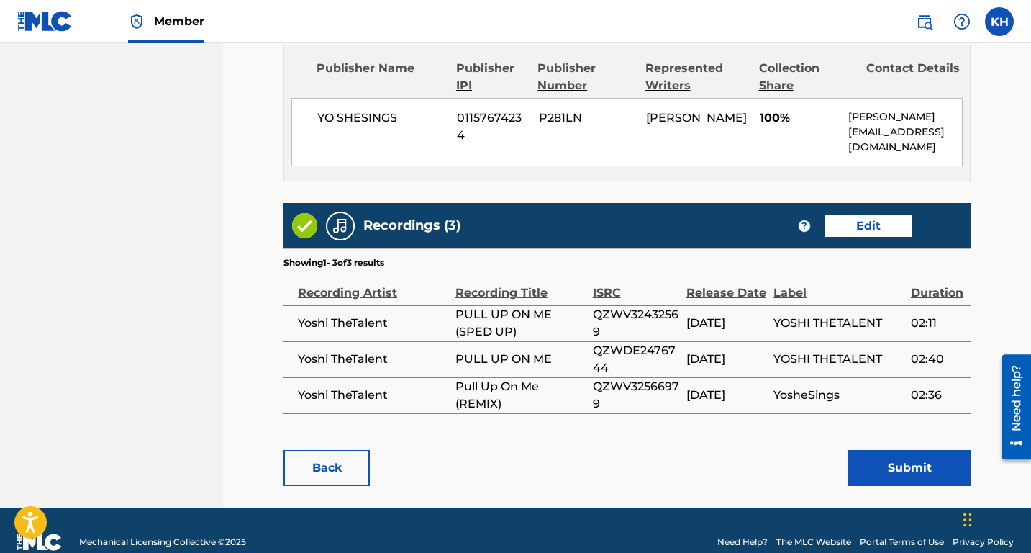
click at [849, 223] on link "Edit" at bounding box center [868, 226] width 86 height 22
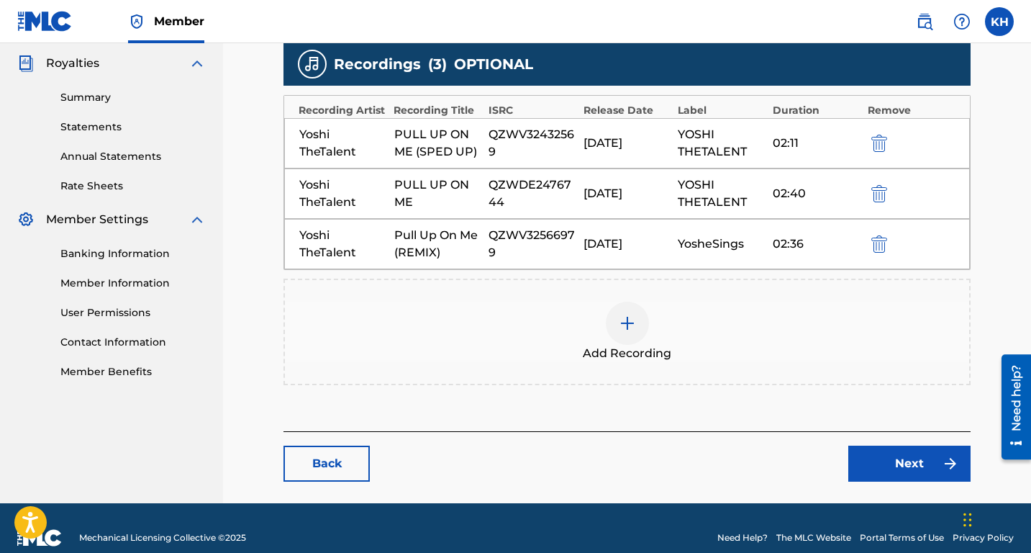
scroll to position [446, 0]
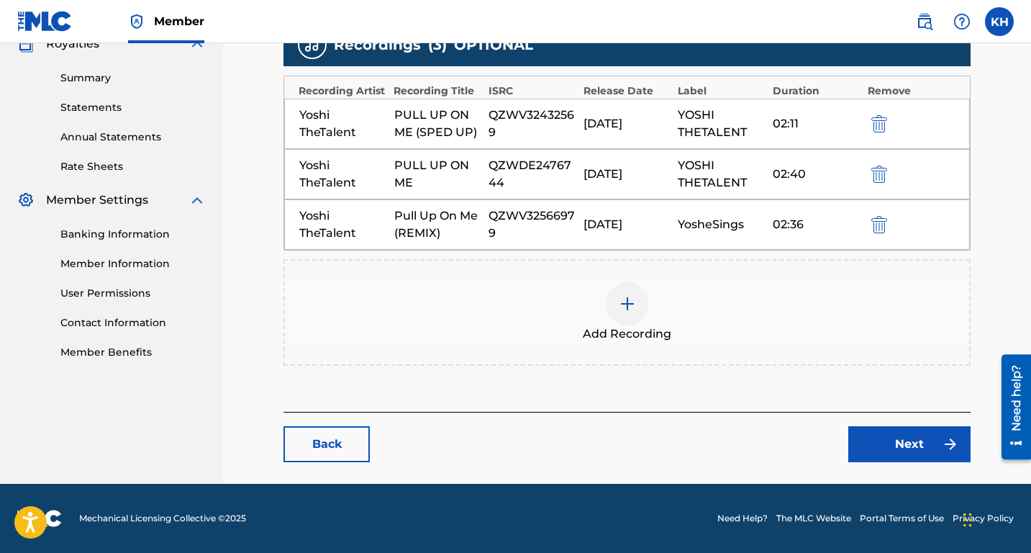
click at [806, 224] on div "02:36" at bounding box center [817, 224] width 88 height 17
click at [722, 231] on div "YosheSings" at bounding box center [722, 224] width 88 height 17
click at [884, 432] on link "Next" at bounding box center [909, 444] width 122 height 36
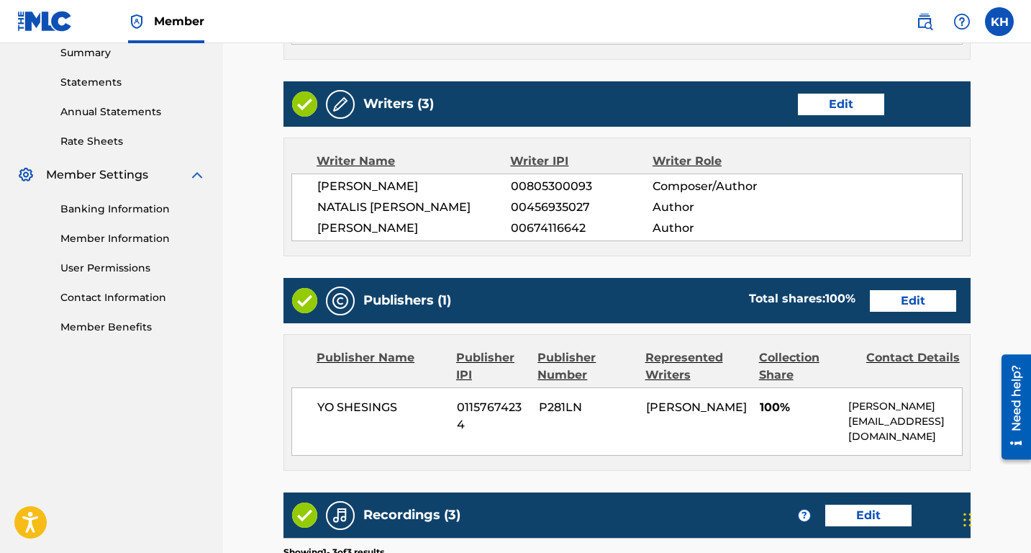
scroll to position [476, 0]
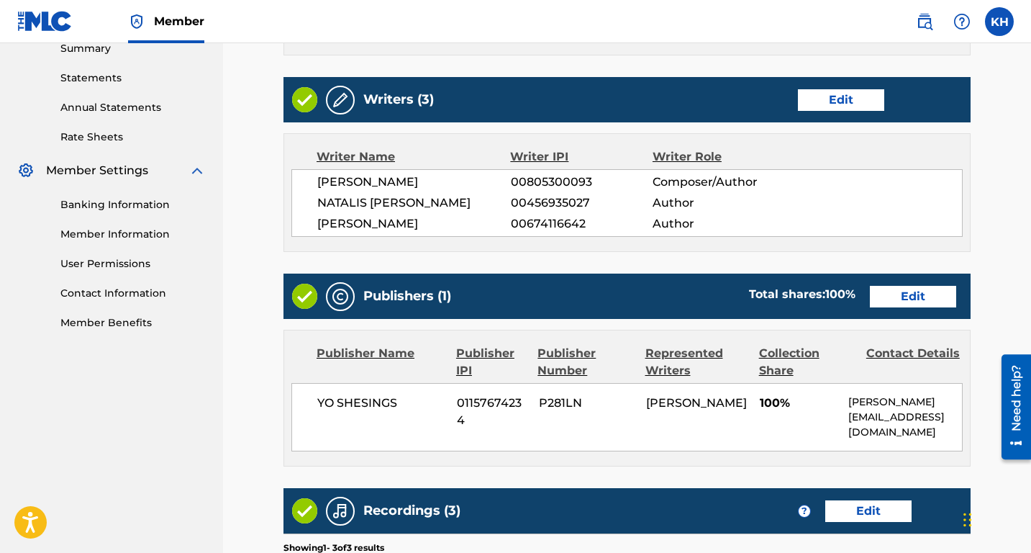
click at [831, 95] on link "Edit" at bounding box center [841, 100] width 86 height 22
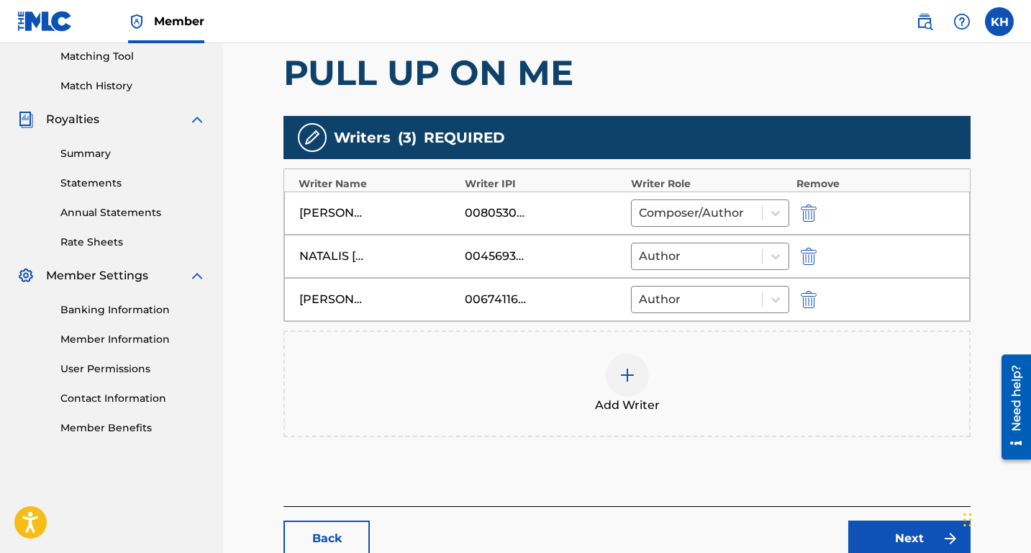
scroll to position [465, 0]
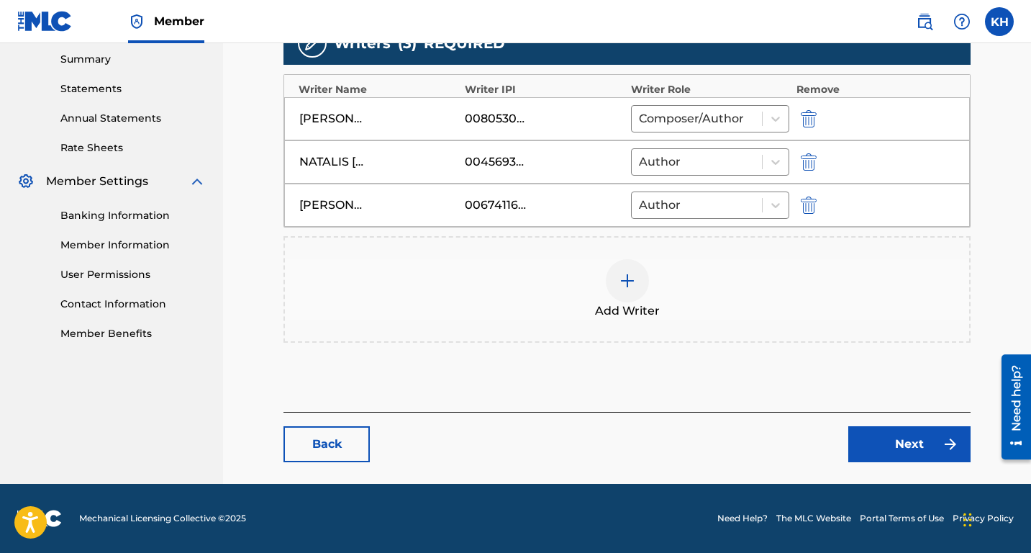
click at [926, 437] on link "Next" at bounding box center [909, 444] width 122 height 36
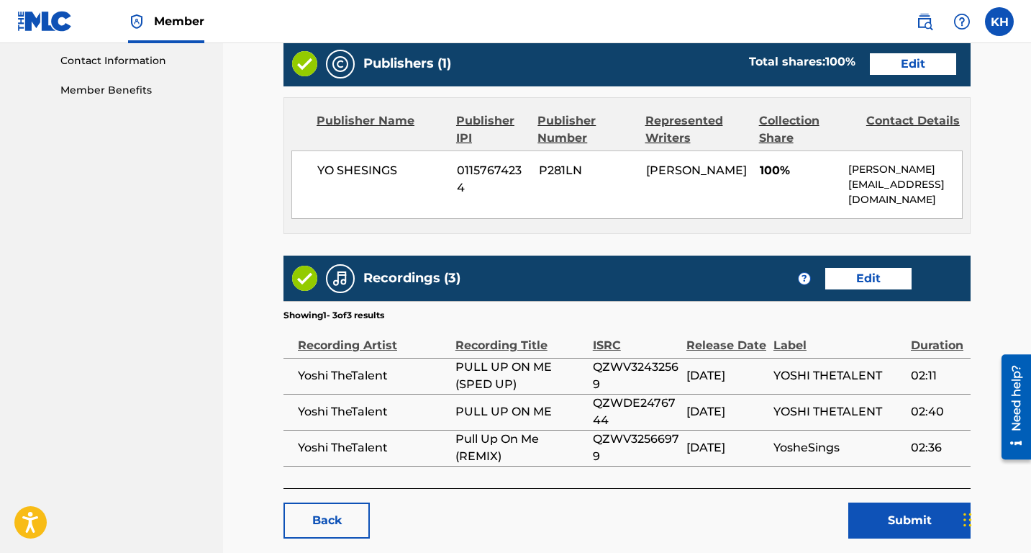
scroll to position [782, 0]
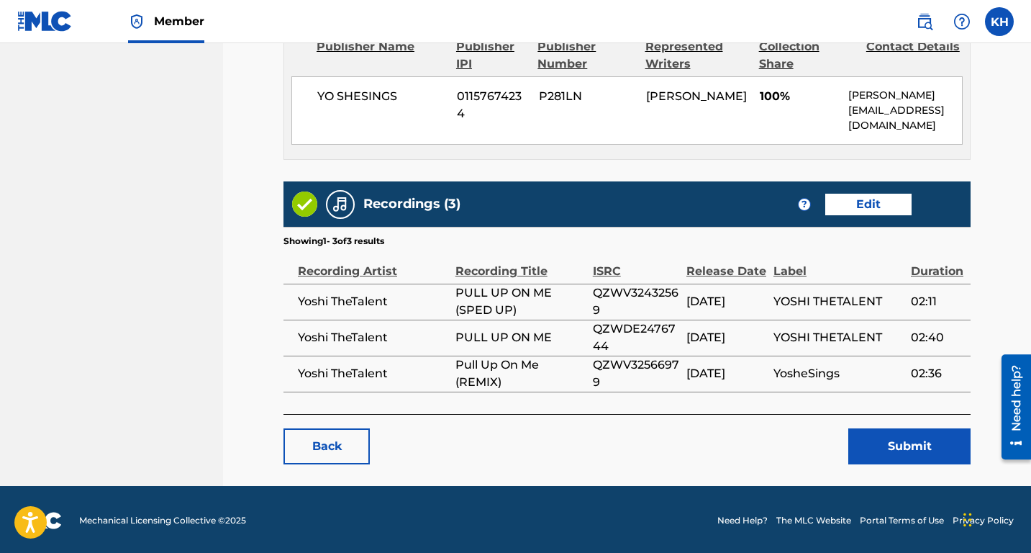
click at [864, 208] on link "Edit" at bounding box center [868, 205] width 86 height 22
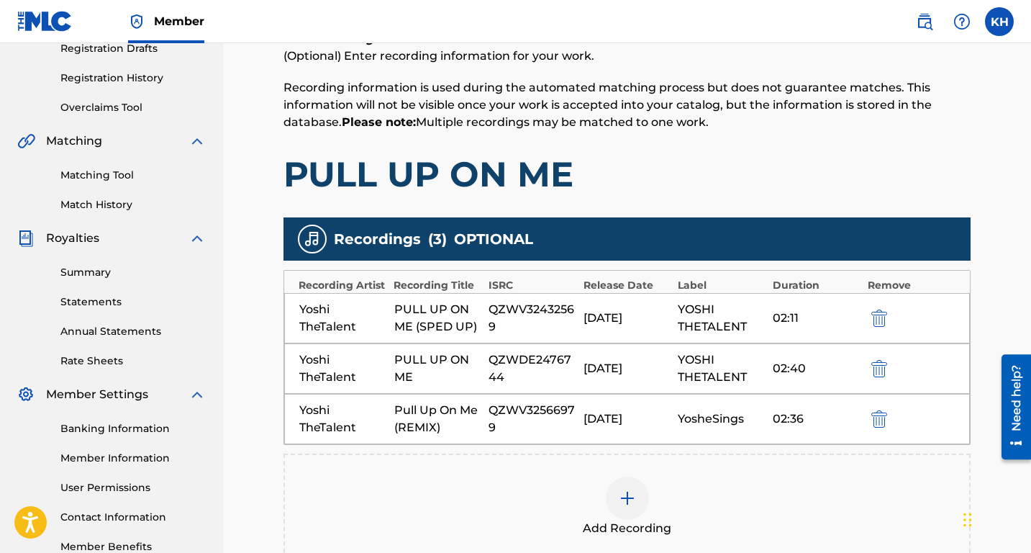
scroll to position [446, 0]
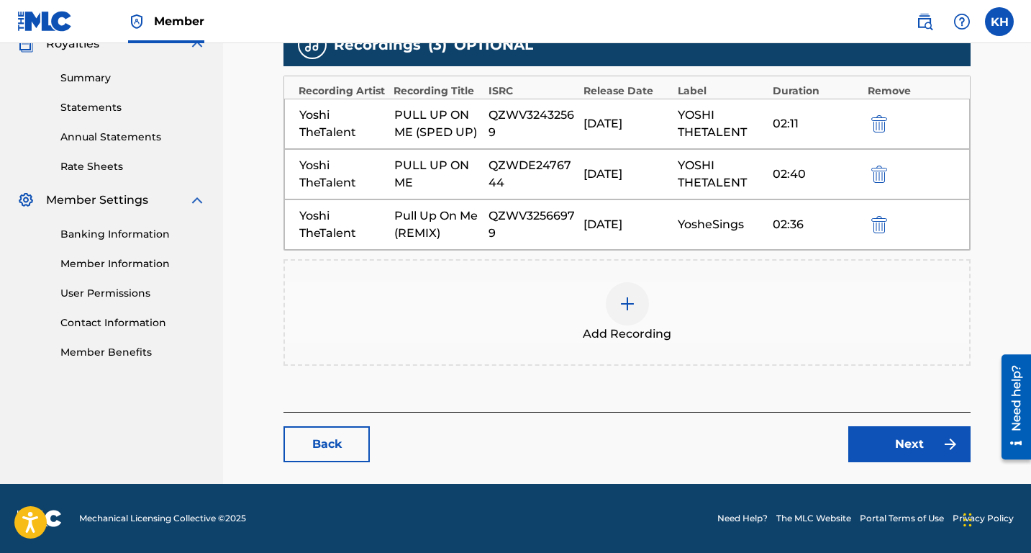
click at [875, 214] on div "Yoshi TheTalent Pull Up On Me (REMIX) QZWV32566979 [DATE] YosheSings 02:36" at bounding box center [627, 224] width 686 height 50
click at [883, 222] on img "submit" at bounding box center [879, 224] width 16 height 17
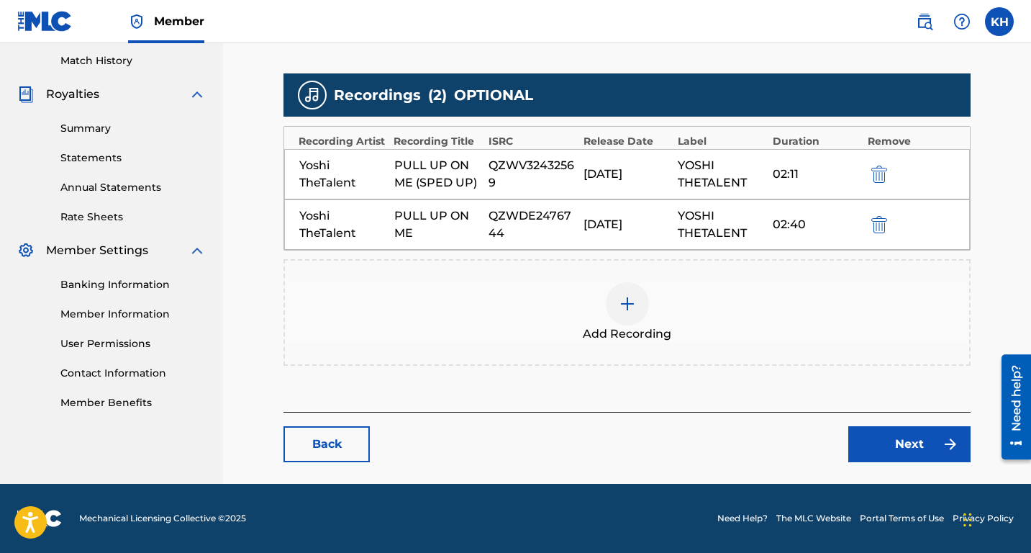
click at [912, 449] on link "Next" at bounding box center [909, 444] width 122 height 36
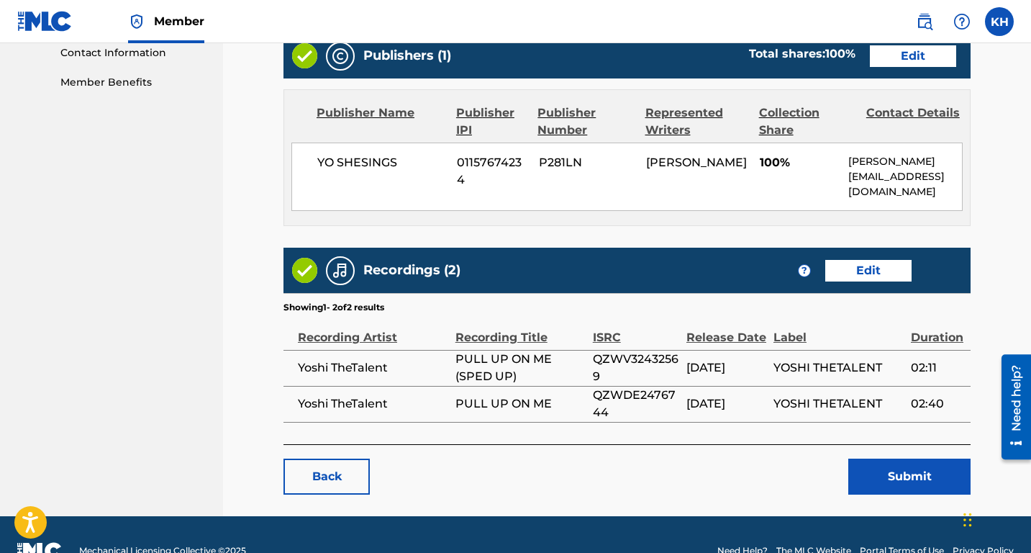
scroll to position [746, 0]
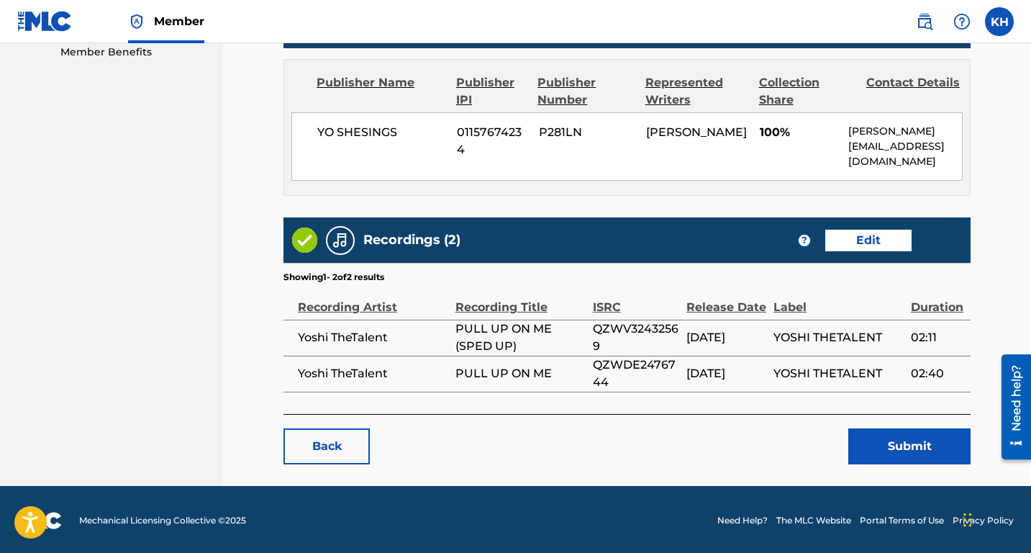
click at [899, 437] on button "Submit" at bounding box center [909, 446] width 122 height 36
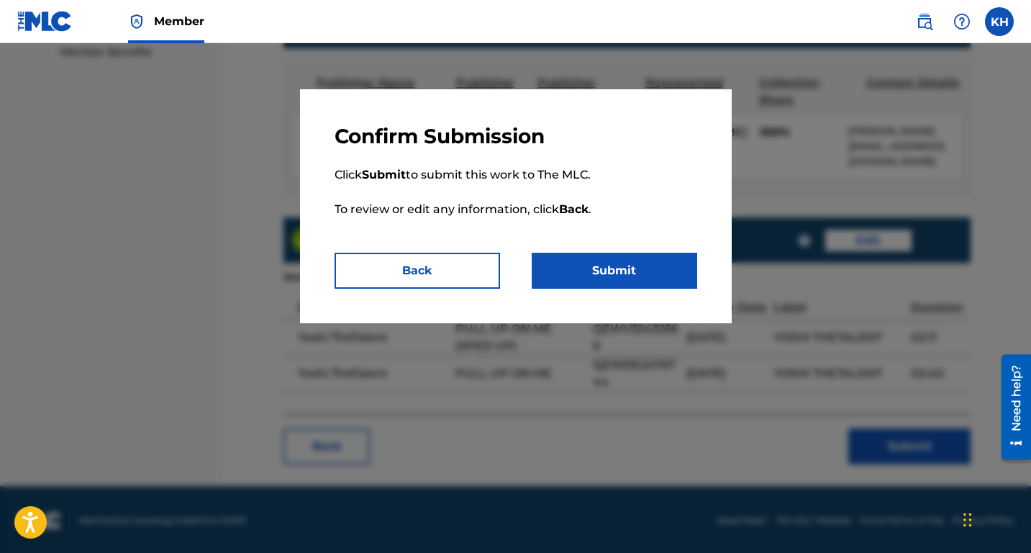
click at [602, 265] on button "Submit" at bounding box center [614, 271] width 165 height 36
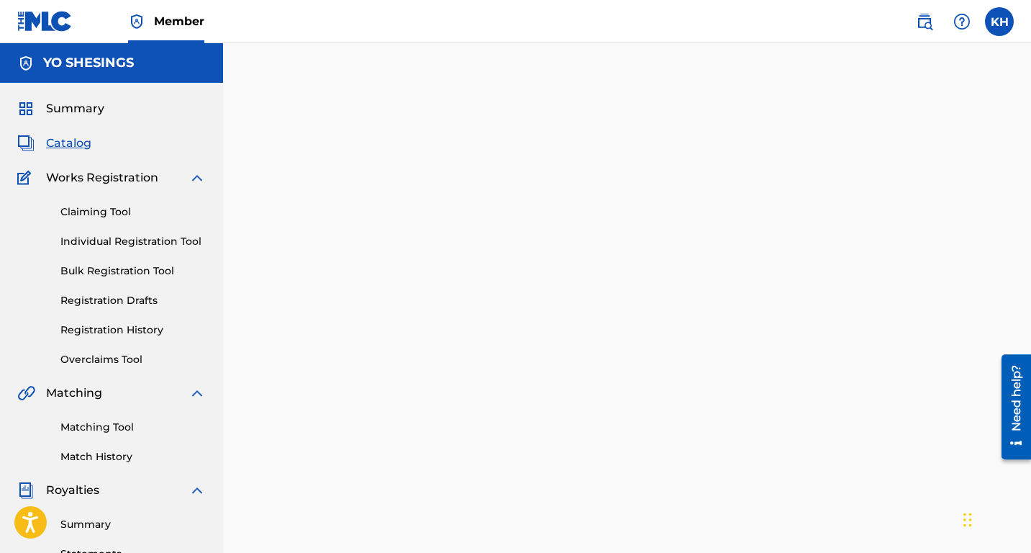
click at [127, 425] on link "Matching Tool" at bounding box center [132, 426] width 145 height 15
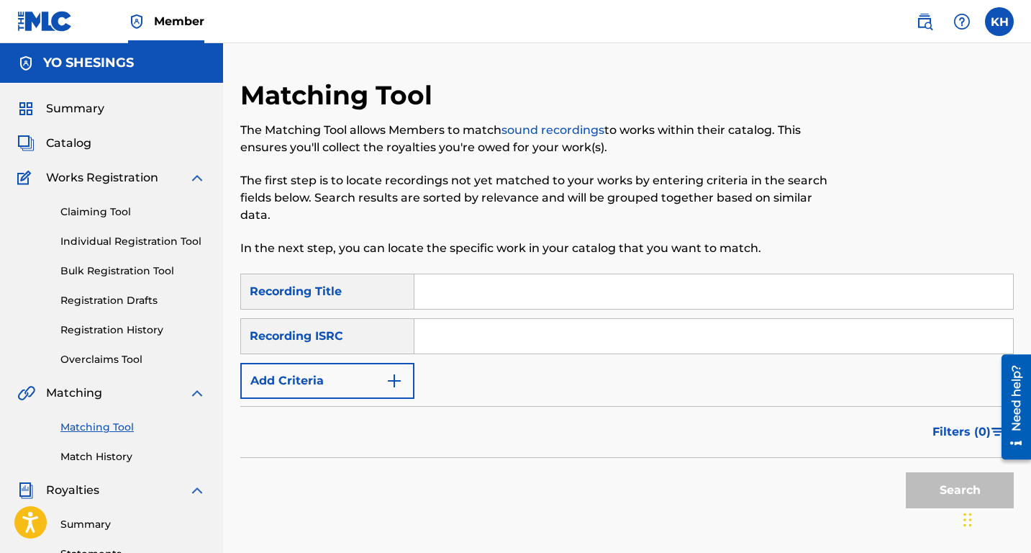
click at [440, 291] on input "Search Form" at bounding box center [713, 291] width 599 height 35
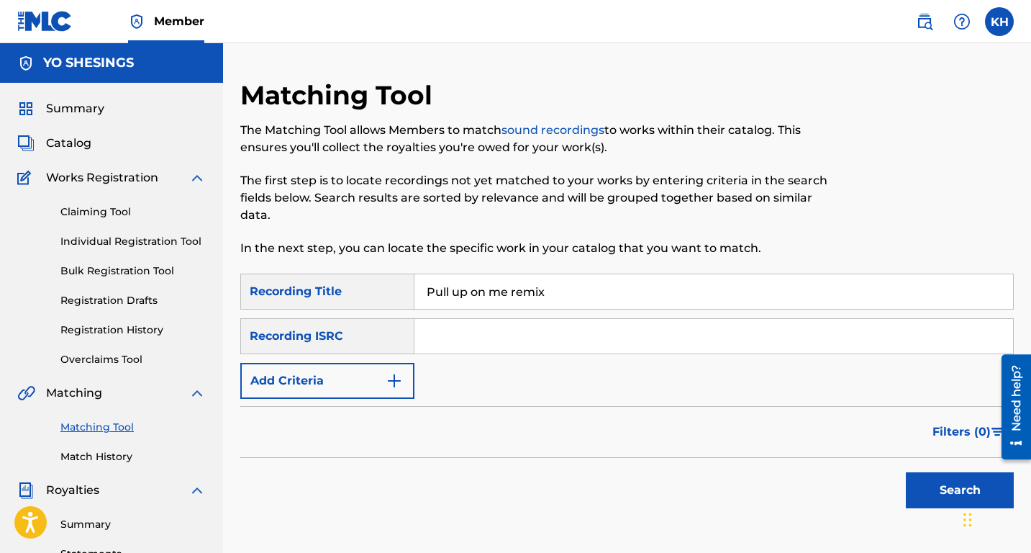
type input "Pull up on me remix"
click at [458, 332] on input "Search Form" at bounding box center [713, 336] width 599 height 35
click at [490, 322] on input "Search Form" at bounding box center [713, 336] width 599 height 35
paste input "QZWV32566979"
type input "QZWV32566979"
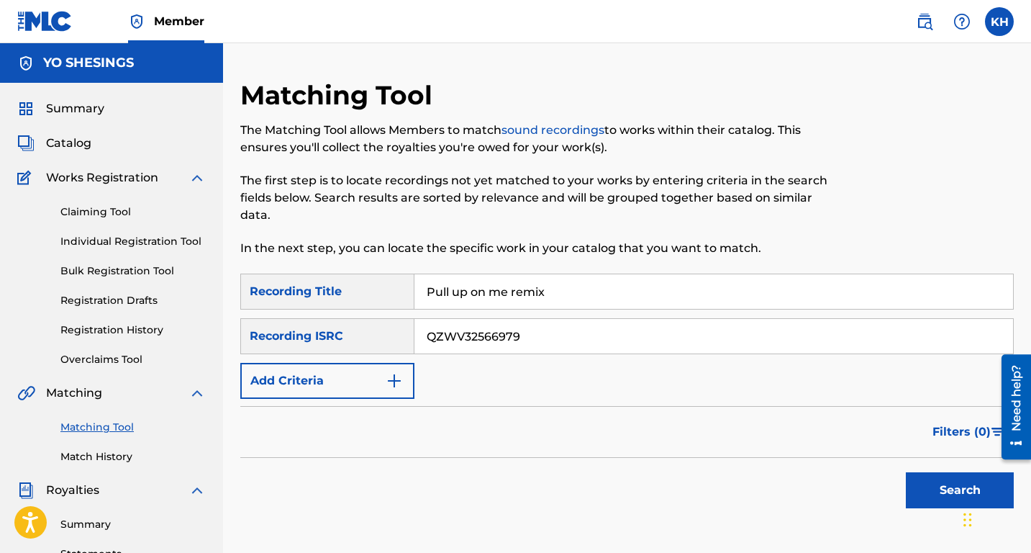
click at [949, 491] on button "Search" at bounding box center [960, 490] width 108 height 36
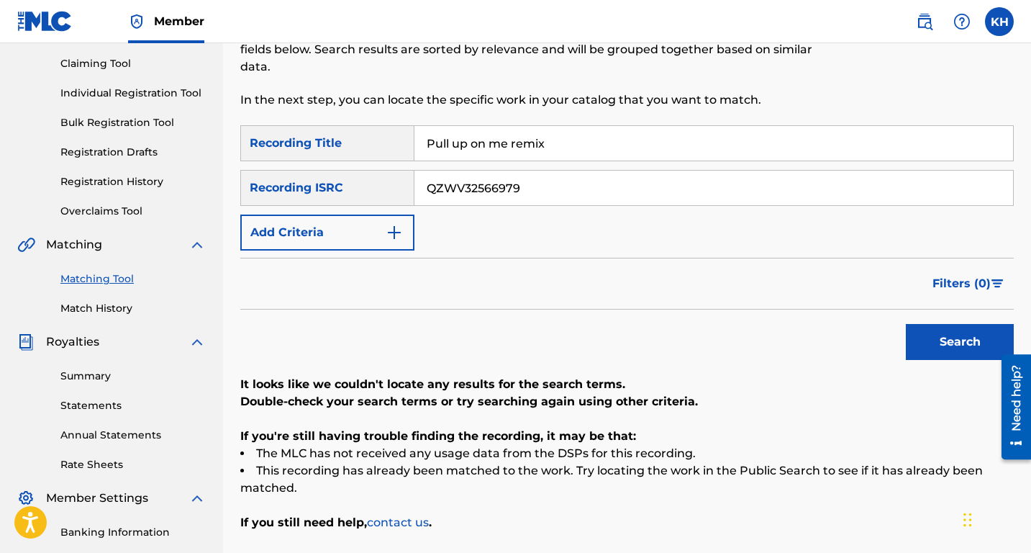
scroll to position [141, 0]
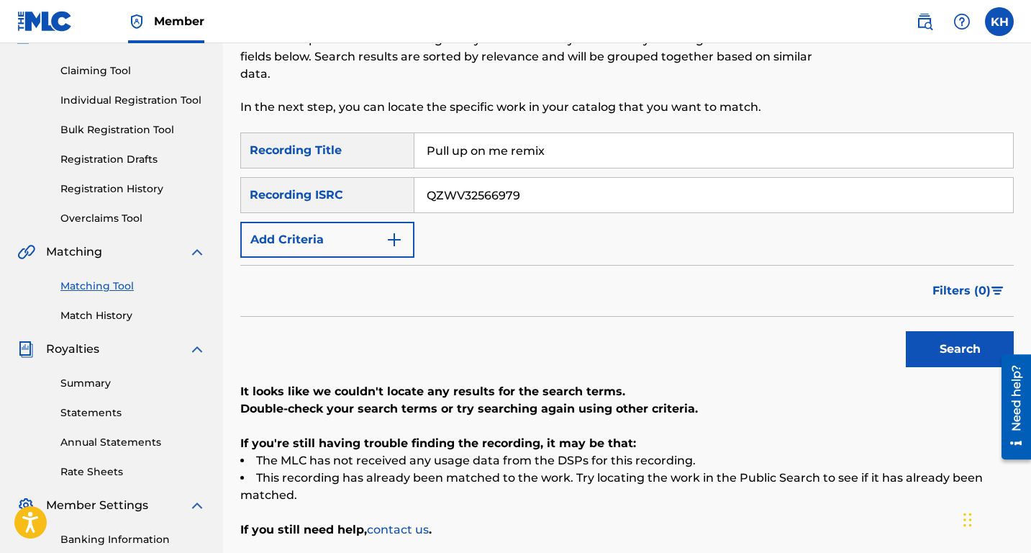
click at [551, 144] on input "Pull up on me remix" at bounding box center [713, 150] width 599 height 35
type input "P"
click at [951, 350] on button "Search" at bounding box center [960, 349] width 108 height 36
drag, startPoint x: 535, startPoint y: 192, endPoint x: 396, endPoint y: 181, distance: 138.6
click at [400, 188] on div "SearchWithCriteria07598d7f-4a64-4807-81db-e9f2f2ab9b8b Recording ISRC QZWV32566…" at bounding box center [626, 195] width 773 height 36
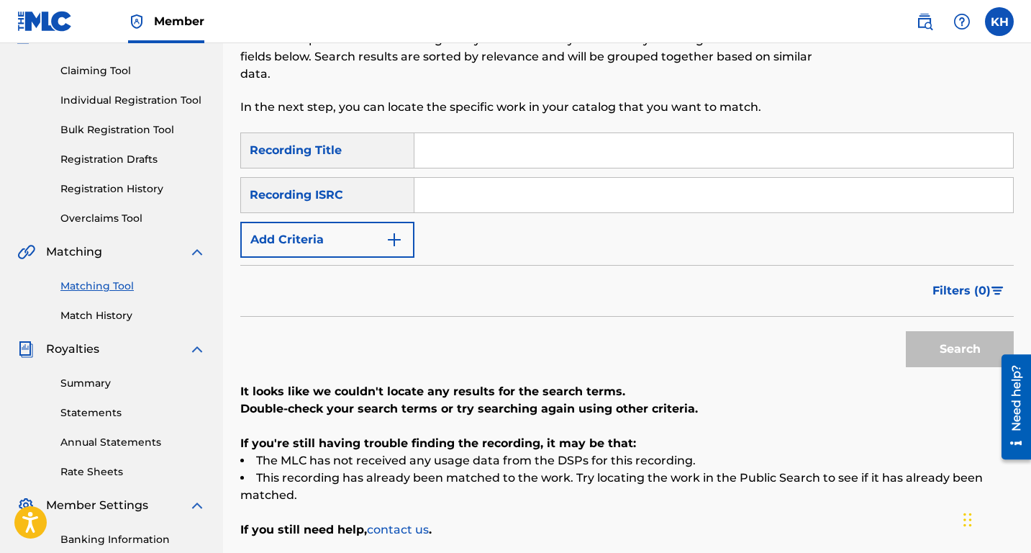
paste input "QZWV32566979"
type input "QZWV32566979"
click at [947, 337] on button "Search" at bounding box center [960, 349] width 108 height 36
click at [437, 153] on input "Search Form" at bounding box center [713, 150] width 599 height 35
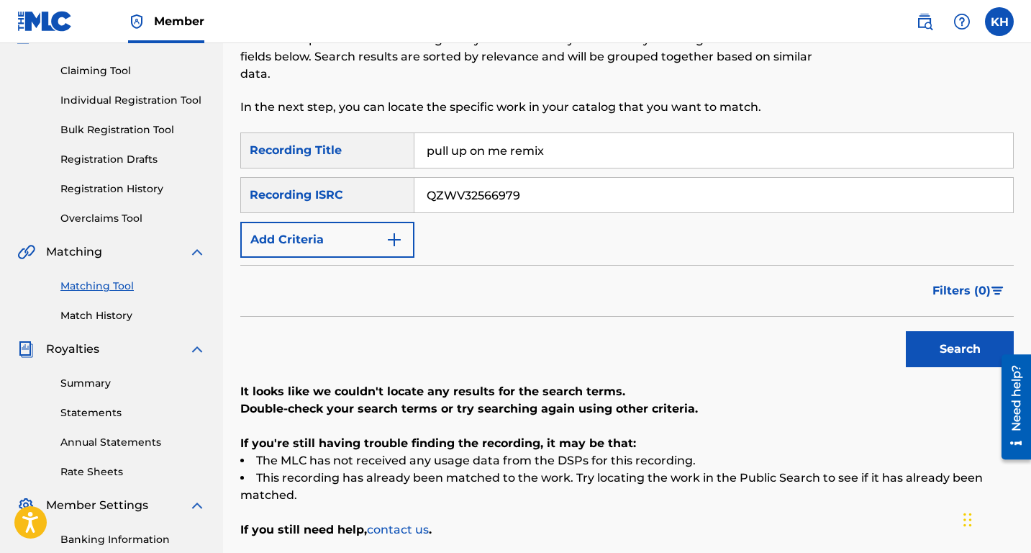
type input "Pull up on me remix"
click at [337, 234] on button "Add Criteria" at bounding box center [327, 240] width 174 height 36
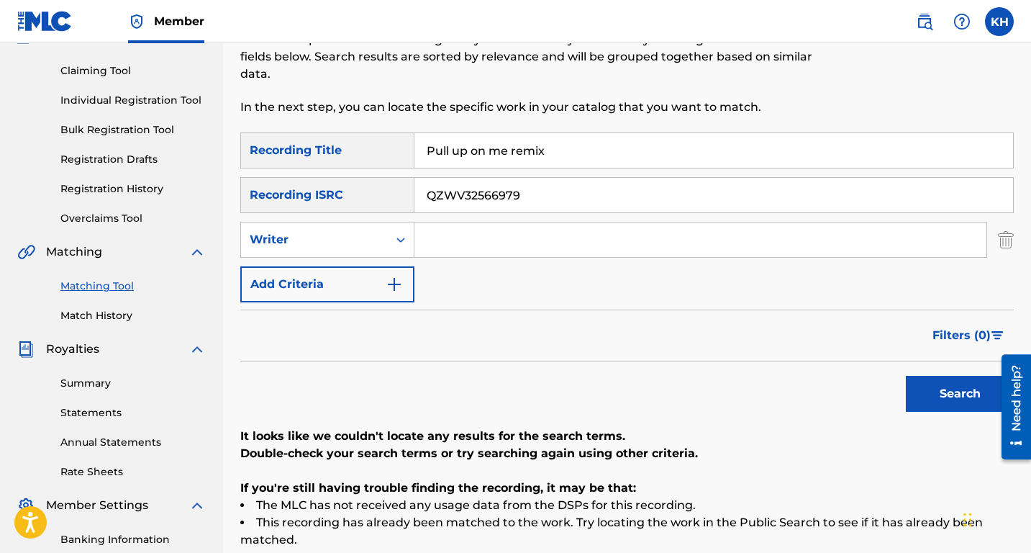
click at [443, 238] on input "Search Form" at bounding box center [700, 239] width 572 height 35
type input "[PERSON_NAME]"
click at [368, 277] on button "Add Criteria" at bounding box center [327, 284] width 174 height 36
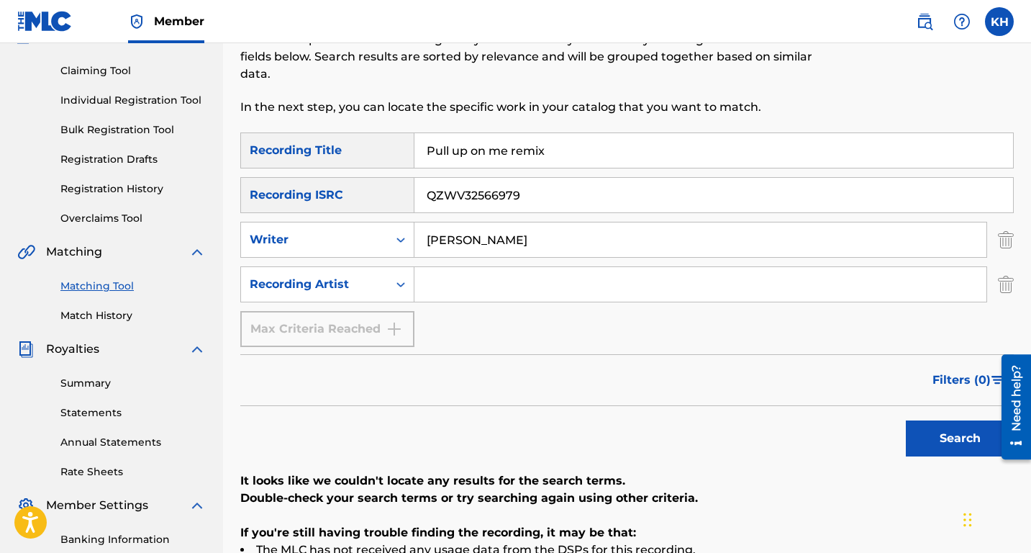
click at [454, 283] on input "Search Form" at bounding box center [700, 284] width 572 height 35
type input "yoshi thetalent"
click at [930, 437] on button "Search" at bounding box center [960, 438] width 108 height 36
click at [374, 330] on div "Max Criteria Reached" at bounding box center [327, 329] width 174 height 36
drag, startPoint x: 530, startPoint y: 194, endPoint x: 367, endPoint y: 195, distance: 162.6
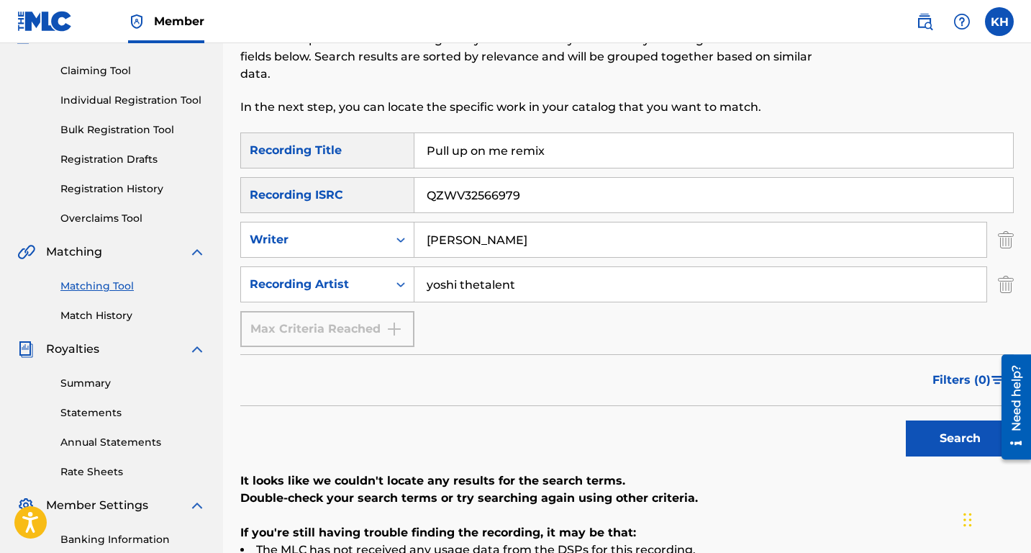
click at [379, 198] on div "SearchWithCriteria07598d7f-4a64-4807-81db-e9f2f2ab9b8b Recording ISRC QZWV32566…" at bounding box center [626, 195] width 773 height 36
drag, startPoint x: 568, startPoint y: 142, endPoint x: 262, endPoint y: 127, distance: 306.2
click at [286, 136] on div "SearchWithCriteriae4244415-e7d3-40f8-9679-f8f08589d906 Recording Title Pull up …" at bounding box center [626, 150] width 773 height 36
drag, startPoint x: 545, startPoint y: 155, endPoint x: 339, endPoint y: 144, distance: 206.1
click at [350, 145] on div "SearchWithCriteriae4244415-e7d3-40f8-9679-f8f08589d906 Recording Title Pull up …" at bounding box center [626, 150] width 773 height 36
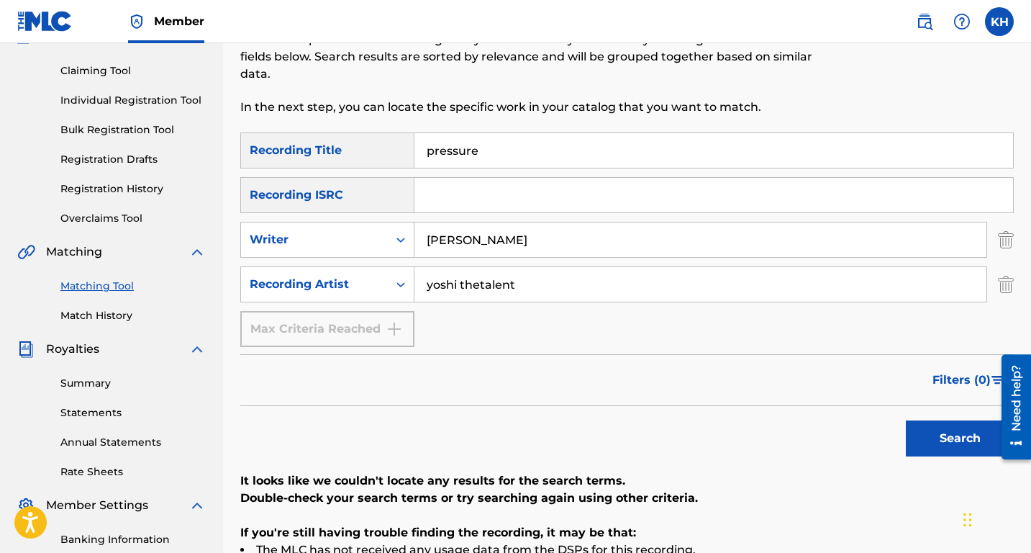
type input "pressure"
click at [940, 445] on button "Search" at bounding box center [960, 438] width 108 height 36
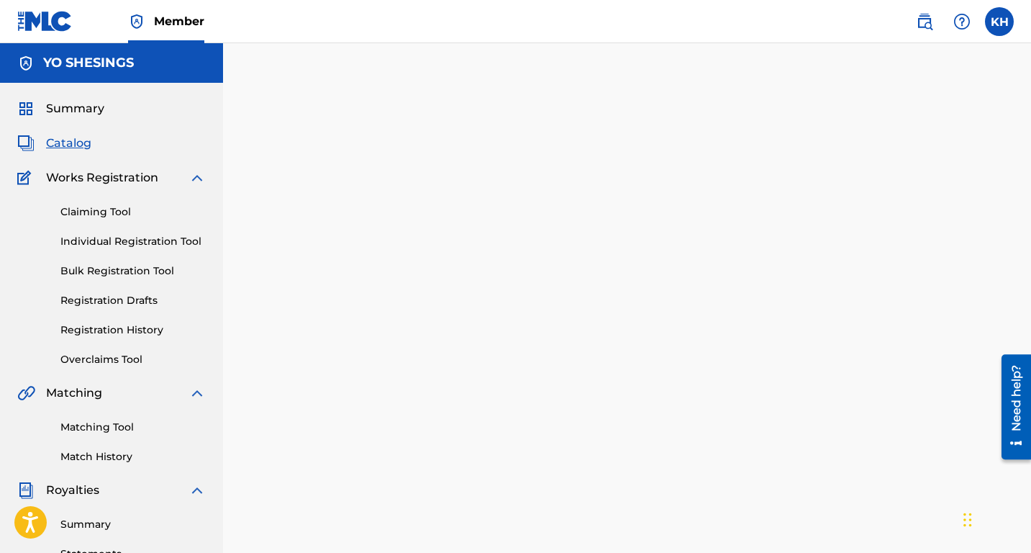
click at [140, 74] on div "YO SHESINGS" at bounding box center [111, 63] width 223 height 40
click at [111, 215] on link "Claiming Tool" at bounding box center [132, 211] width 145 height 15
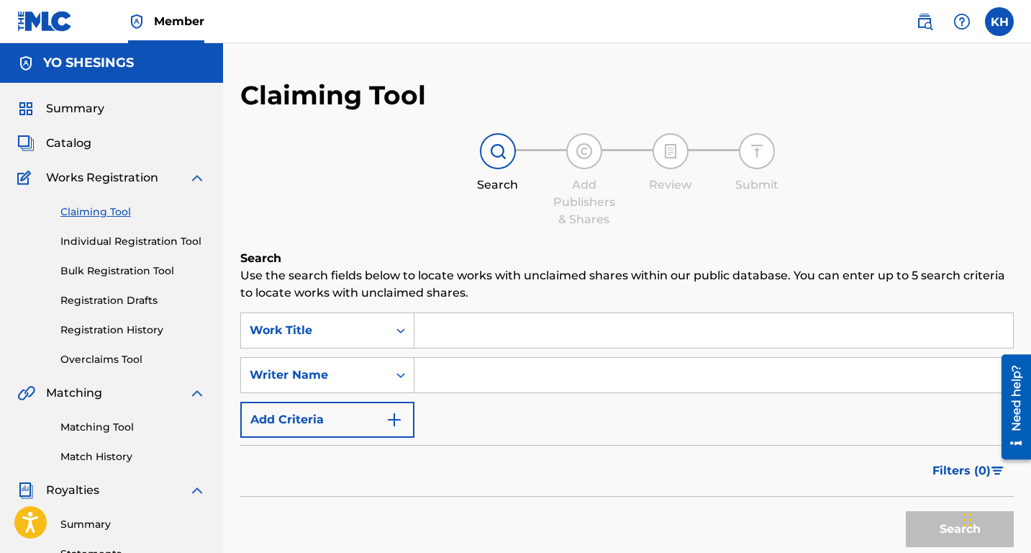
click at [87, 297] on link "Registration Drafts" at bounding box center [132, 300] width 145 height 15
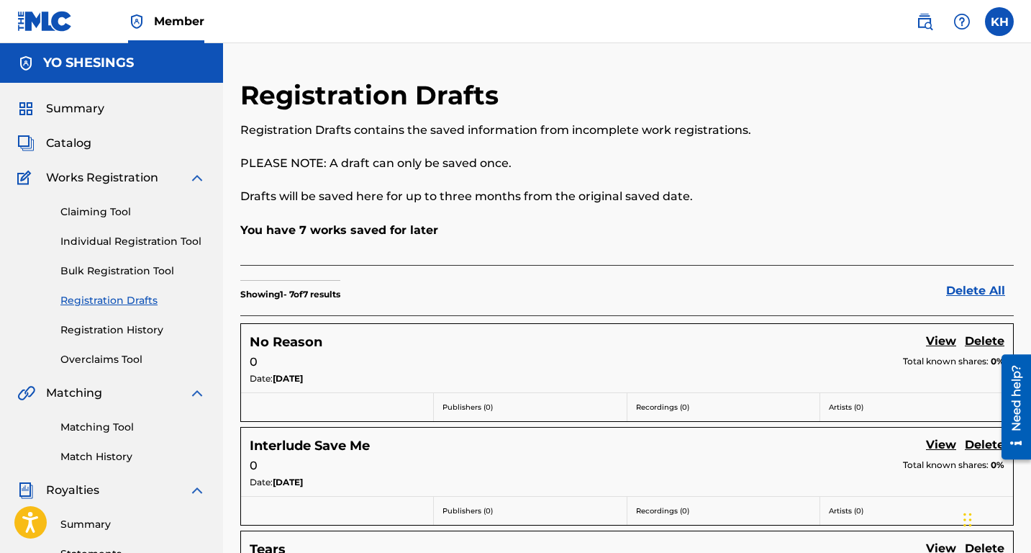
click at [90, 331] on link "Registration History" at bounding box center [132, 329] width 145 height 15
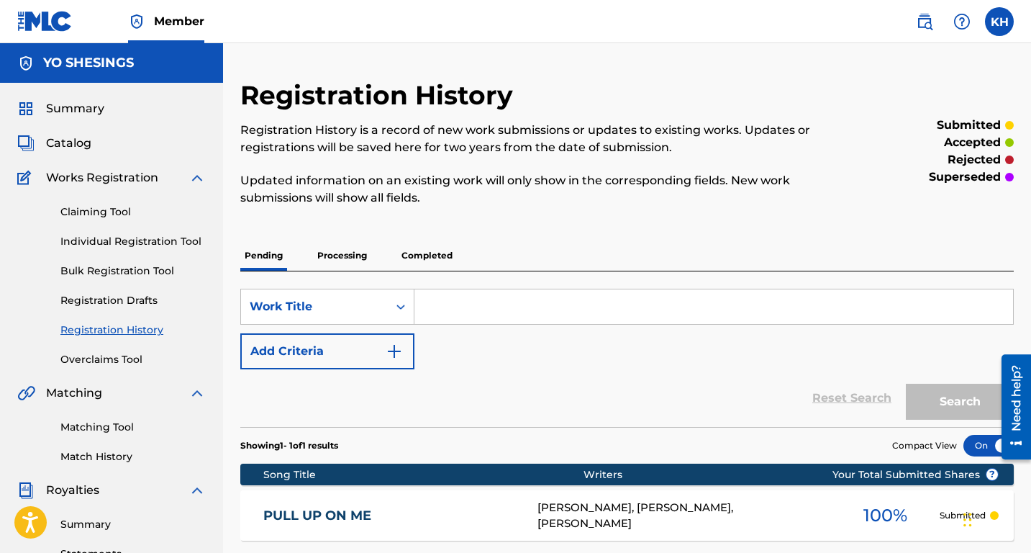
click at [107, 422] on link "Matching Tool" at bounding box center [132, 426] width 145 height 15
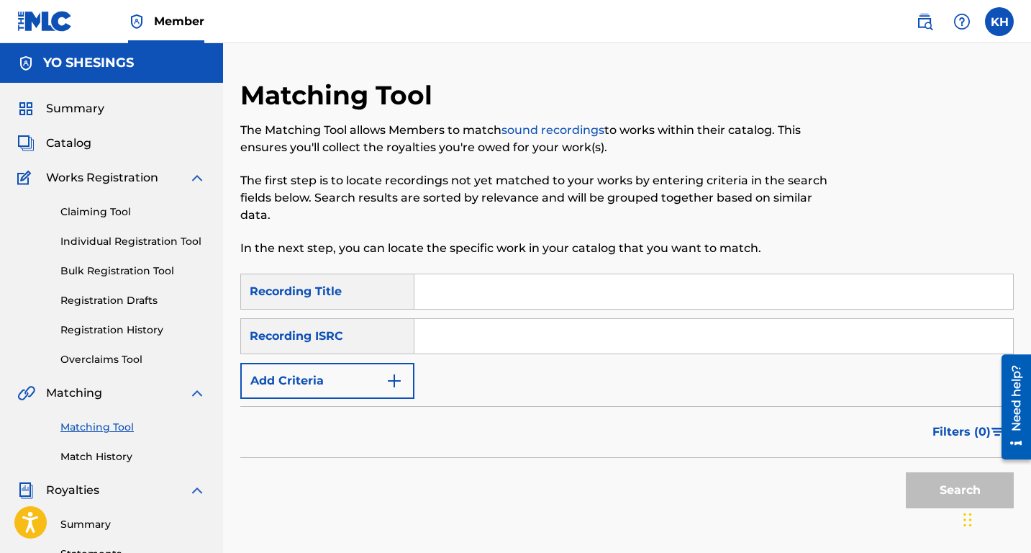
click at [428, 292] on input "Search Form" at bounding box center [713, 291] width 599 height 35
type input "pressure"
click at [433, 337] on input "Search Form" at bounding box center [713, 336] width 599 height 35
click at [434, 337] on input "Search Form" at bounding box center [713, 336] width 599 height 35
paste input "QZNMV2561050"
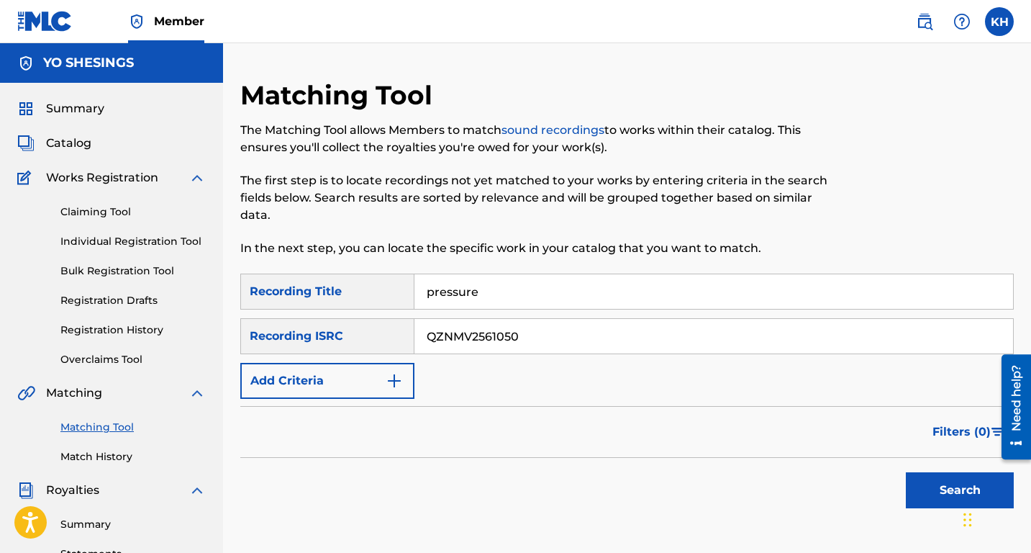
type input "QZNMV2561050"
click at [922, 474] on button "Search" at bounding box center [960, 490] width 108 height 36
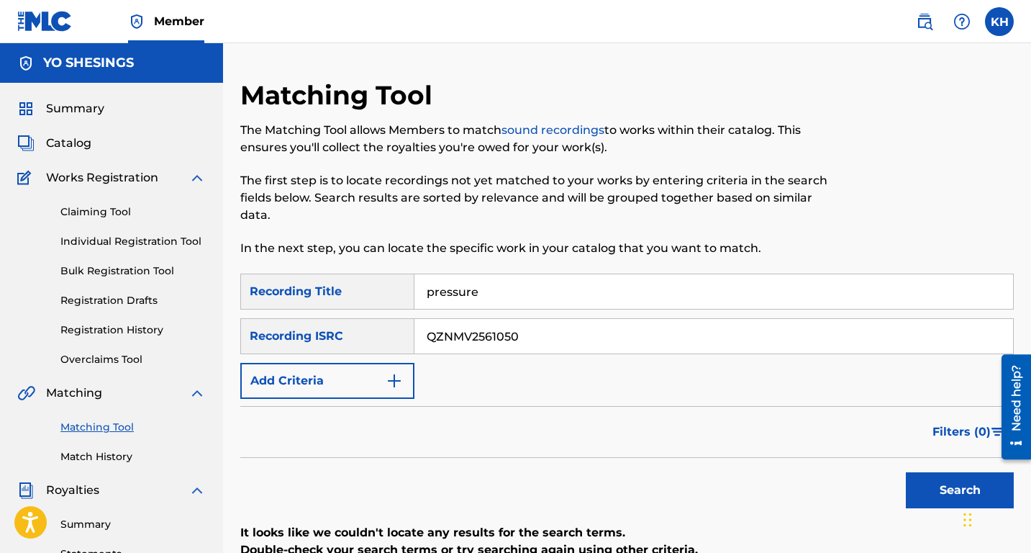
click at [950, 476] on button "Search" at bounding box center [960, 490] width 108 height 36
click at [498, 295] on input "pressure" at bounding box center [713, 291] width 599 height 35
type input "p"
click at [360, 290] on div "Recording Title" at bounding box center [327, 291] width 174 height 36
click at [312, 290] on div "Recording Title" at bounding box center [327, 291] width 174 height 36
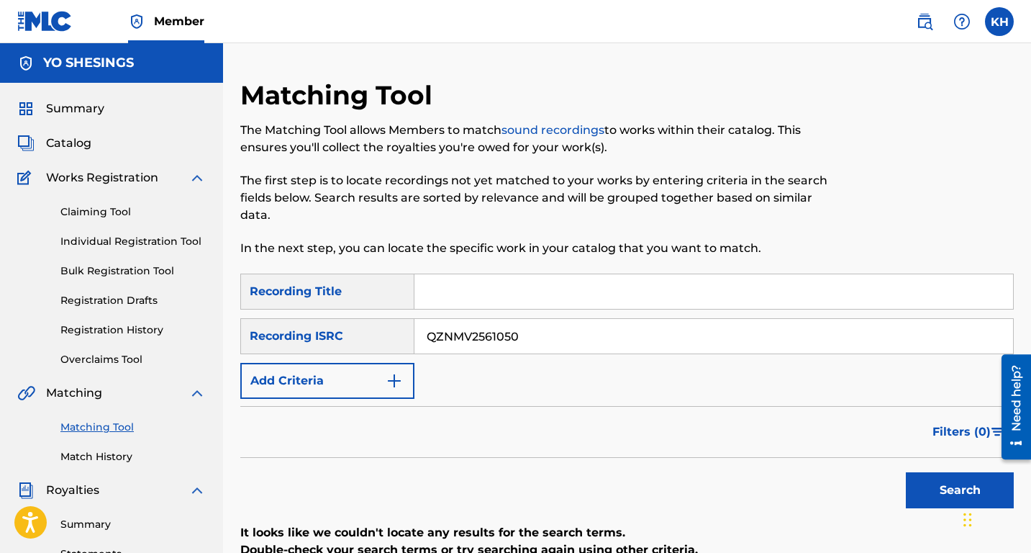
click at [114, 457] on link "Match History" at bounding box center [132, 456] width 145 height 15
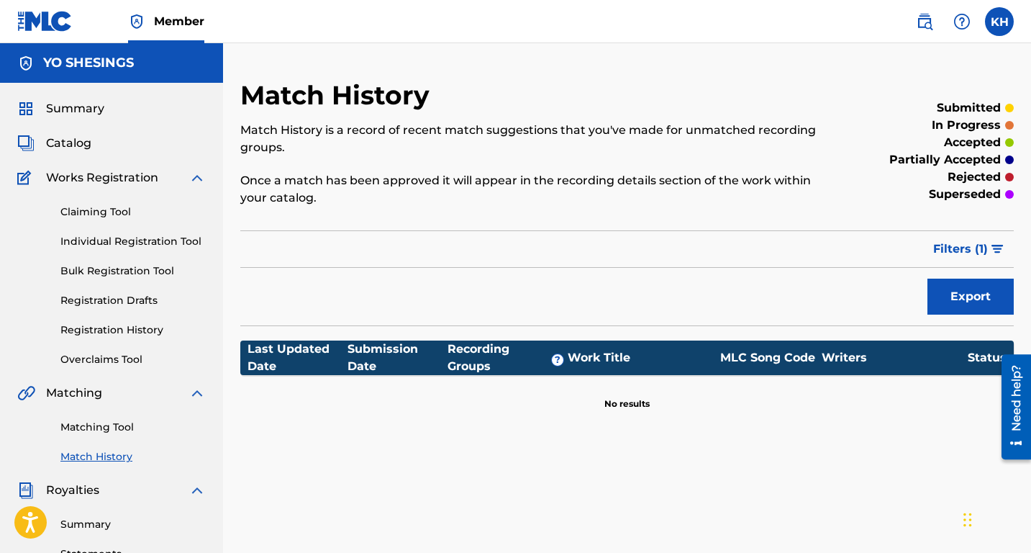
click at [109, 427] on link "Matching Tool" at bounding box center [132, 426] width 145 height 15
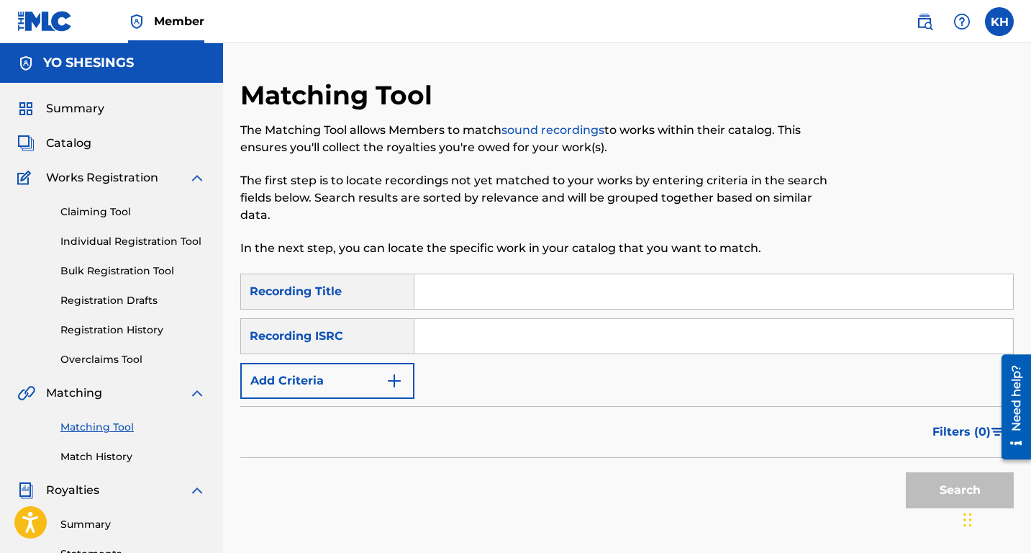
click at [116, 204] on link "Claiming Tool" at bounding box center [132, 211] width 145 height 15
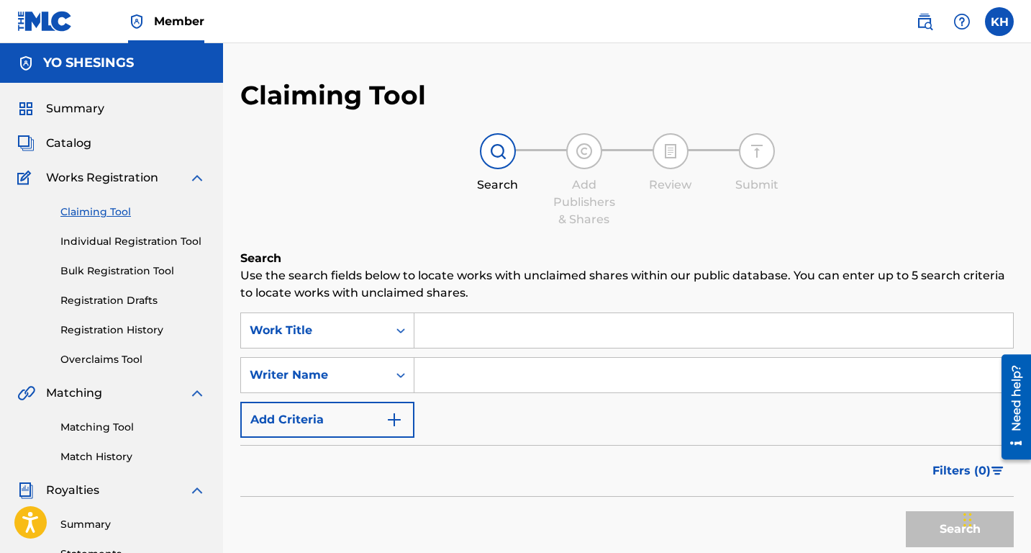
click at [445, 376] on input "Search Form" at bounding box center [713, 375] width 599 height 35
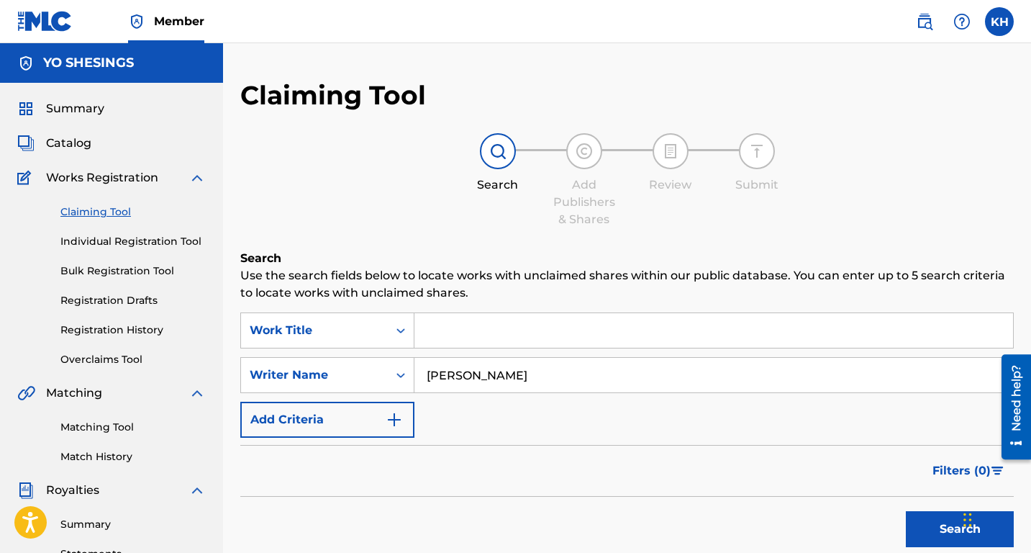
type input "[PERSON_NAME]"
click at [484, 319] on input "Search Form" at bounding box center [713, 330] width 599 height 35
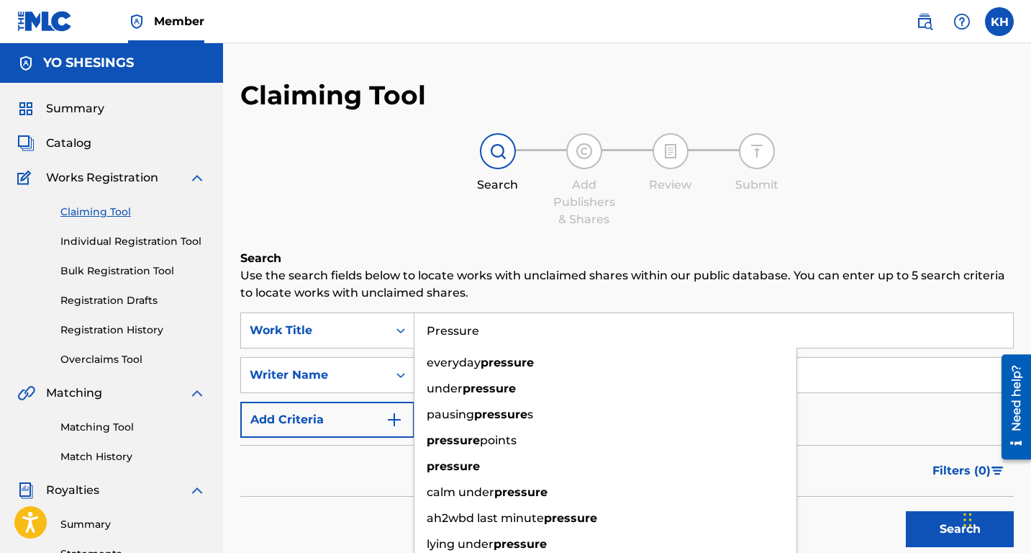
type input "Pressure"
click at [395, 422] on img "Search Form" at bounding box center [394, 419] width 17 height 17
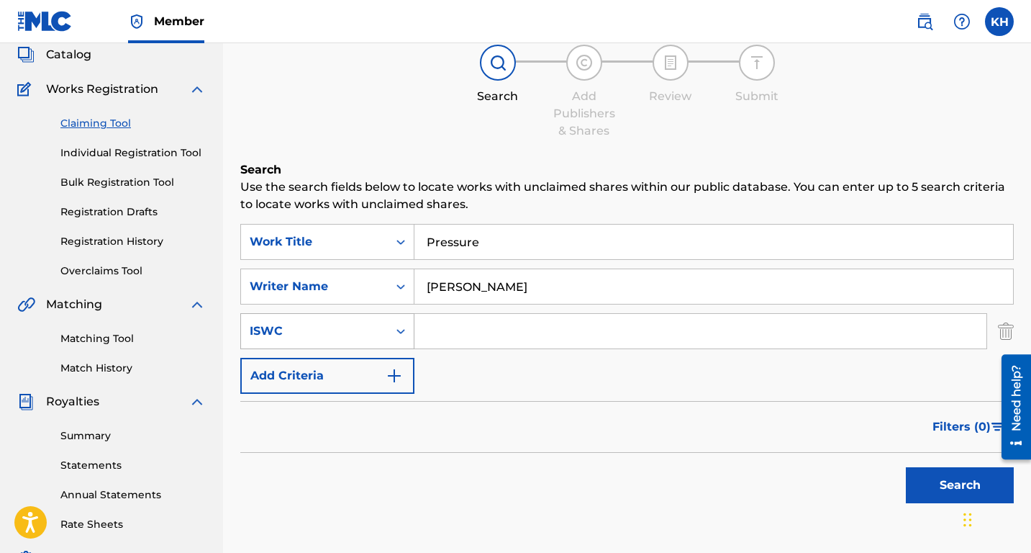
click at [403, 349] on div "ISWC" at bounding box center [327, 331] width 174 height 36
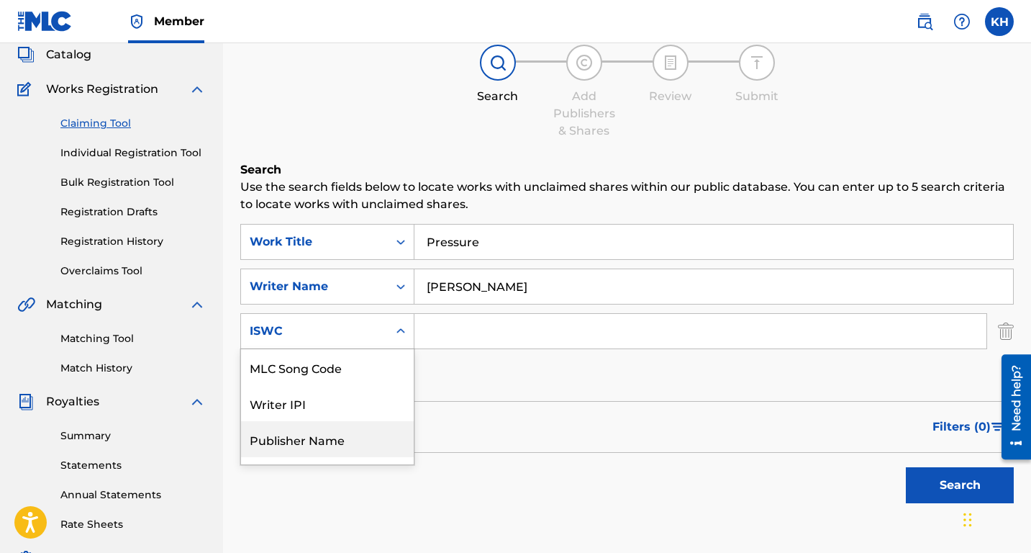
scroll to position [101, 0]
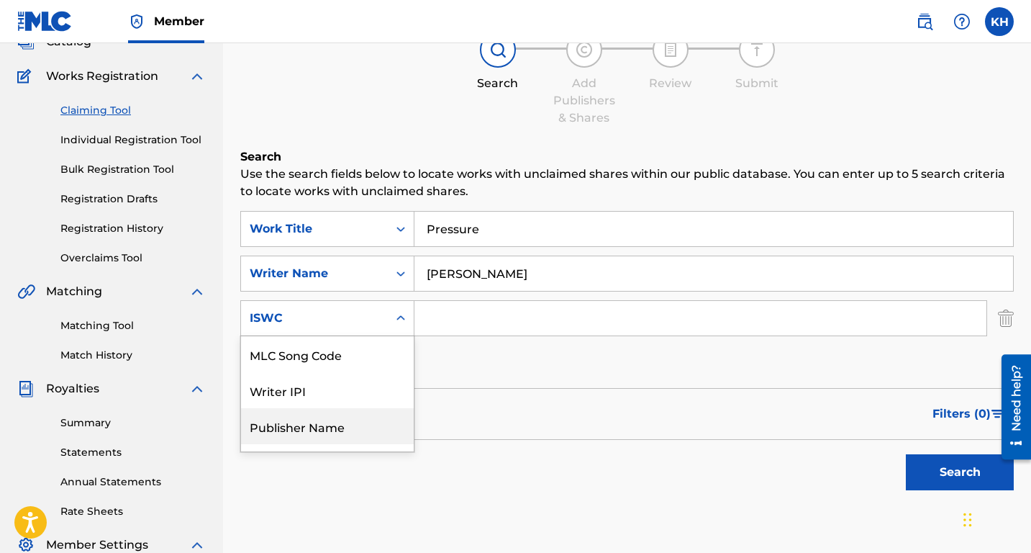
click at [373, 424] on div "Publisher Name" at bounding box center [327, 426] width 173 height 36
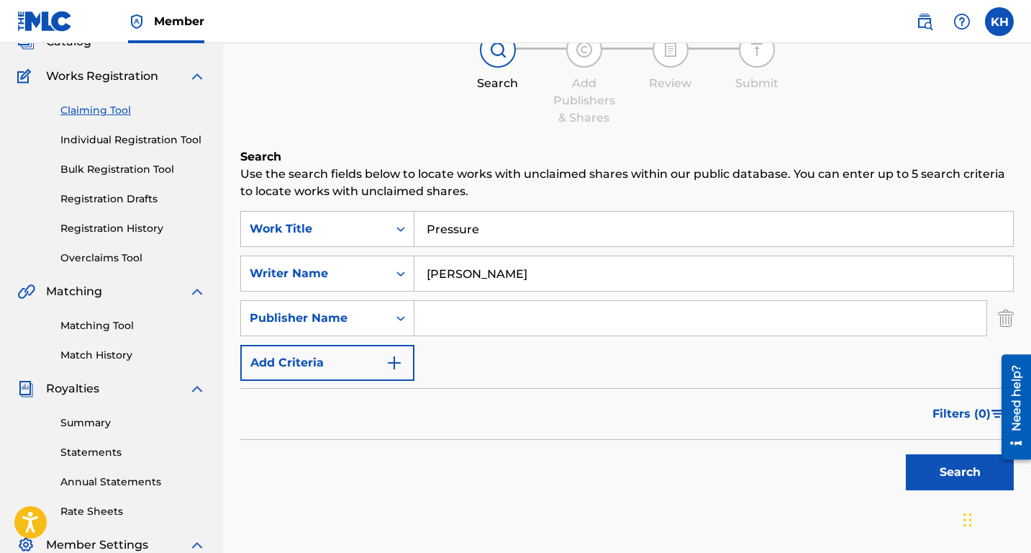
click at [436, 317] on input "Search Form" at bounding box center [700, 318] width 572 height 35
type input "Yoshesings"
click at [938, 463] on button "Search" at bounding box center [960, 472] width 108 height 36
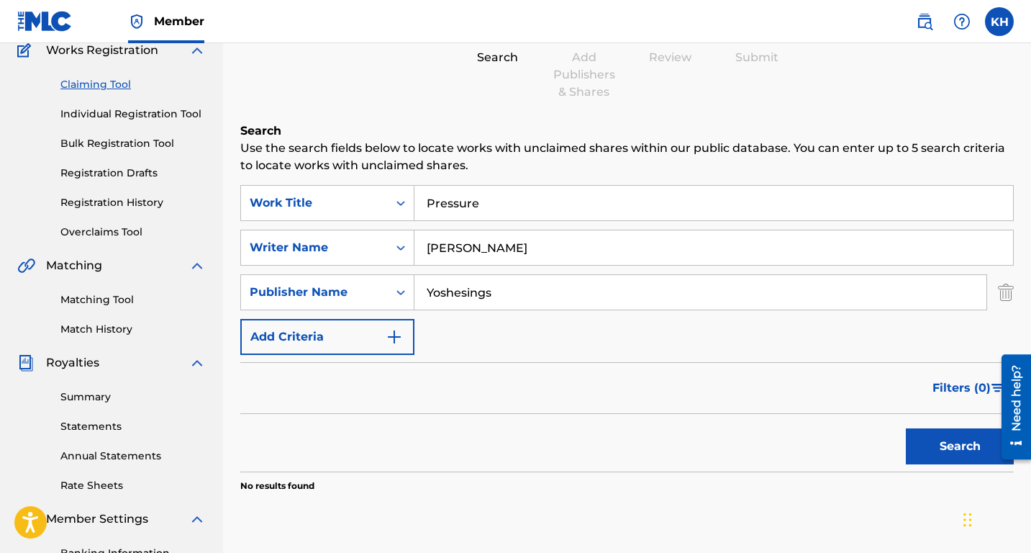
scroll to position [0, 0]
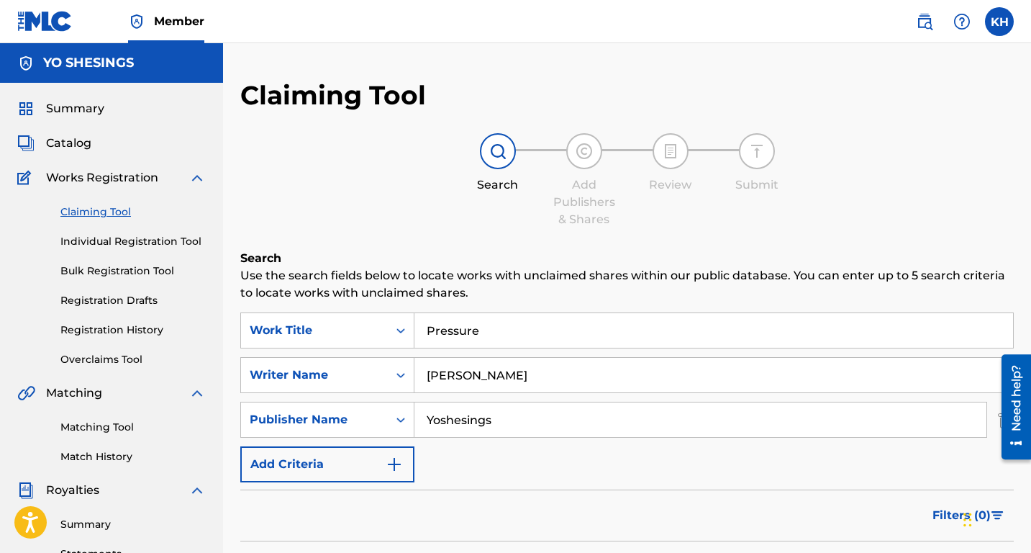
click at [949, 16] on div at bounding box center [962, 21] width 29 height 29
click at [935, 54] on link "Contact us" at bounding box center [962, 60] width 122 height 35
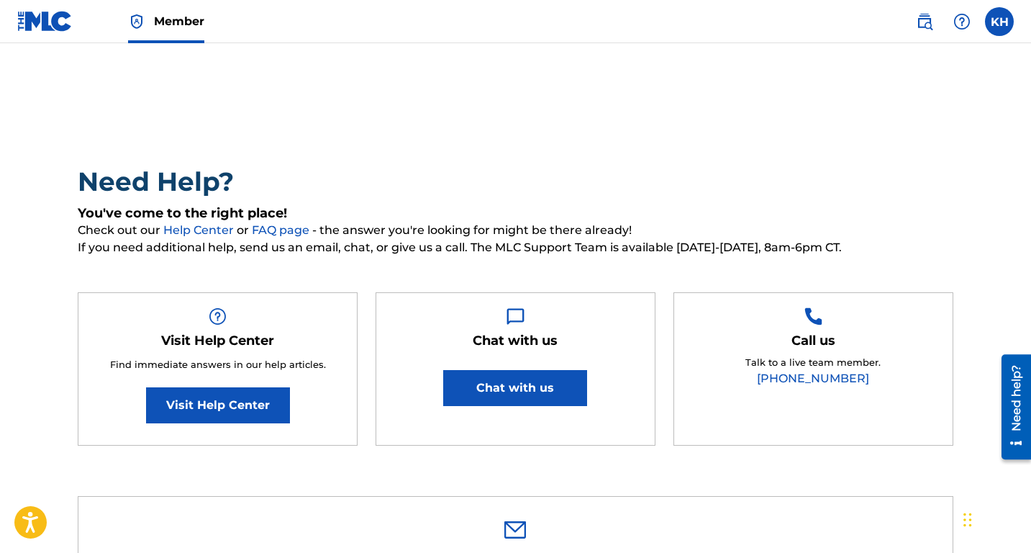
click at [486, 389] on button "Chat with us" at bounding box center [515, 388] width 144 height 36
click at [1025, 414] on div "Need help?" at bounding box center [1016, 398] width 19 height 66
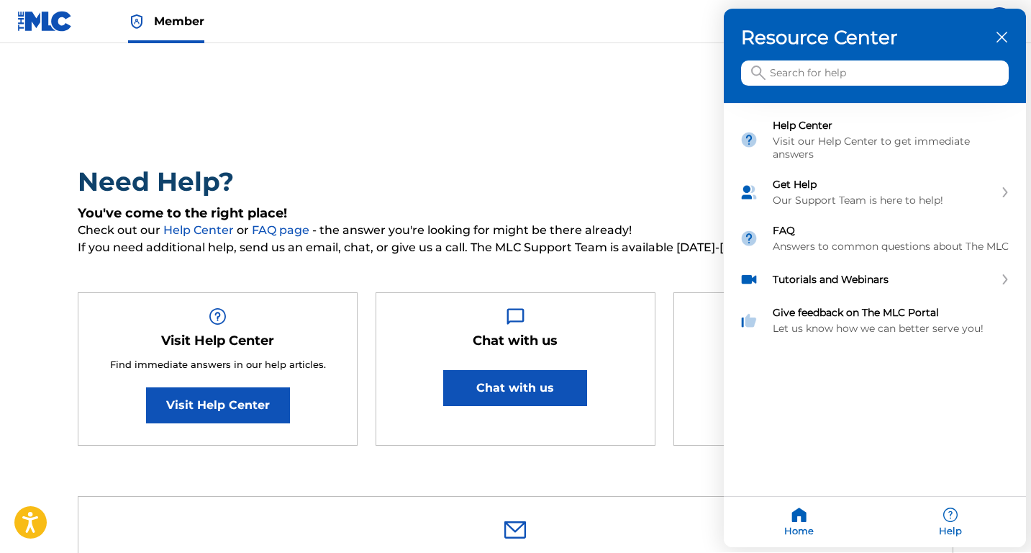
click at [997, 42] on icon "close resource center" at bounding box center [1002, 37] width 11 height 11
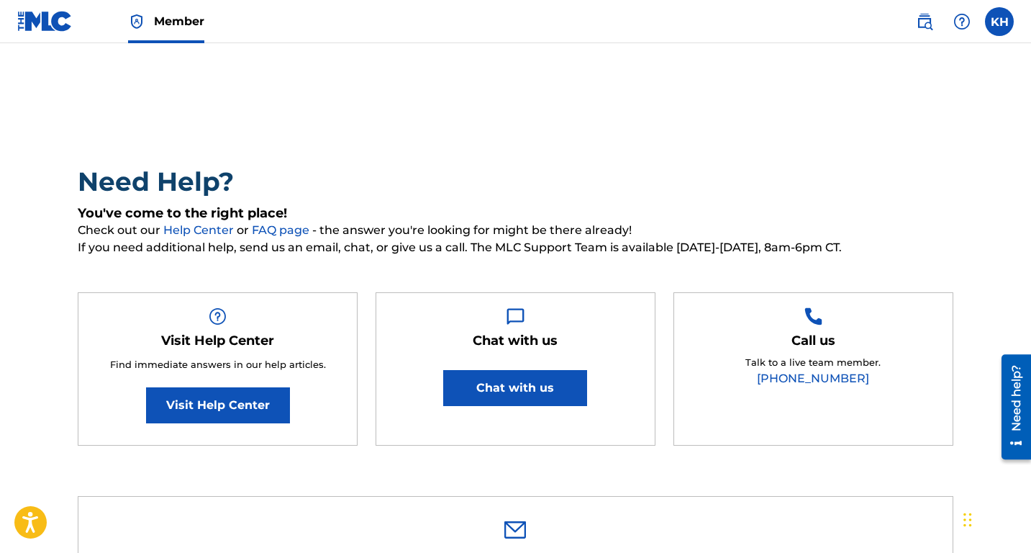
click at [613, 348] on div "Chat with us Chat with us" at bounding box center [516, 369] width 280 height 154
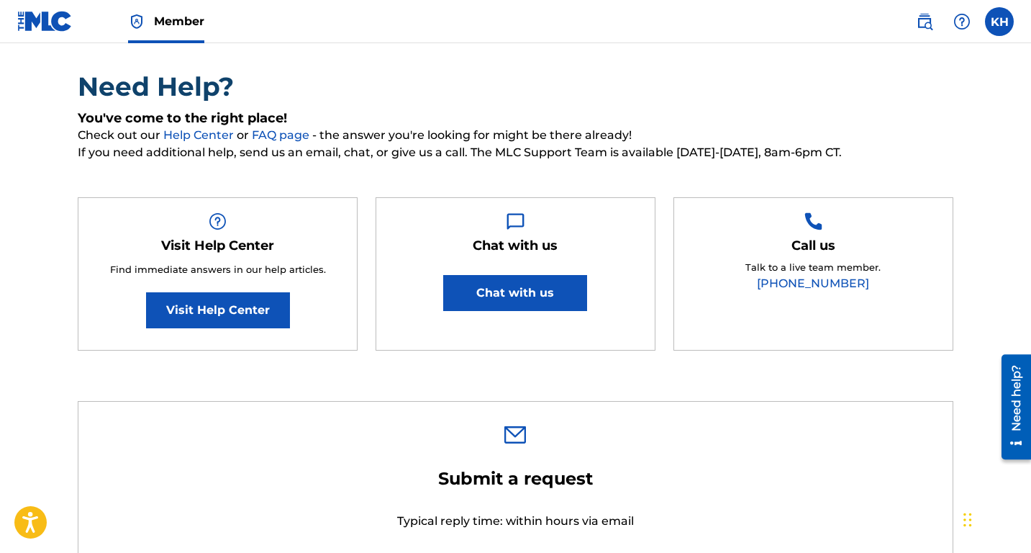
scroll to position [105, 0]
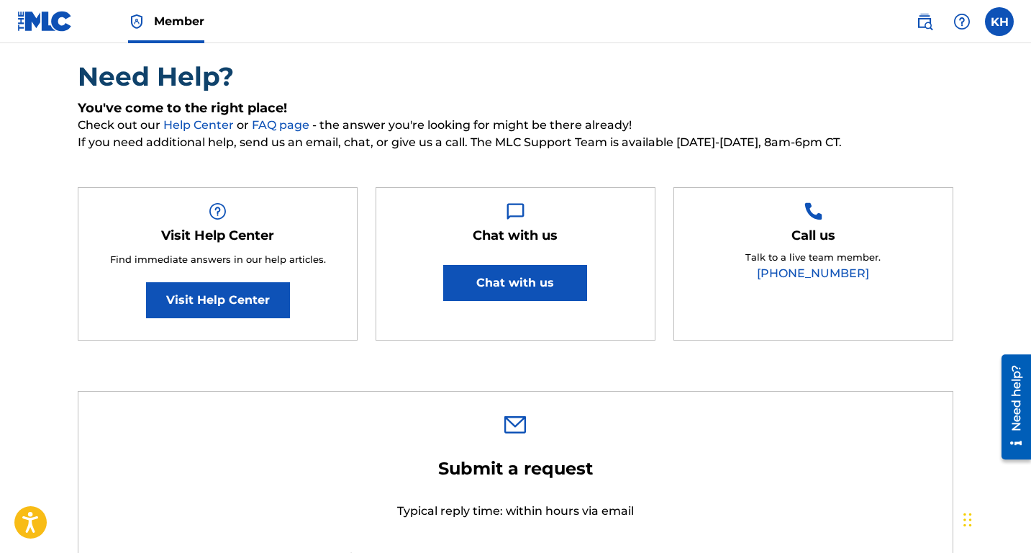
click at [789, 273] on link "[PHONE_NUMBER]" at bounding box center [813, 273] width 112 height 14
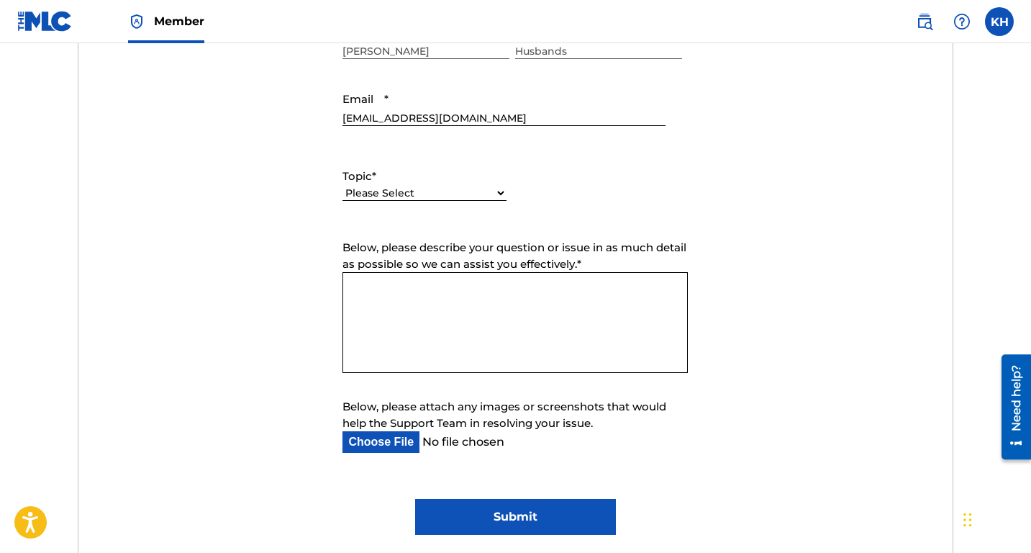
scroll to position [655, 0]
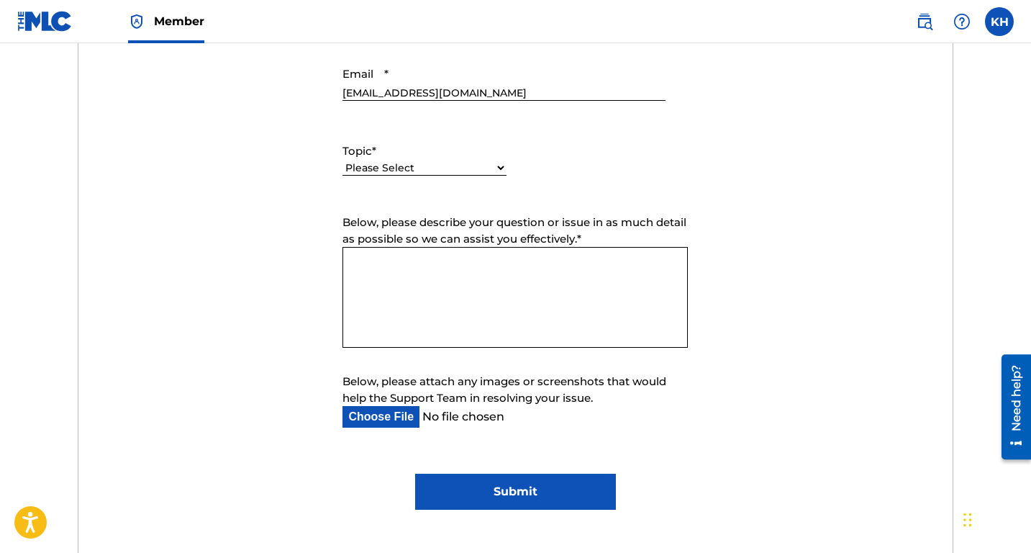
click at [449, 292] on textarea "Below, please describe your question or issue in as much detail as possible so …" at bounding box center [514, 297] width 345 height 101
click at [500, 165] on select "Please Select I need help with my account I need help with managing my catalog …" at bounding box center [424, 167] width 164 height 15
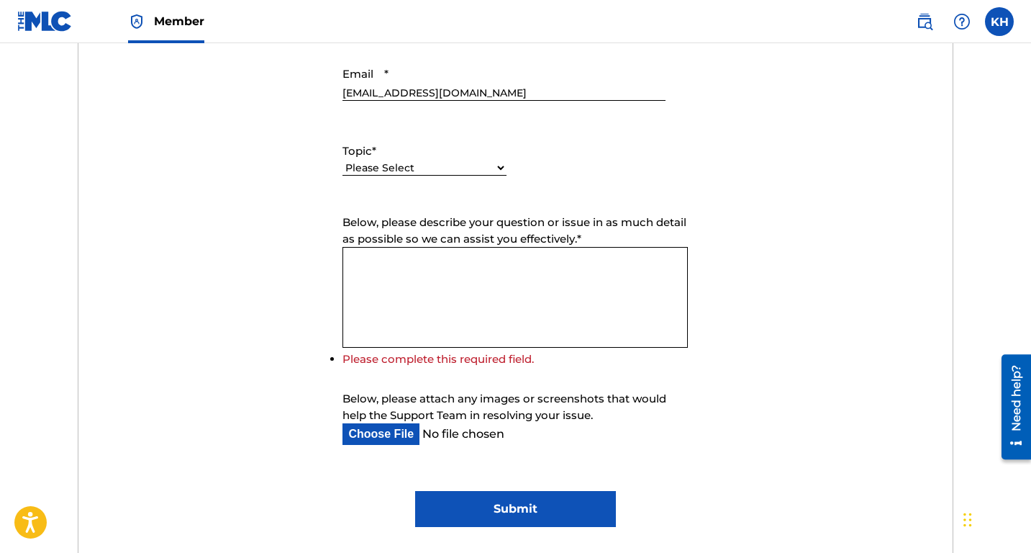
select select "I need help with the Public Search"
click at [342, 161] on select "Please Select I need help with my account I need help with managing my catalog …" at bounding box center [424, 167] width 164 height 15
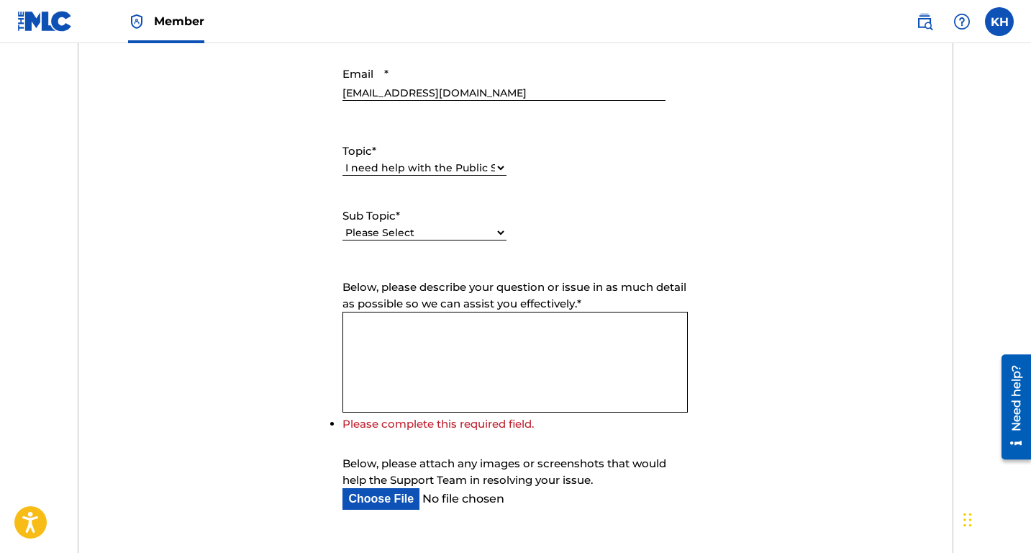
click at [434, 275] on form "Submit a request Typical reply time: within hours via email First Name [PERSON_…" at bounding box center [515, 250] width 874 height 684
click at [409, 339] on textarea "Below, please describe your question or issue in as much detail as possible so …" at bounding box center [514, 362] width 345 height 101
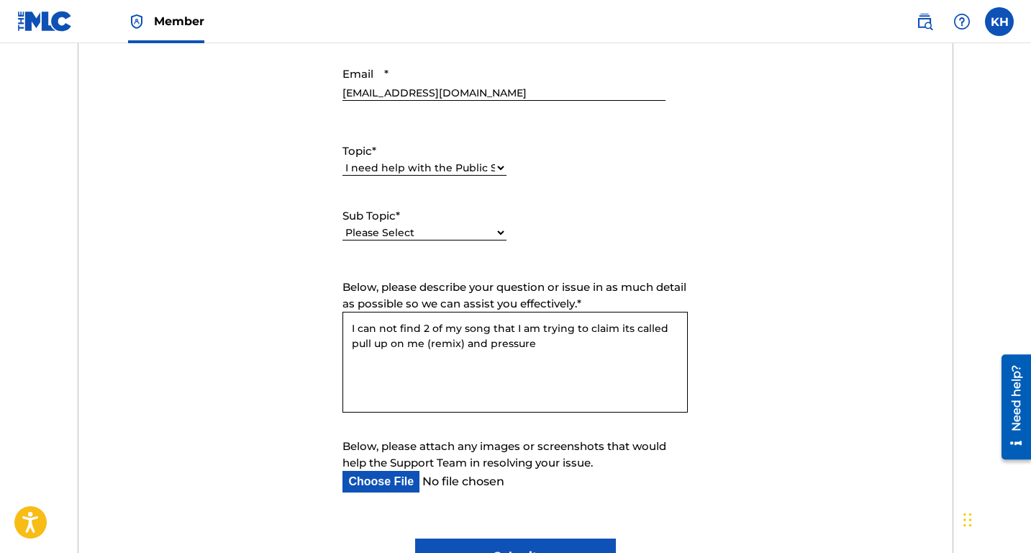
click at [463, 340] on textarea "I can not find 2 of my song that I am trying to claim its called pull up on me …" at bounding box center [514, 362] width 345 height 101
paste textarea "ISRC: QZWV32566979"
click at [505, 360] on textarea "I can not find 2 of my song that I am trying to claim its called pull up on me …" at bounding box center [514, 362] width 345 height 101
paste textarea
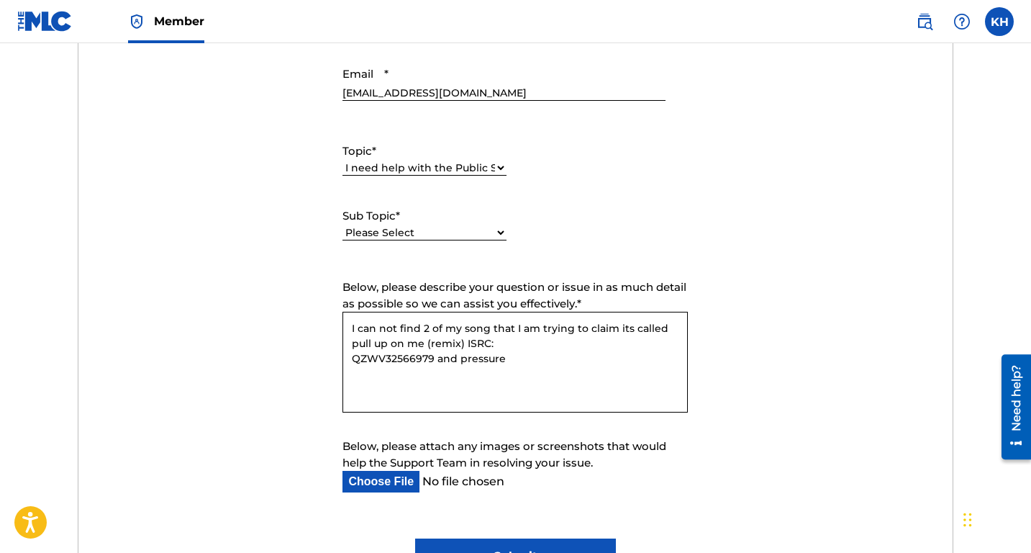
click at [505, 358] on textarea "I can not find 2 of my song that I am trying to claim its called pull up on me …" at bounding box center [514, 362] width 345 height 101
paste textarea
paste textarea "QZNMV2561050"
click at [504, 356] on textarea "I can not find 2 of my song that I am trying to claim its called pull up on me …" at bounding box center [514, 362] width 345 height 101
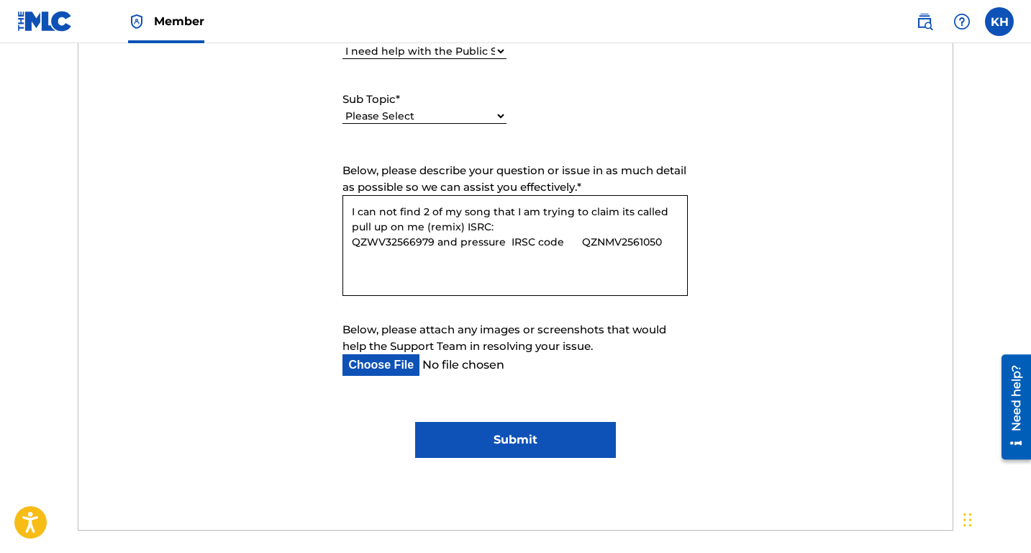
scroll to position [761, 0]
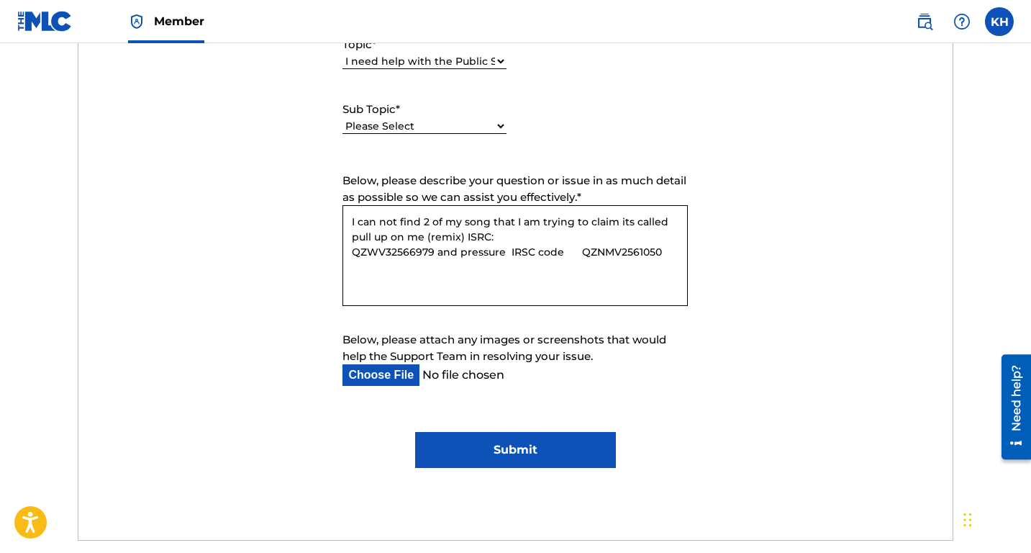
click at [489, 219] on textarea "I can not find 2 of my song that I am trying to claim its called pull up on me …" at bounding box center [514, 255] width 345 height 101
click at [352, 222] on textarea "I can not find 2 of my songs that I am trying to claim its called pull up on me…" at bounding box center [514, 255] width 345 height 101
click at [409, 218] on textarea "Hello I can not find 2 of my songs that I am trying to claim its called pull up…" at bounding box center [514, 255] width 345 height 101
click at [392, 237] on textarea "Hello I cannot find 2 of my songs that I am trying to claim its called pull up …" at bounding box center [514, 255] width 345 height 101
click at [383, 234] on textarea "Hello I cannot find 2 of my songs that I am trying to claim its called Pull up …" at bounding box center [514, 255] width 345 height 101
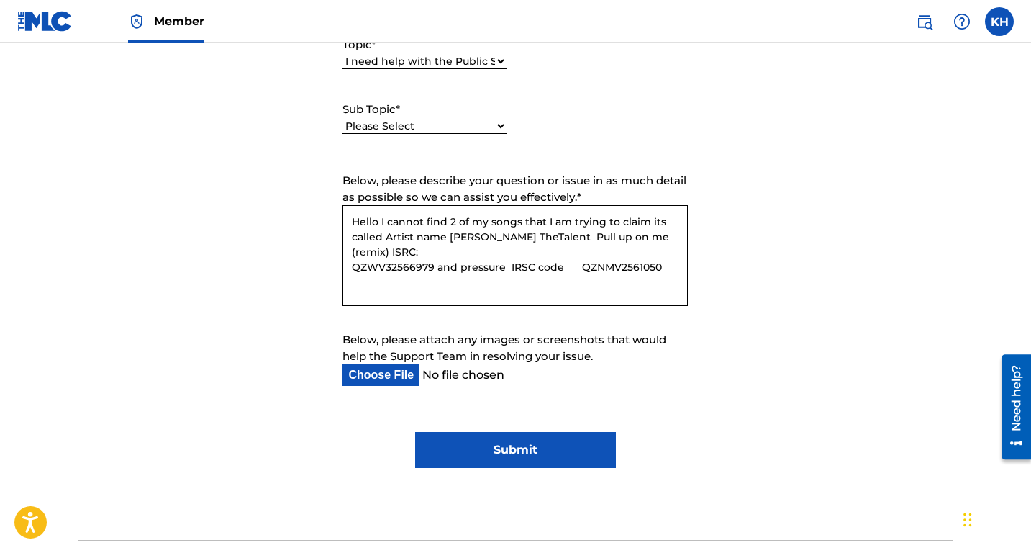
type textarea "Hello I cannot find 2 of my songs that I am trying to claim its called Artist n…"
click at [525, 441] on input "Submit" at bounding box center [515, 450] width 201 height 36
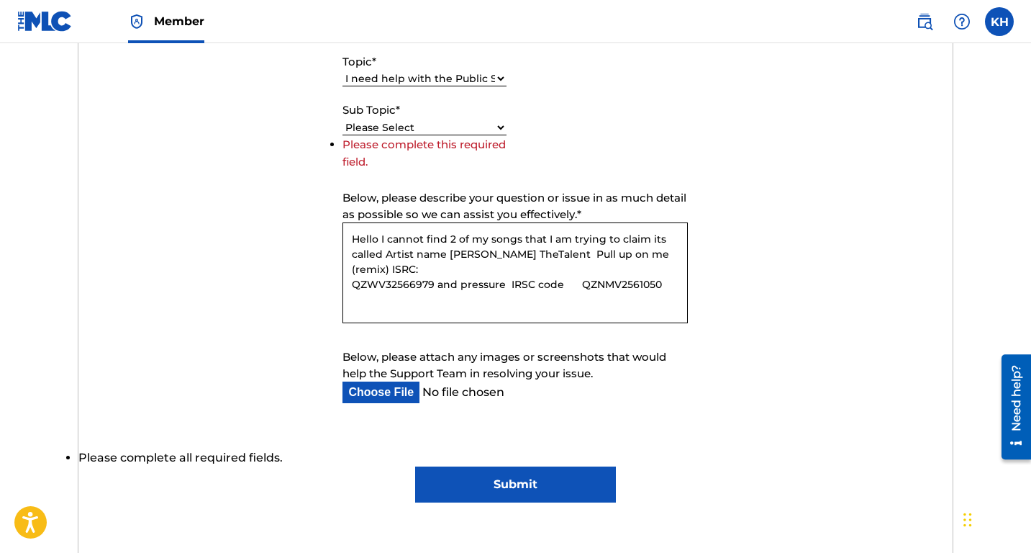
scroll to position [779, 0]
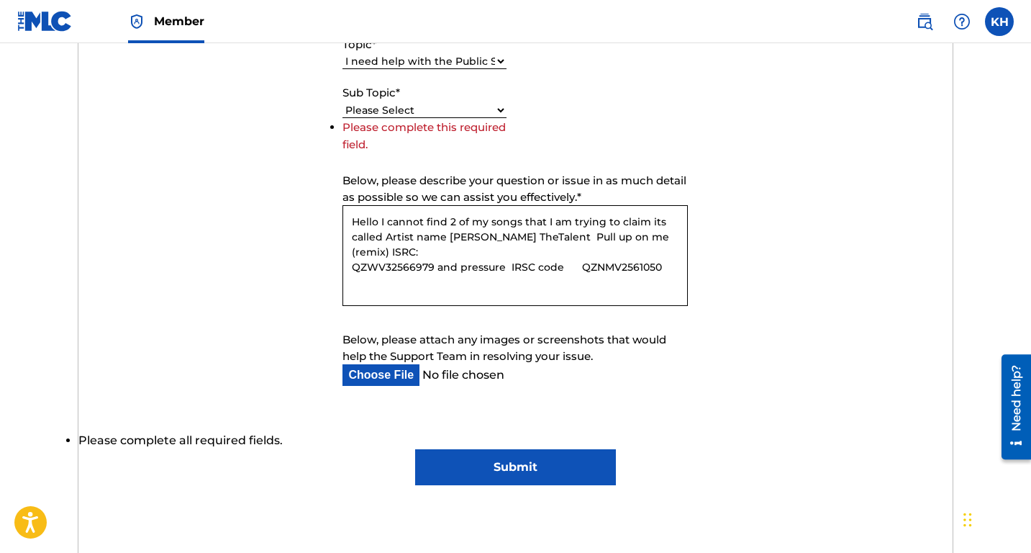
click at [425, 109] on select "Please Select I need help with the Public Search I need help with the Bulk Data…" at bounding box center [424, 110] width 164 height 15
select select "I need help with the Public Search"
click at [342, 118] on select "Please Select I need help with the Public Search I need help with the Bulk Data…" at bounding box center [424, 110] width 164 height 15
click at [553, 471] on input "Submit" at bounding box center [515, 467] width 201 height 36
click at [540, 467] on input "Submit" at bounding box center [515, 467] width 201 height 36
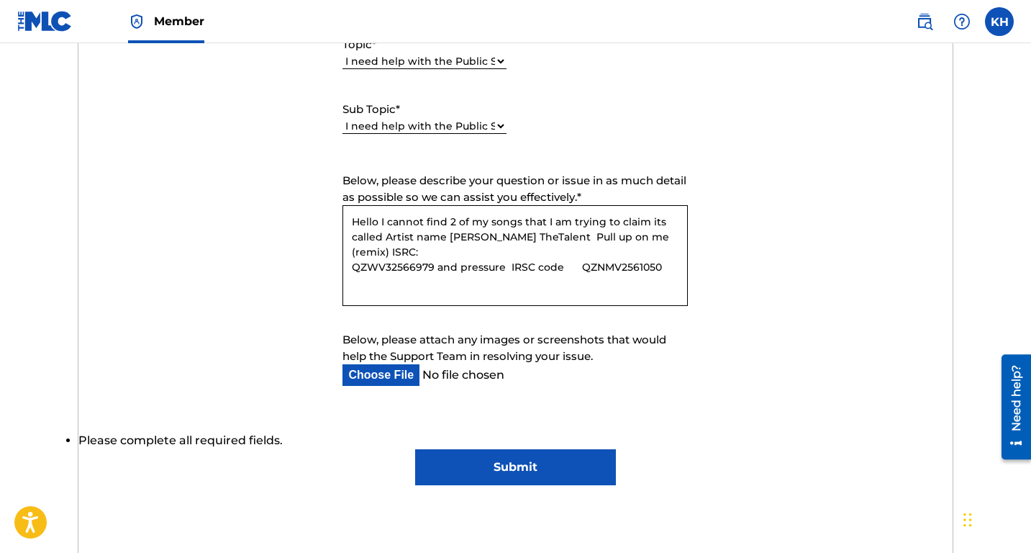
click at [498, 463] on input "Submit" at bounding box center [515, 467] width 201 height 36
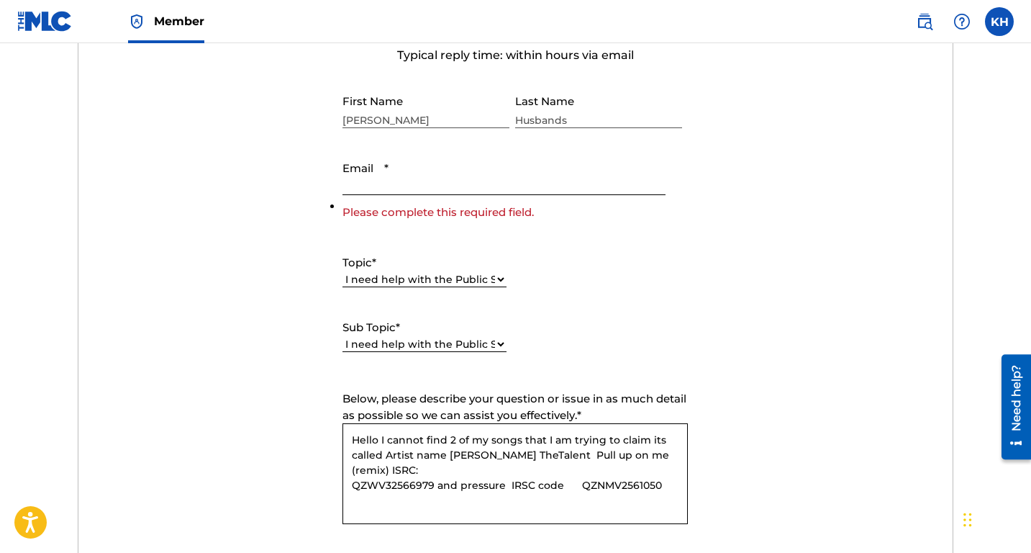
scroll to position [559, 0]
click at [391, 193] on input "Email *" at bounding box center [503, 175] width 322 height 41
type input "[EMAIL_ADDRESS][DOMAIN_NAME]"
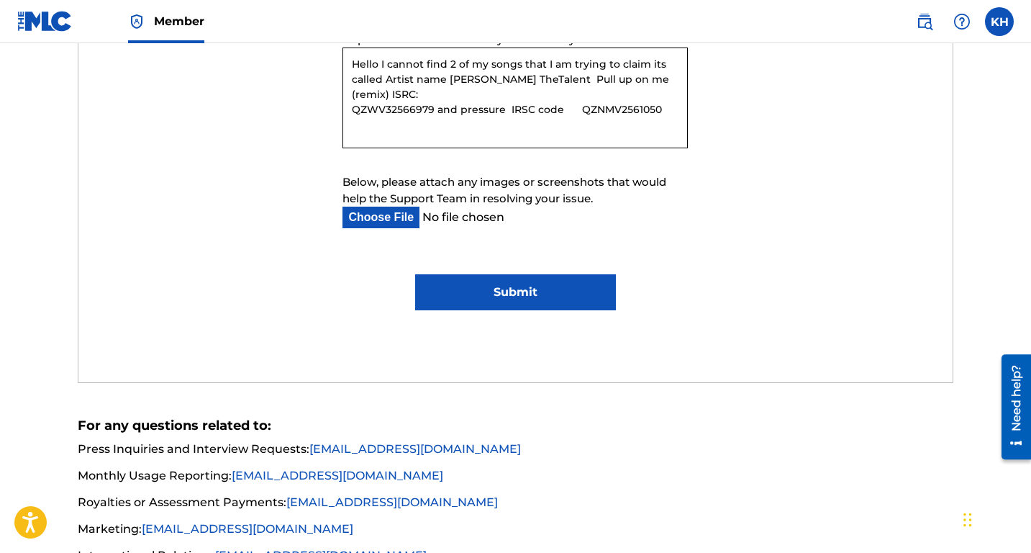
scroll to position [904, 0]
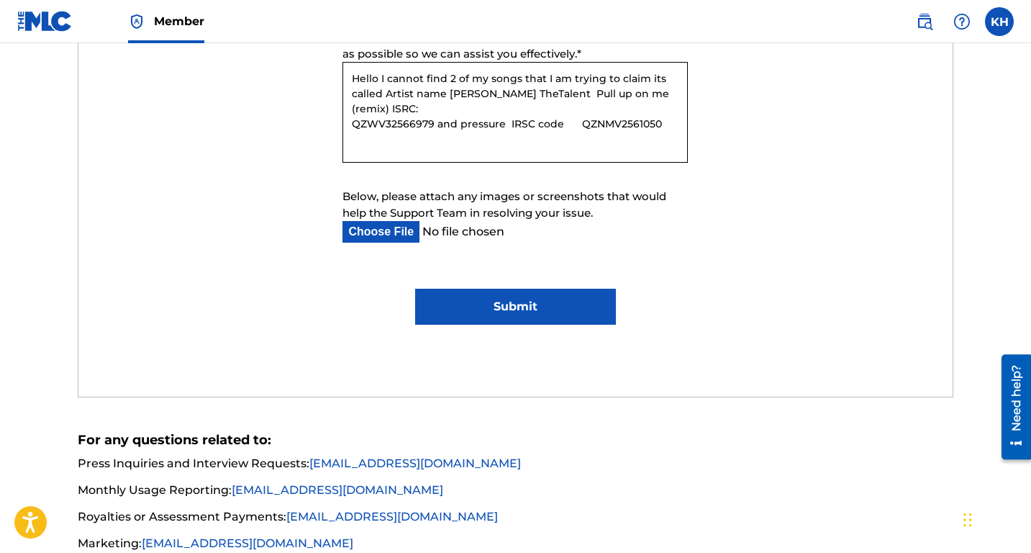
click at [487, 327] on div "Submit a request Typical reply time: within hours via email First Name [PERSON_…" at bounding box center [515, 15] width 874 height 763
click at [494, 299] on input "Submit" at bounding box center [515, 307] width 201 height 36
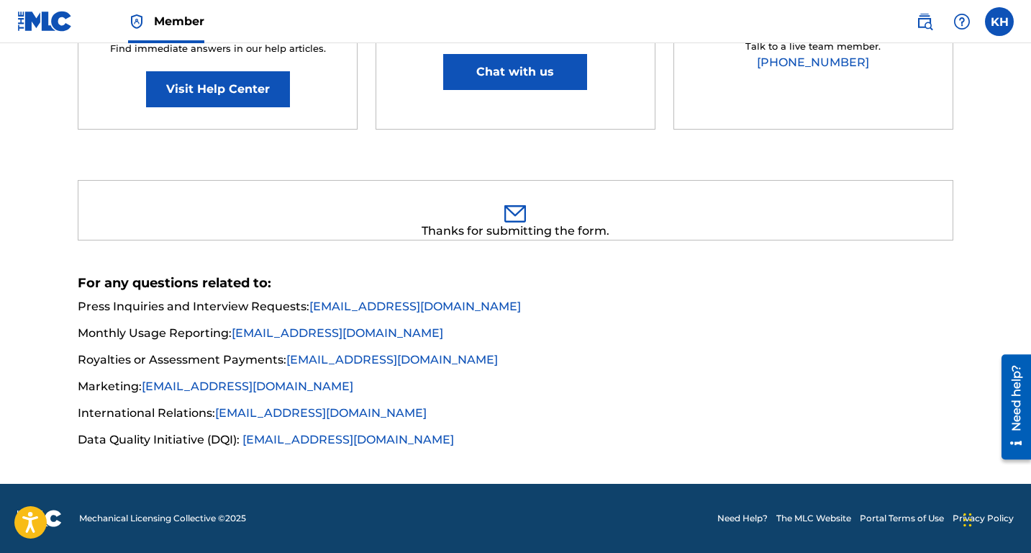
scroll to position [315, 0]
